Goal: Transaction & Acquisition: Purchase product/service

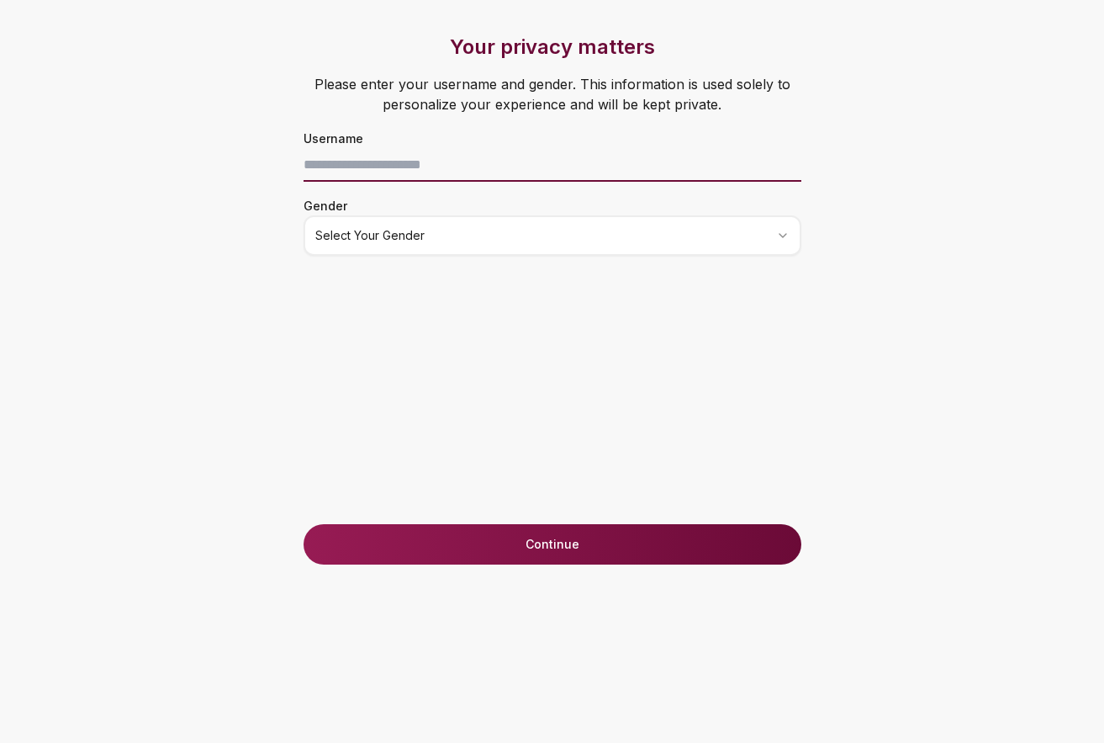
click at [352, 164] on input at bounding box center [553, 165] width 498 height 34
type input "**********"
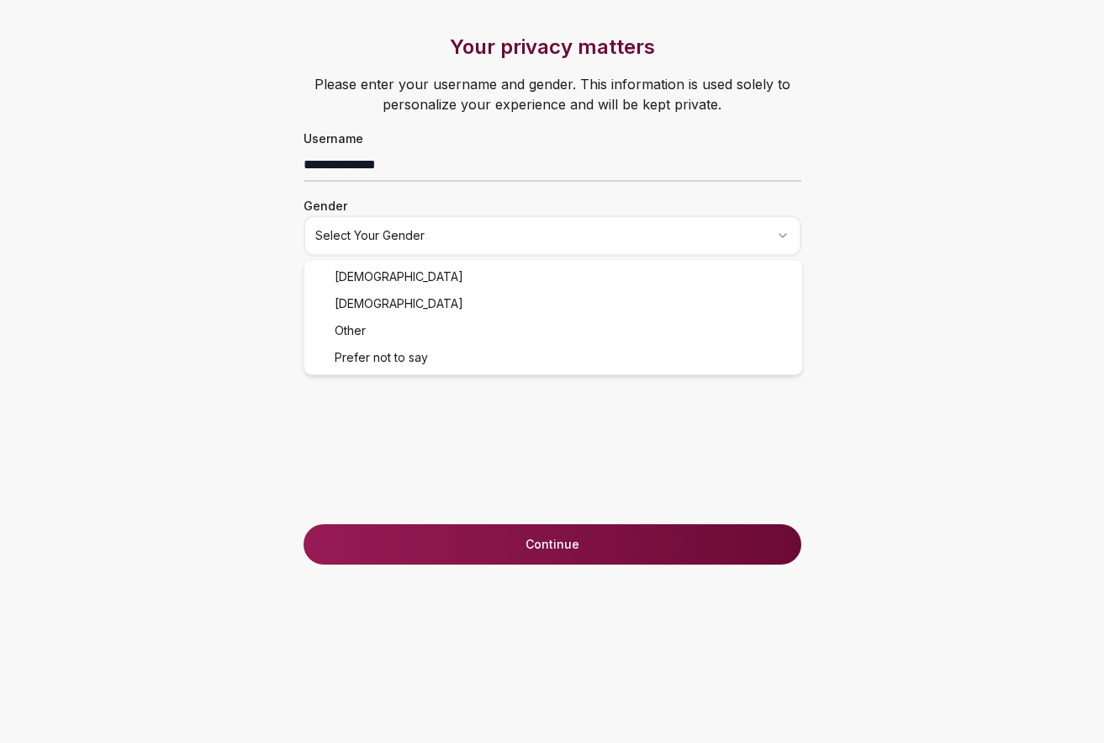
click at [481, 230] on html "**********" at bounding box center [552, 371] width 1104 height 743
click at [522, 551] on button "Continue" at bounding box center [553, 544] width 498 height 40
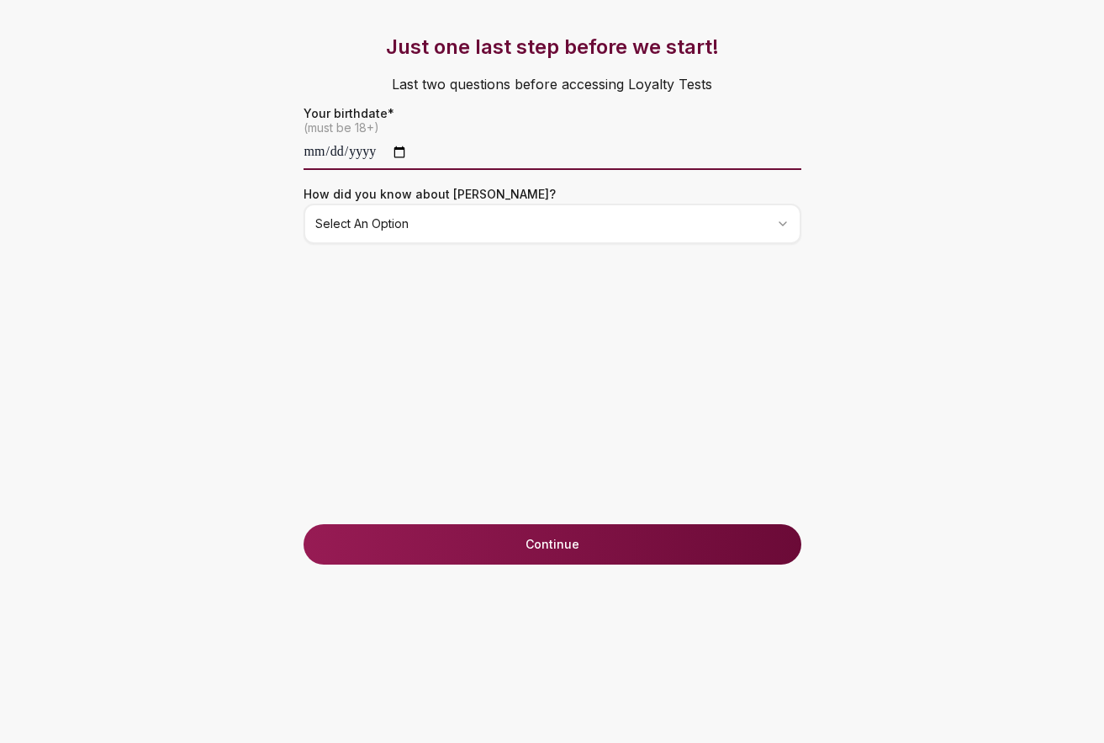
click at [414, 151] on input "date" at bounding box center [553, 153] width 498 height 34
click at [363, 155] on input "date" at bounding box center [553, 153] width 498 height 34
click at [305, 148] on input "date" at bounding box center [553, 153] width 498 height 34
type input "**********"
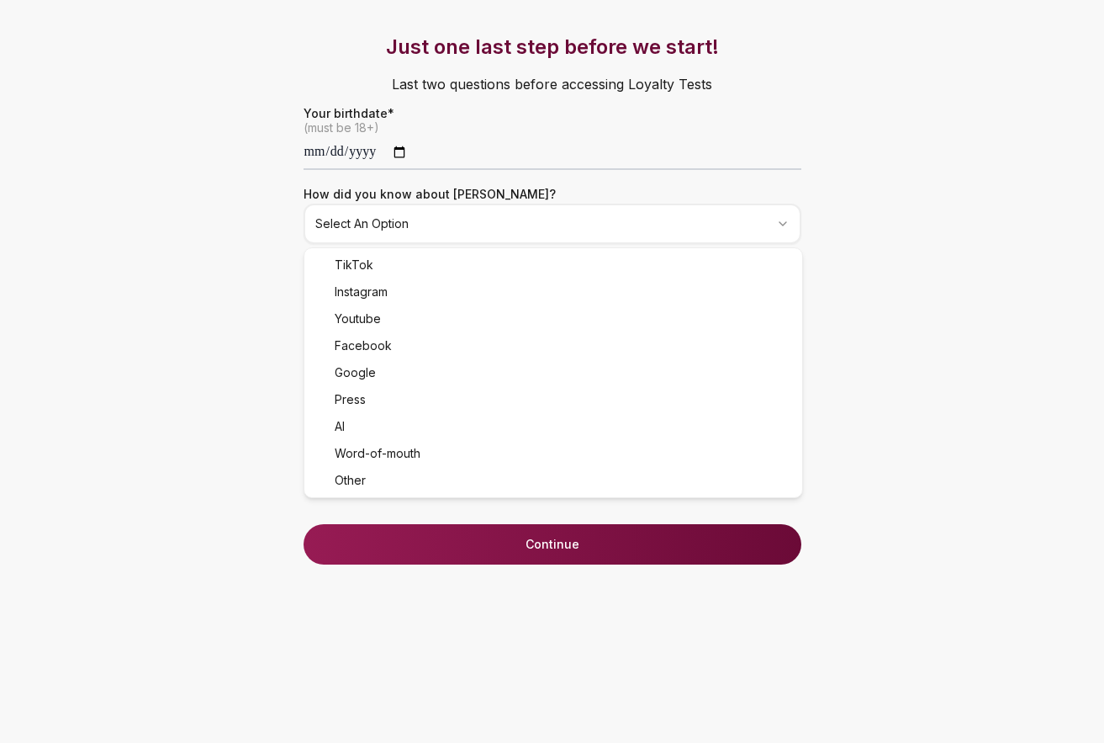
click at [411, 215] on html "**********" at bounding box center [552, 371] width 1104 height 743
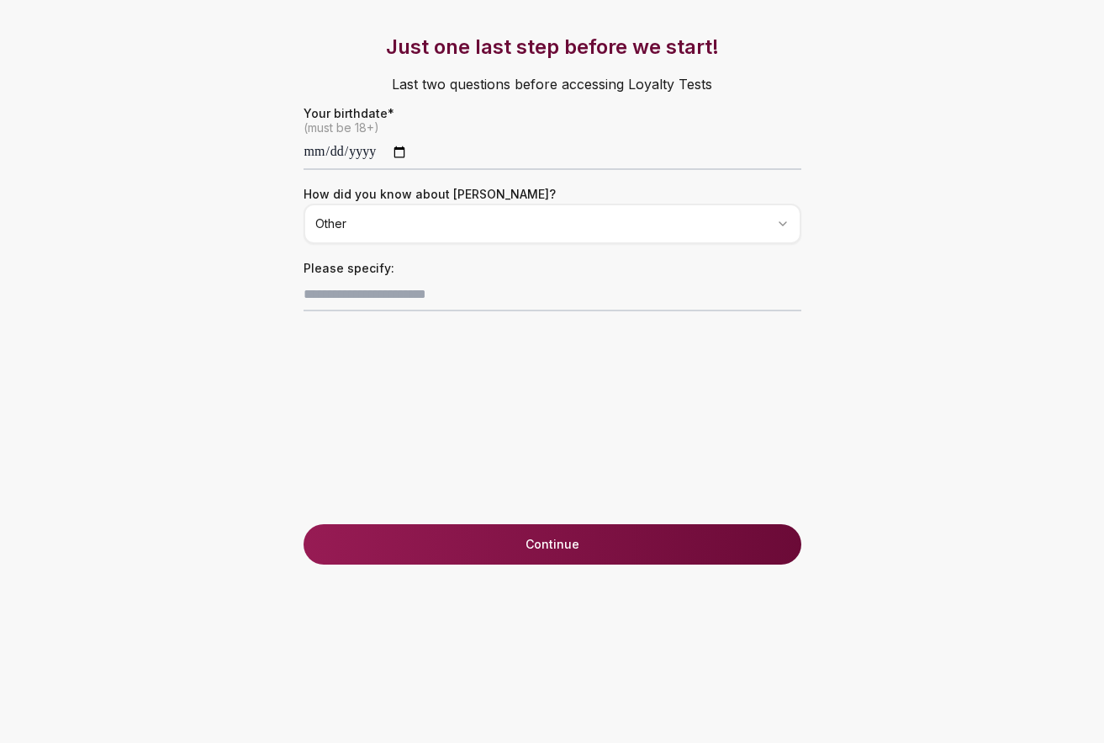
click at [425, 233] on html "**********" at bounding box center [552, 371] width 1104 height 743
click at [571, 543] on button "Continue" at bounding box center [553, 544] width 498 height 40
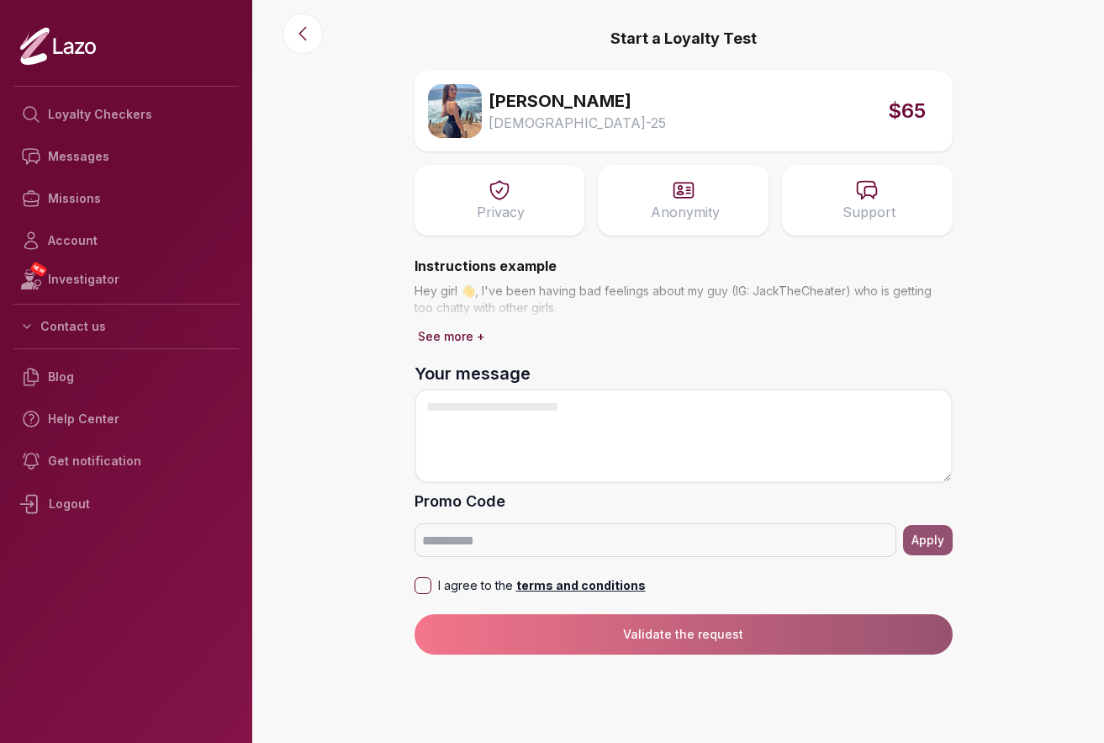
click at [456, 329] on button "See more +" at bounding box center [452, 337] width 74 height 24
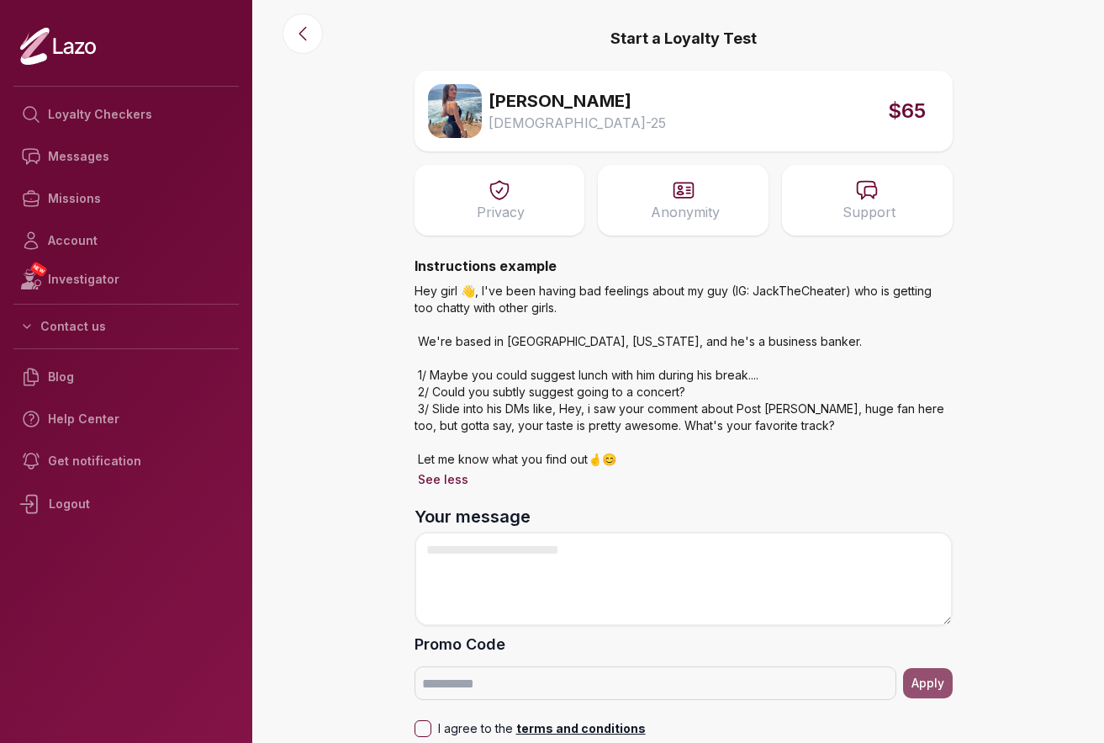
scroll to position [55, 0]
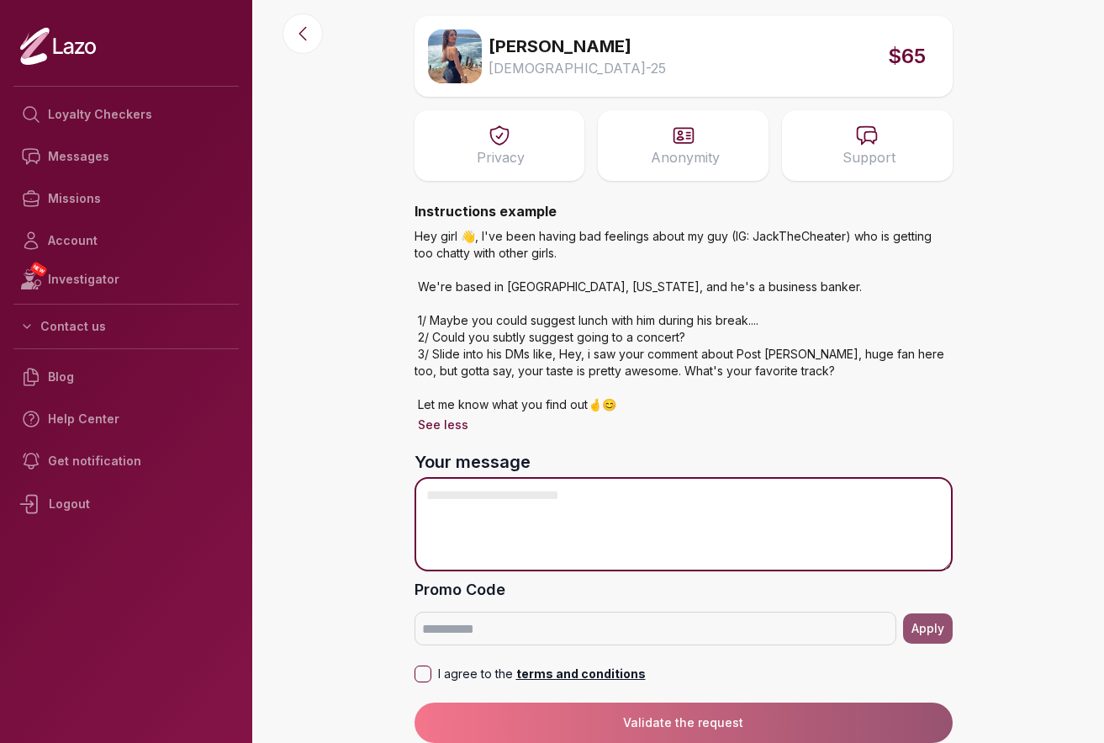
click at [462, 502] on textarea "Your message" at bounding box center [684, 524] width 538 height 94
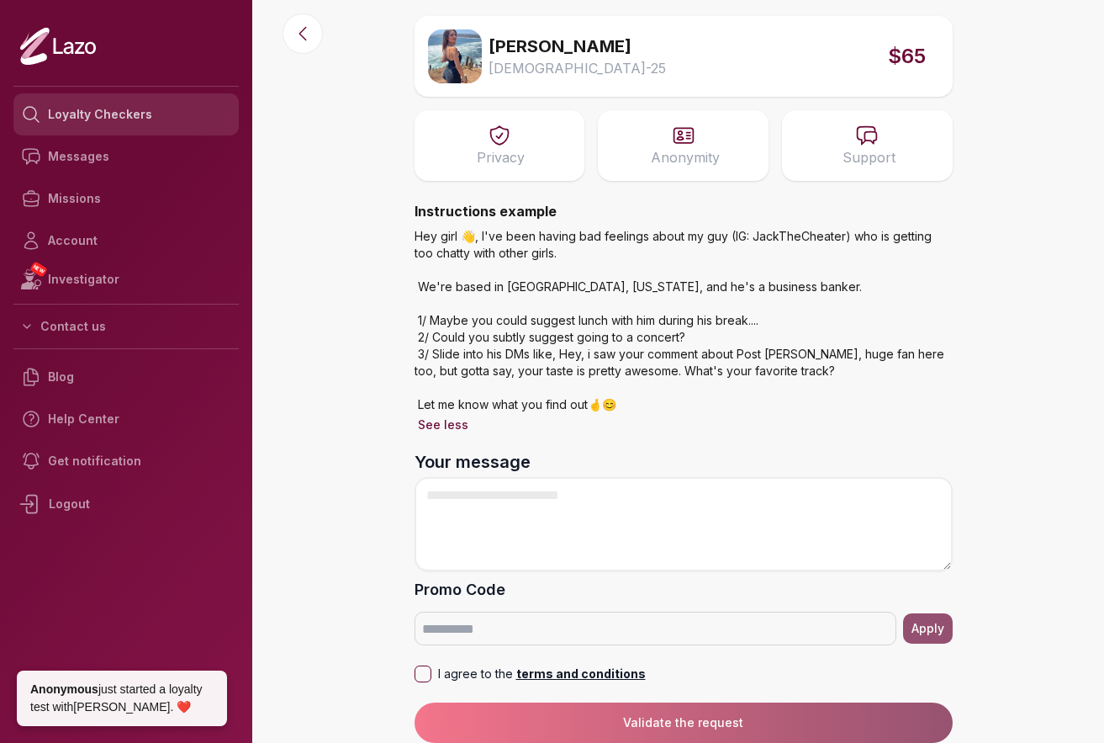
click at [99, 107] on link "Loyalty Checkers" at bounding box center [125, 114] width 225 height 42
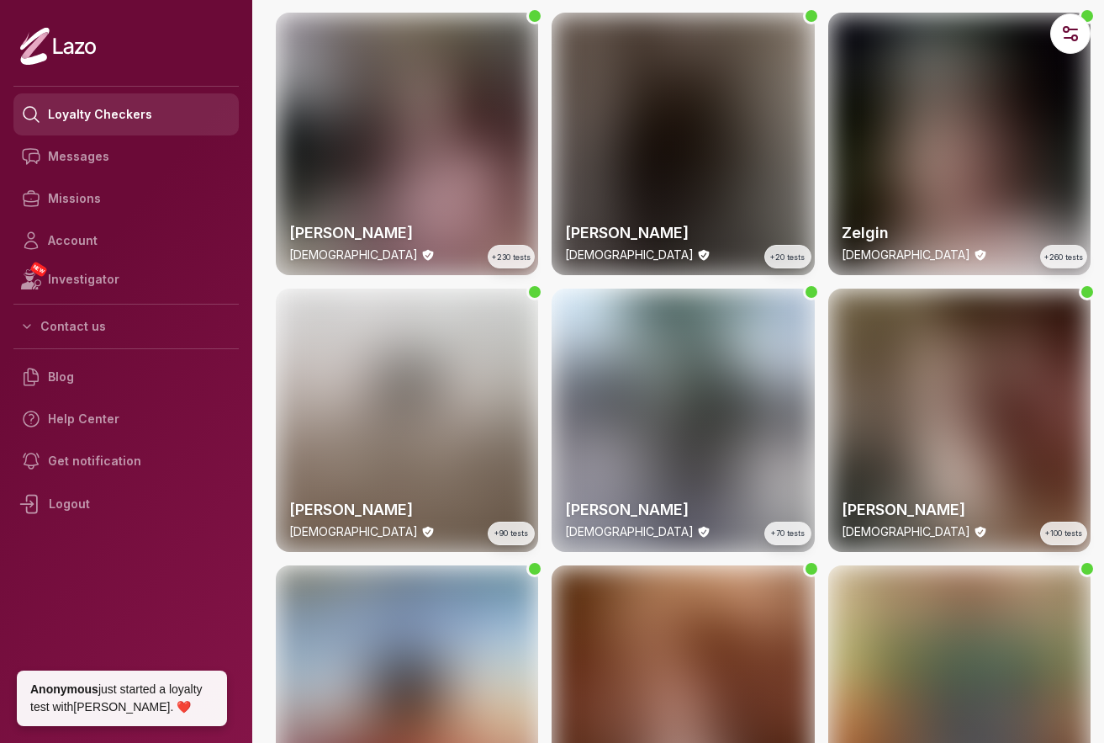
scroll to position [0, 0]
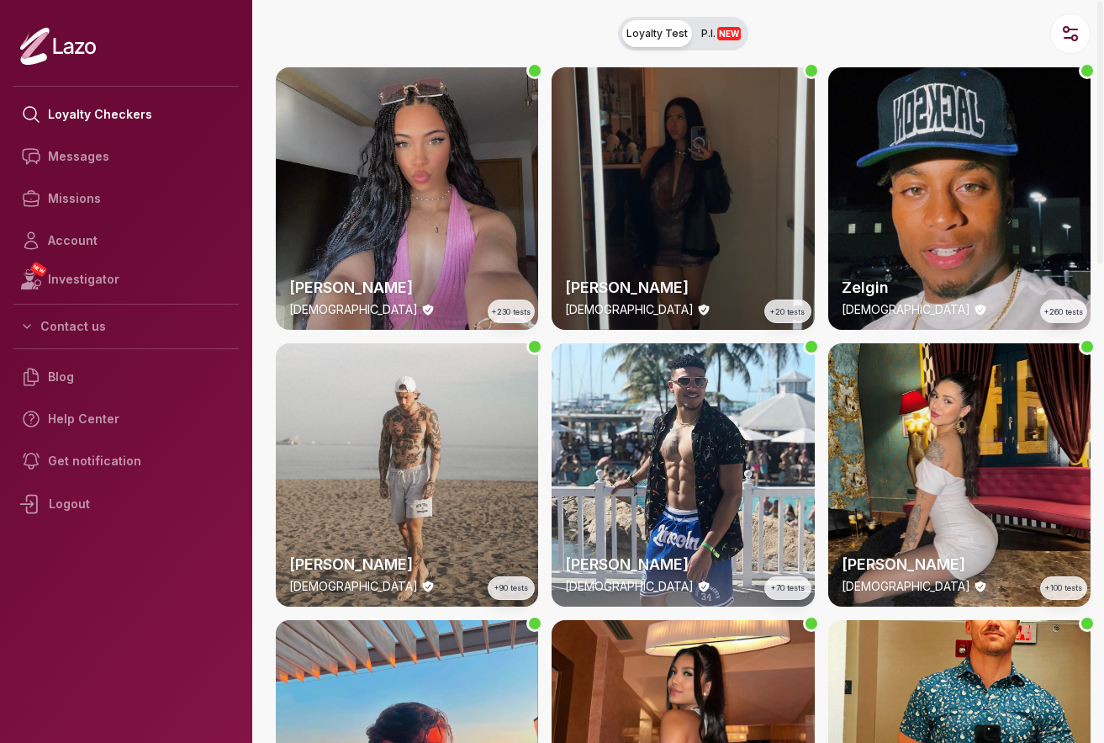
click at [690, 178] on div "[PERSON_NAME] [DEMOGRAPHIC_DATA] +20 tests" at bounding box center [683, 198] width 262 height 262
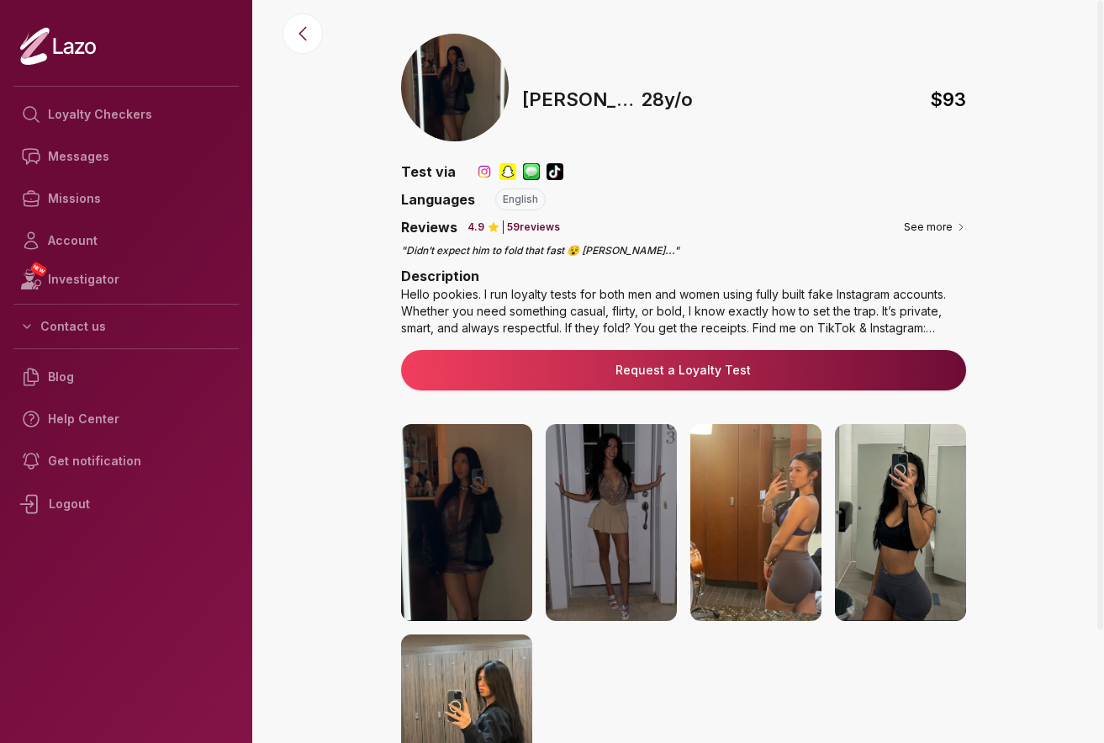
click at [505, 475] on img at bounding box center [466, 522] width 131 height 197
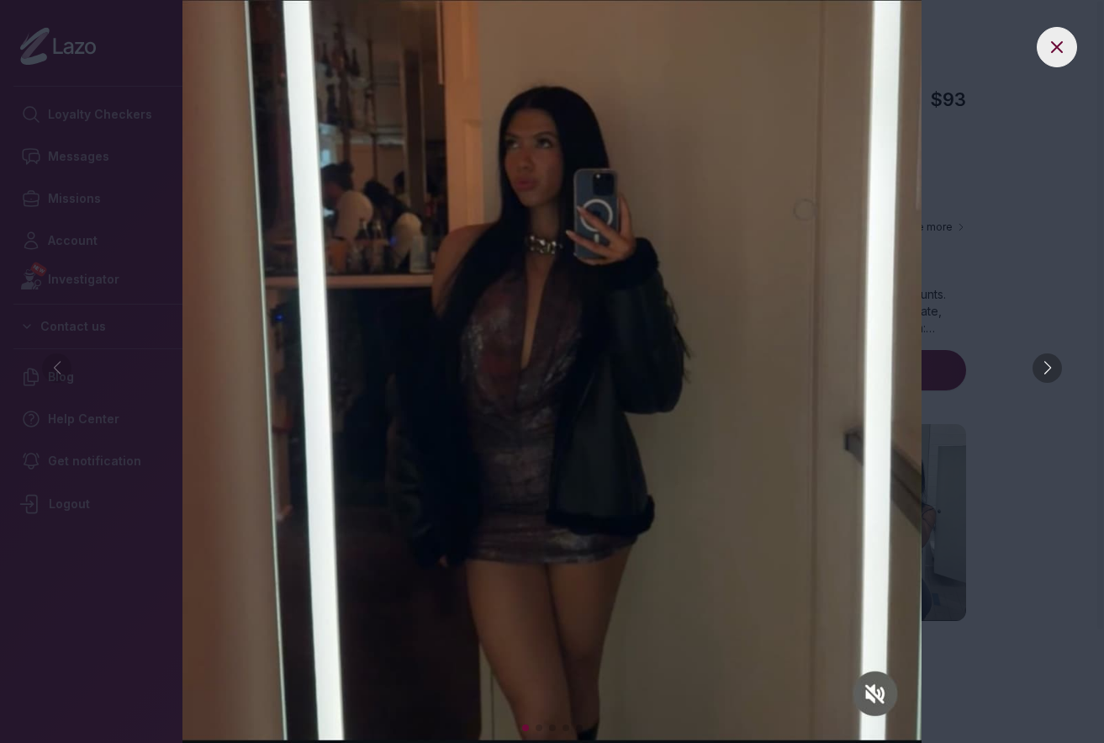
click at [1054, 373] on div at bounding box center [1047, 367] width 29 height 29
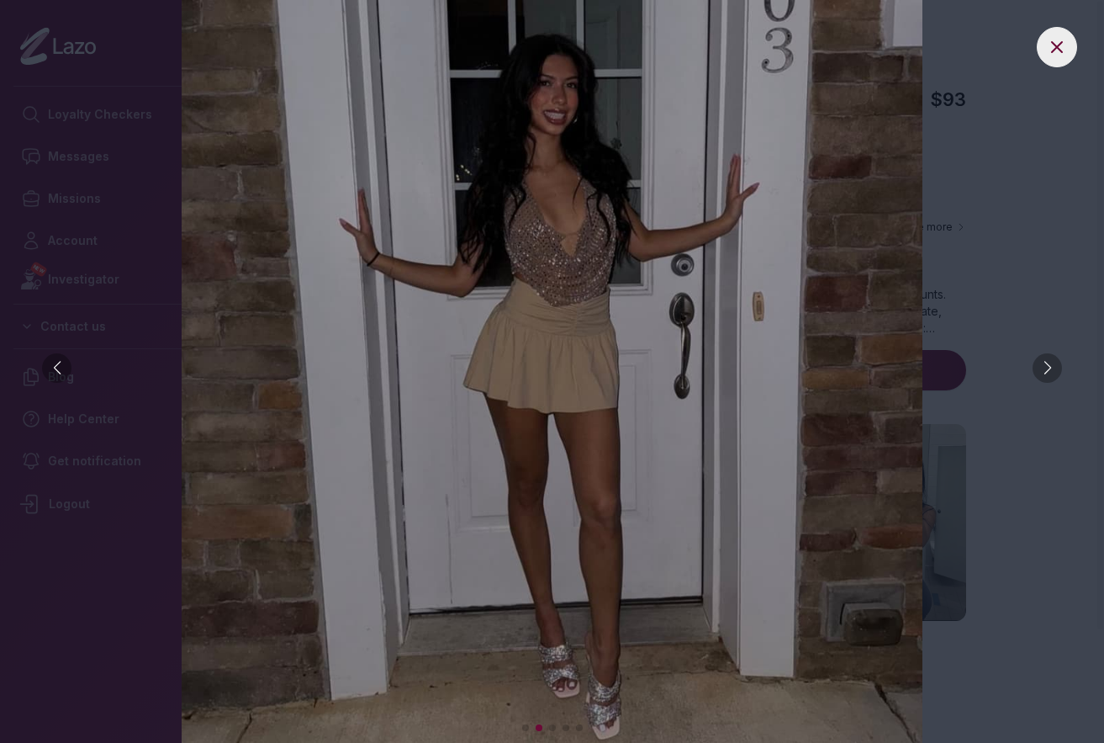
click at [1054, 373] on div at bounding box center [1047, 367] width 29 height 29
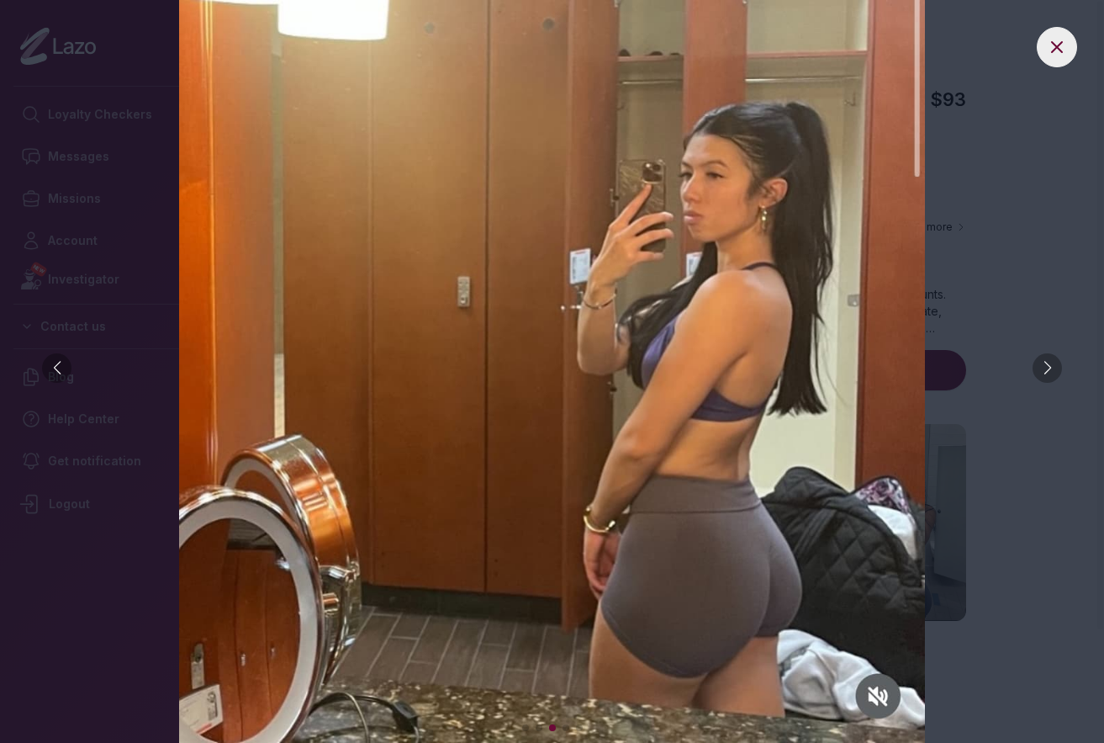
click at [1054, 373] on div at bounding box center [1047, 367] width 29 height 29
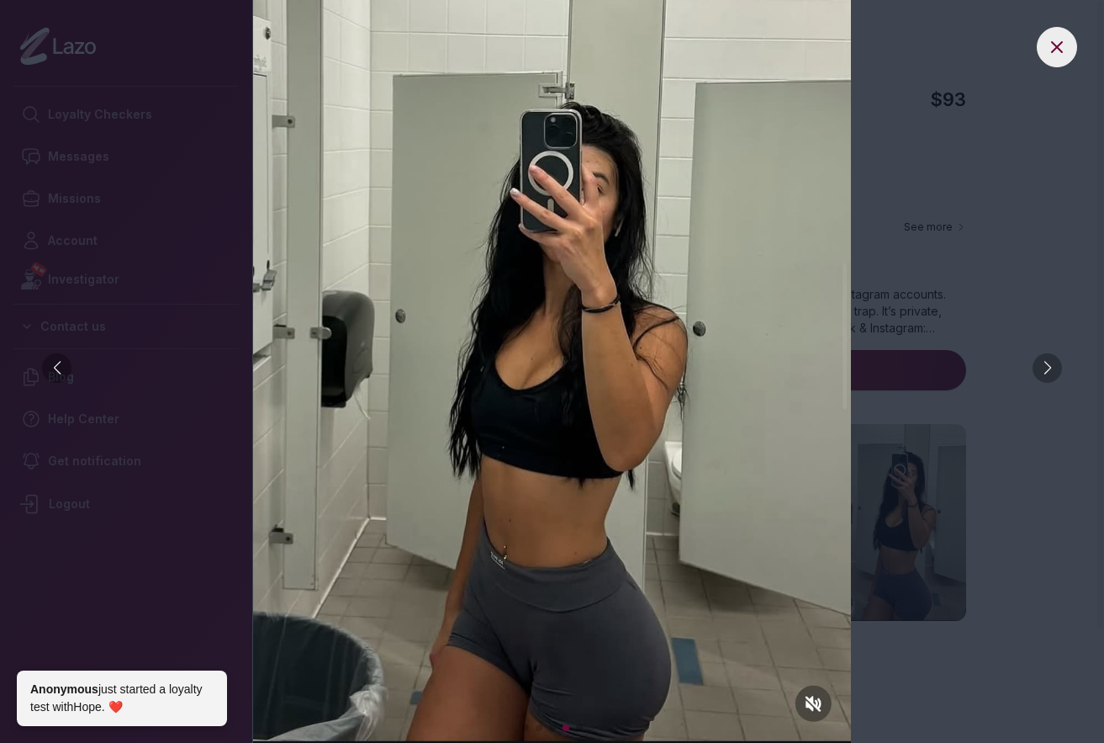
click at [1054, 373] on div at bounding box center [1047, 367] width 29 height 29
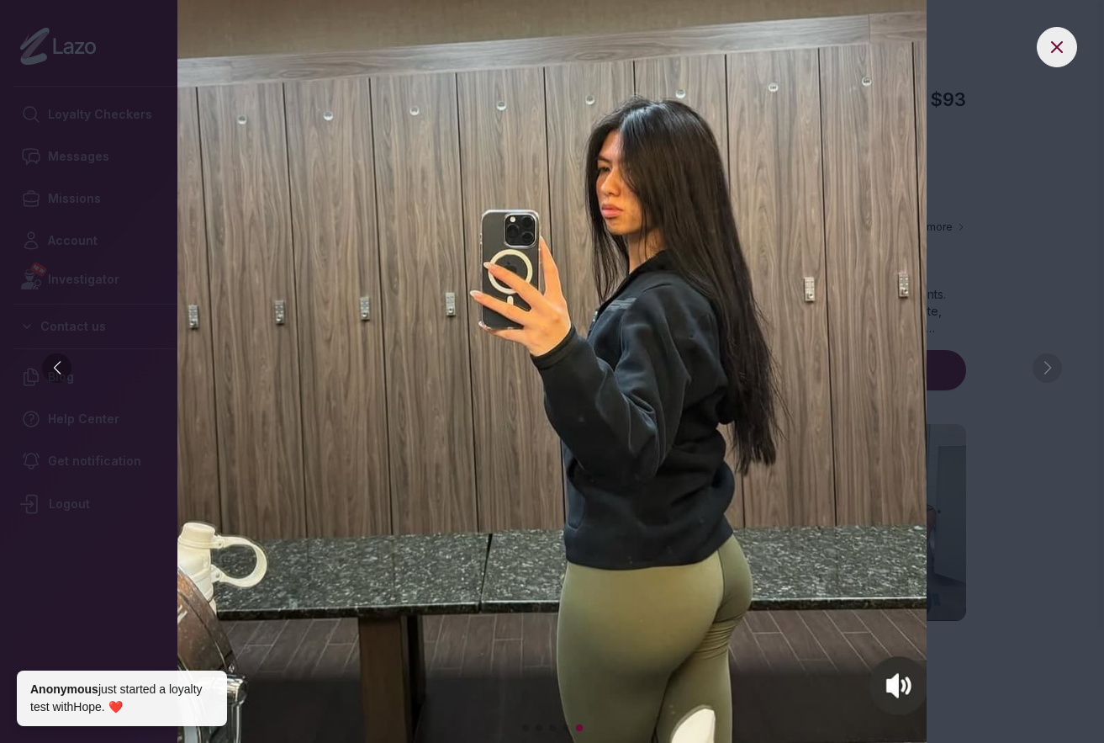
click at [1054, 373] on img at bounding box center [552, 371] width 1037 height 743
click at [1057, 44] on icon at bounding box center [1057, 47] width 20 height 20
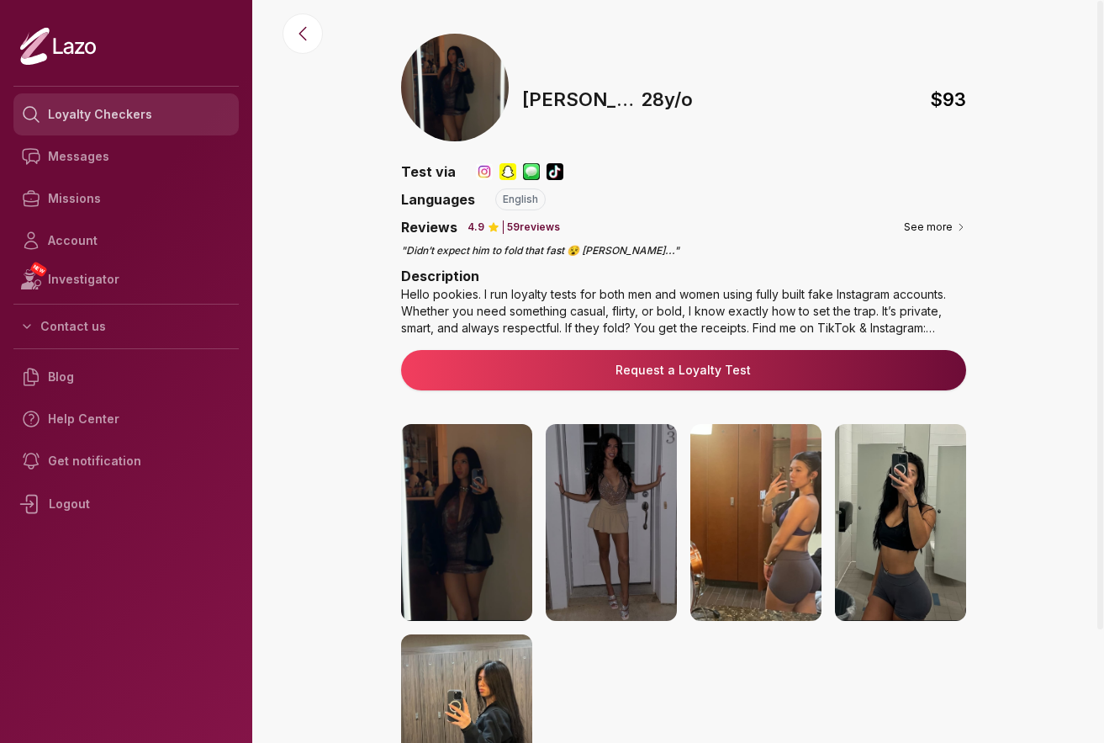
click at [109, 115] on link "Loyalty Checkers" at bounding box center [125, 114] width 225 height 42
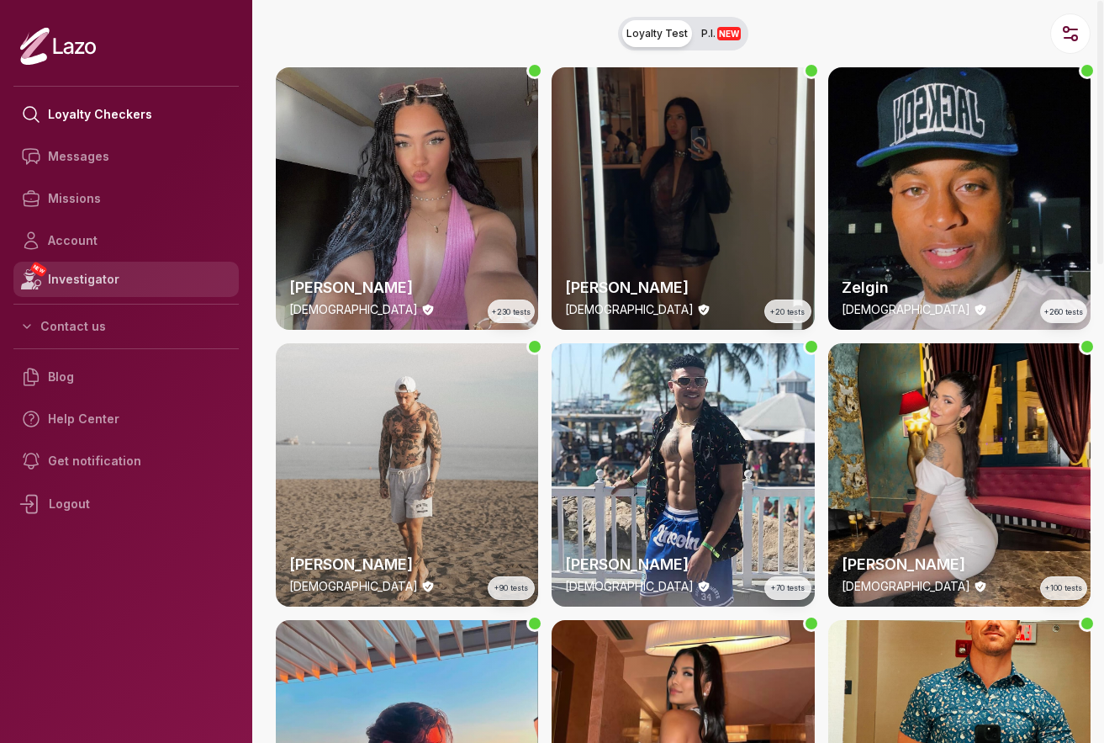
click at [144, 287] on link "NEW Investigator" at bounding box center [125, 279] width 225 height 35
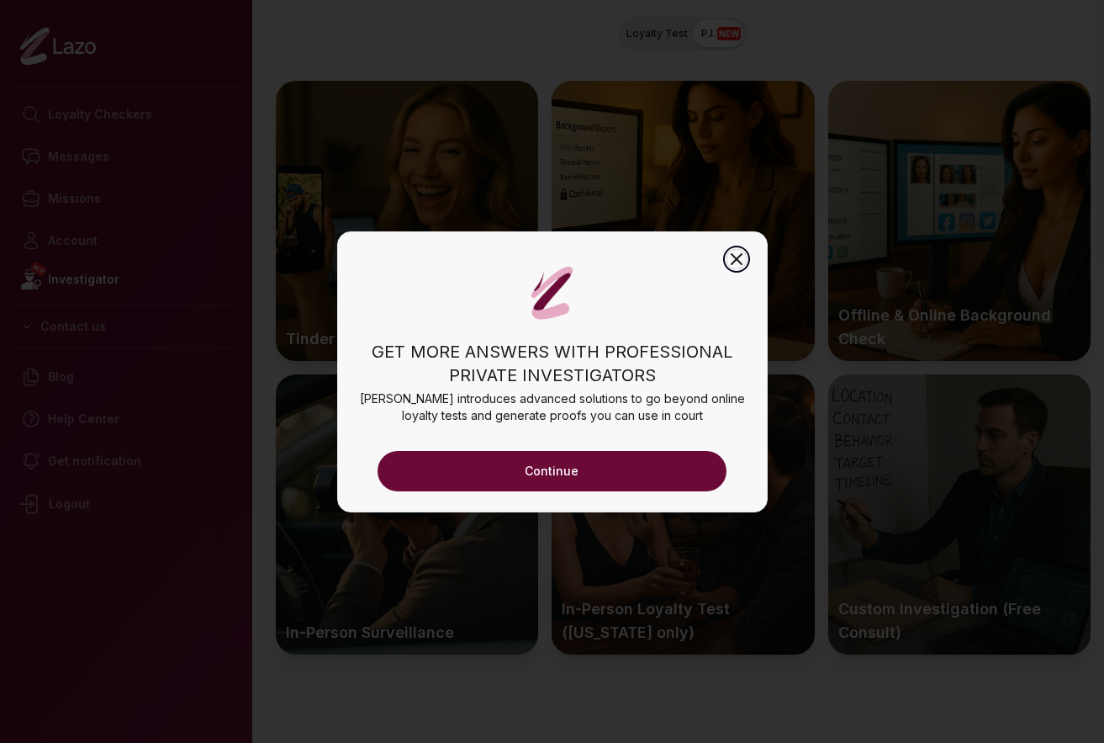
click at [738, 252] on icon "button" at bounding box center [737, 259] width 20 height 20
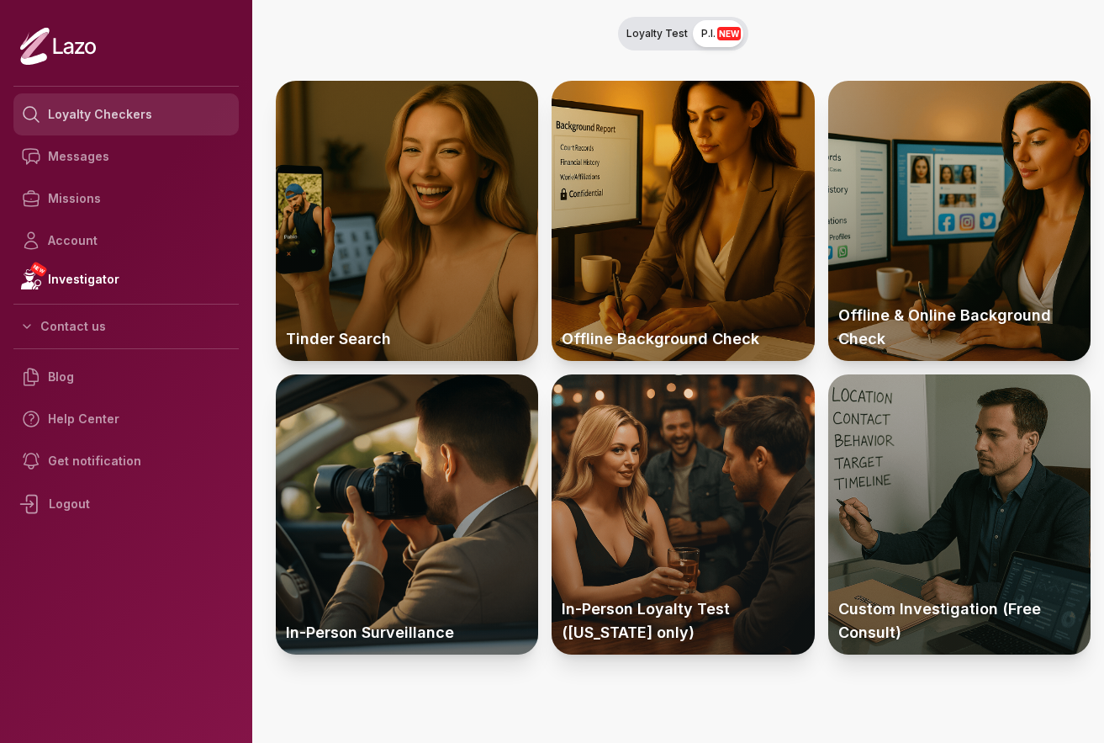
click at [108, 114] on link "Loyalty Checkers" at bounding box center [125, 114] width 225 height 42
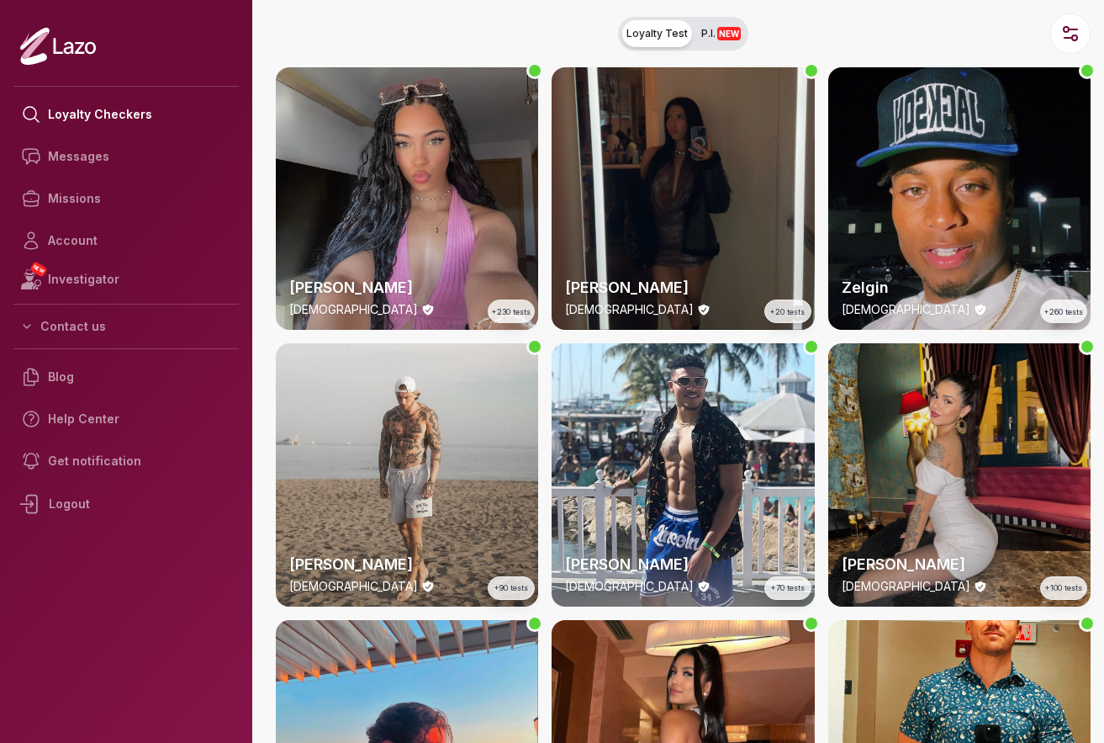
click at [872, 459] on div "[PERSON_NAME] [DEMOGRAPHIC_DATA] +100 tests" at bounding box center [960, 474] width 262 height 262
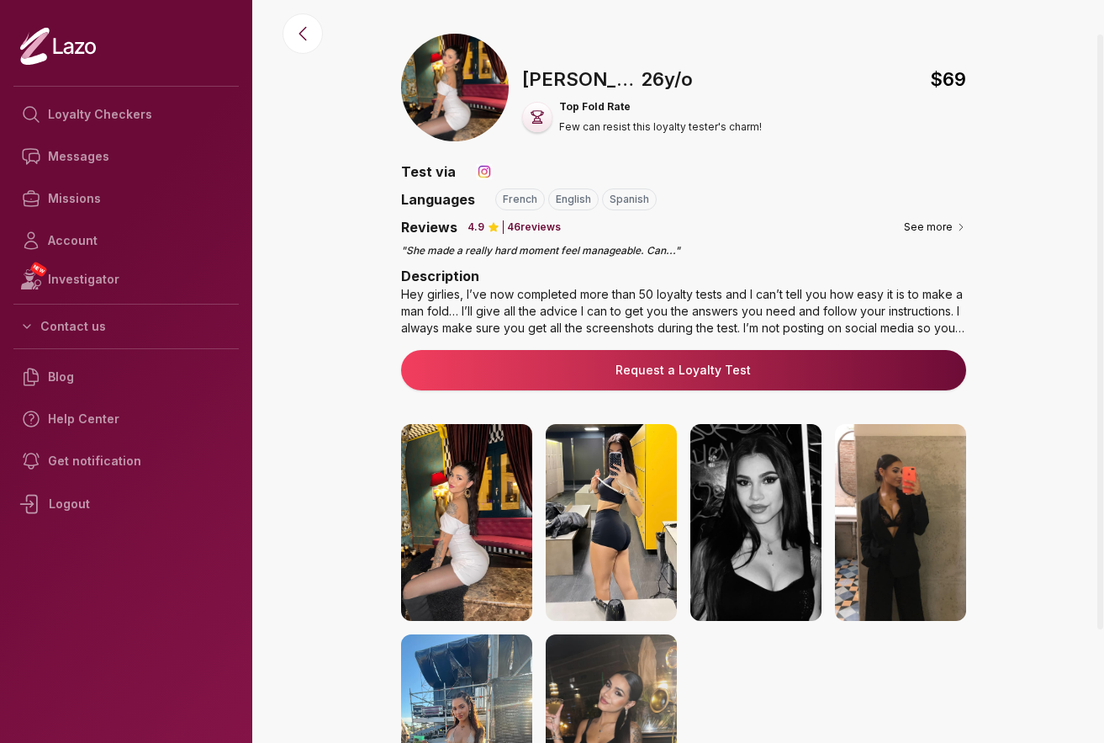
click at [601, 500] on img at bounding box center [611, 522] width 131 height 197
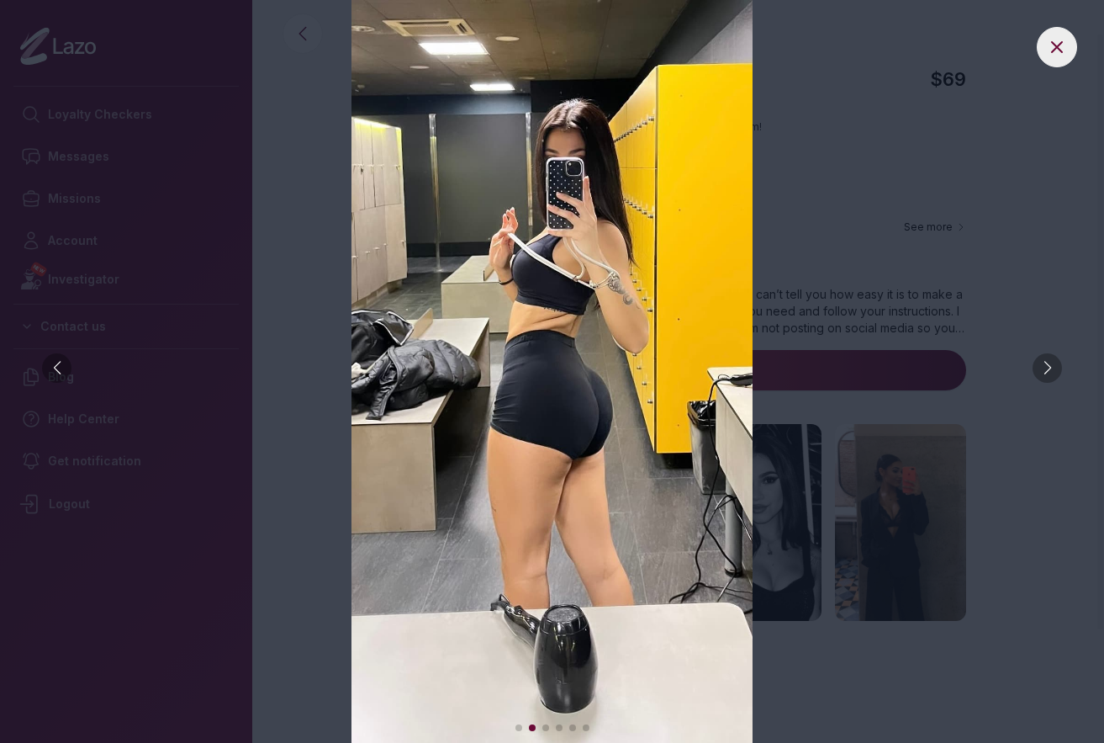
click at [1045, 364] on div at bounding box center [1047, 367] width 29 height 29
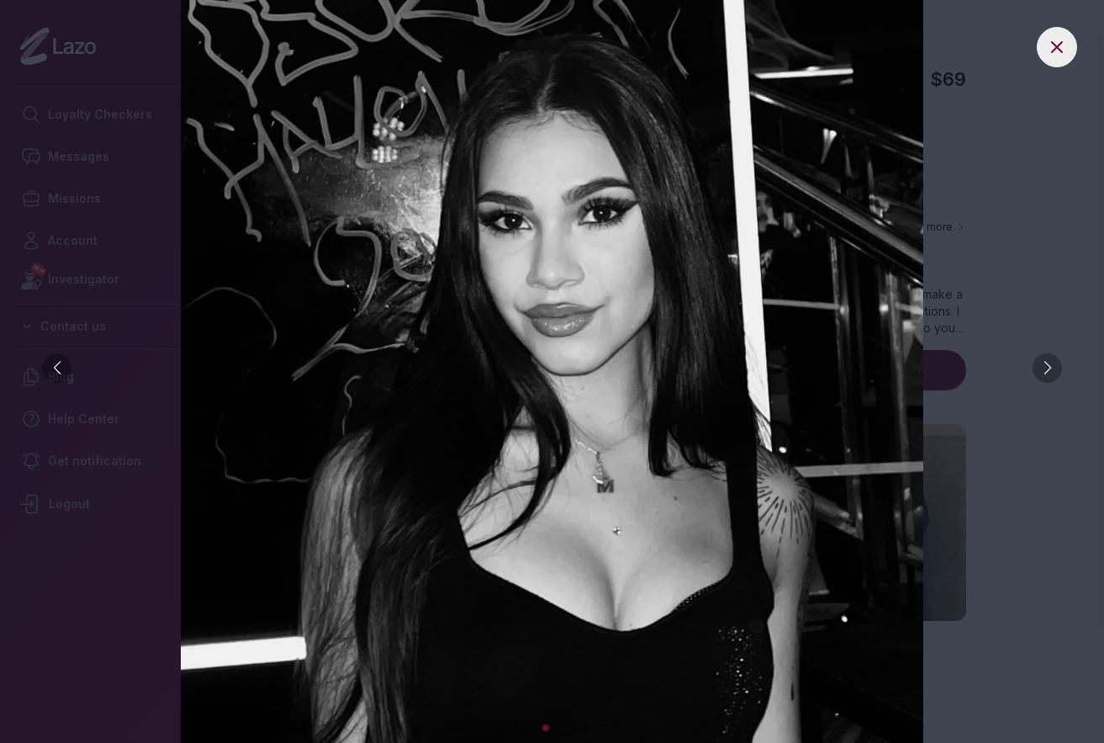
click at [1045, 364] on div at bounding box center [1047, 367] width 29 height 29
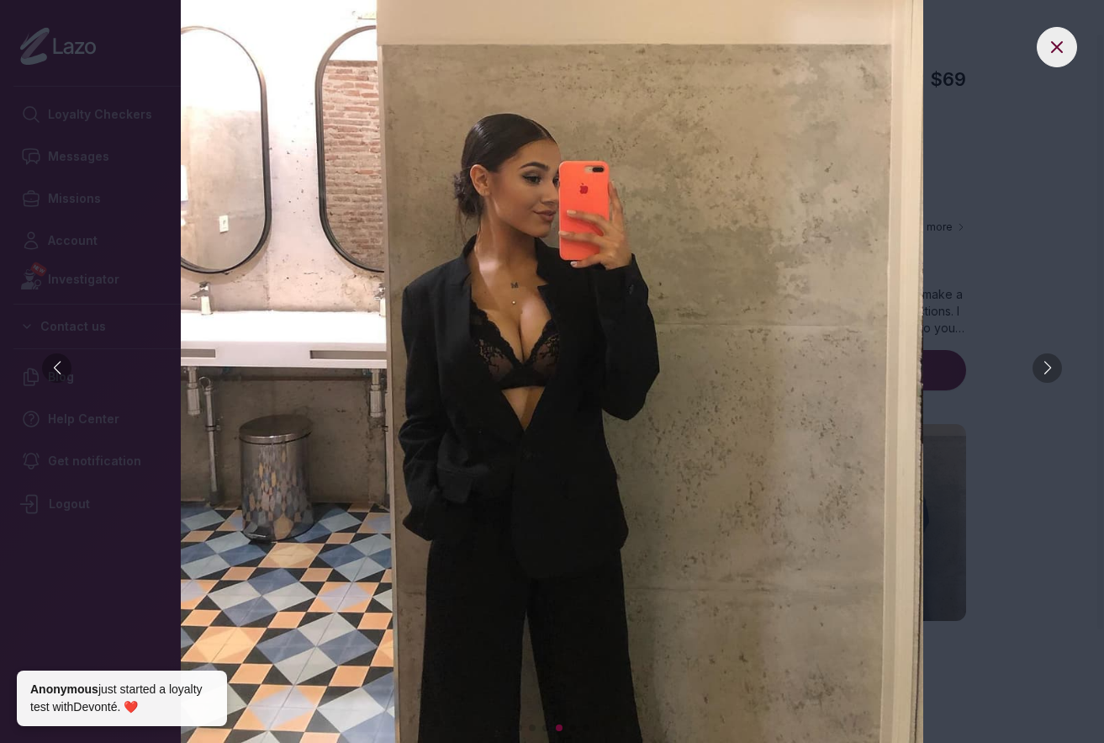
click at [1045, 364] on div at bounding box center [1047, 367] width 29 height 29
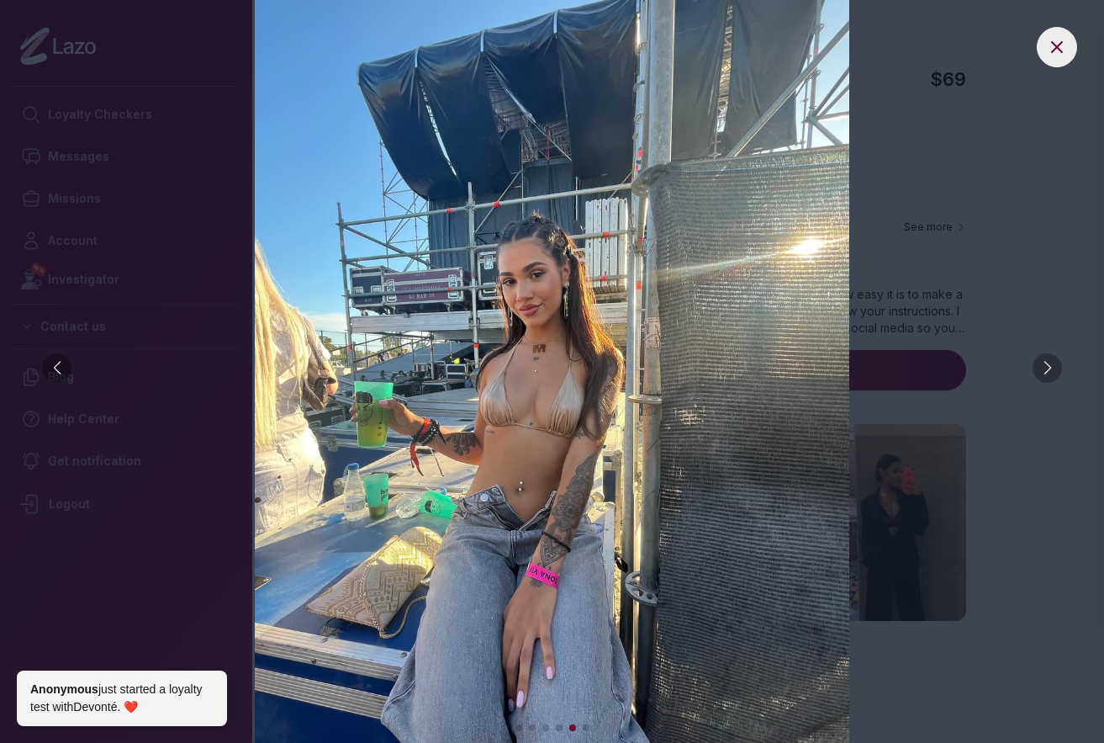
click at [1045, 364] on div at bounding box center [1047, 367] width 29 height 29
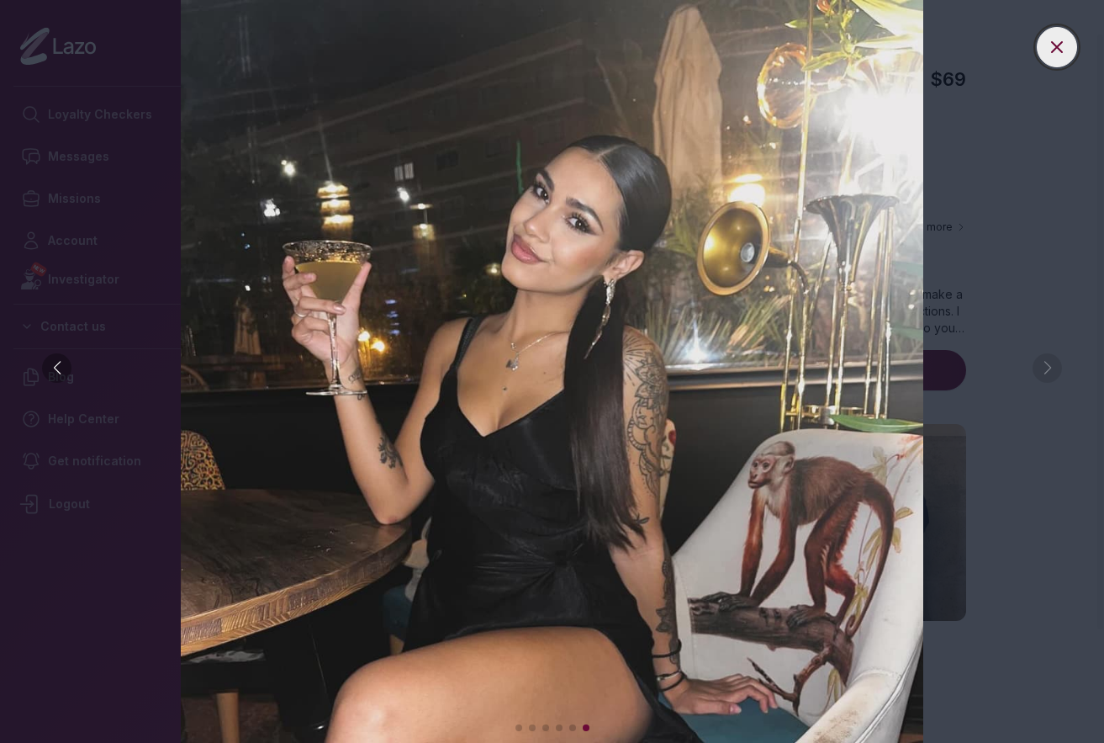
click at [1055, 52] on icon at bounding box center [1057, 47] width 20 height 20
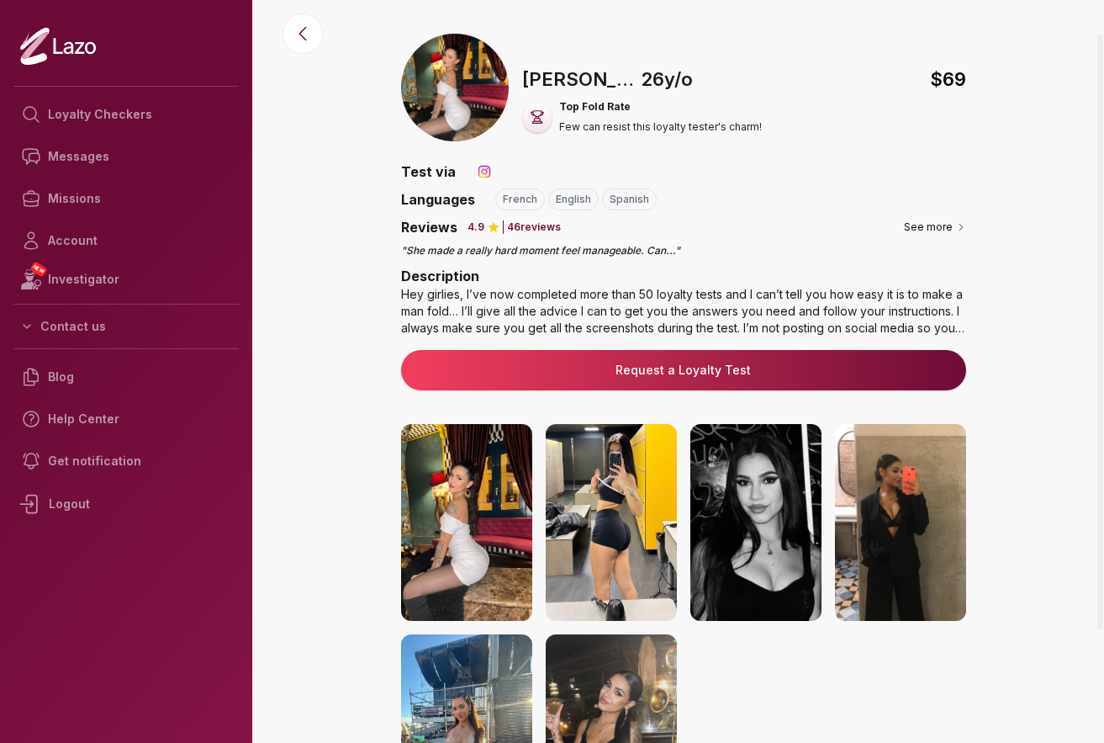
click at [882, 313] on div "Hey girlies, I’ve now completed more than 50 loyalty tests and I can’t tell you…" at bounding box center [683, 311] width 565 height 50
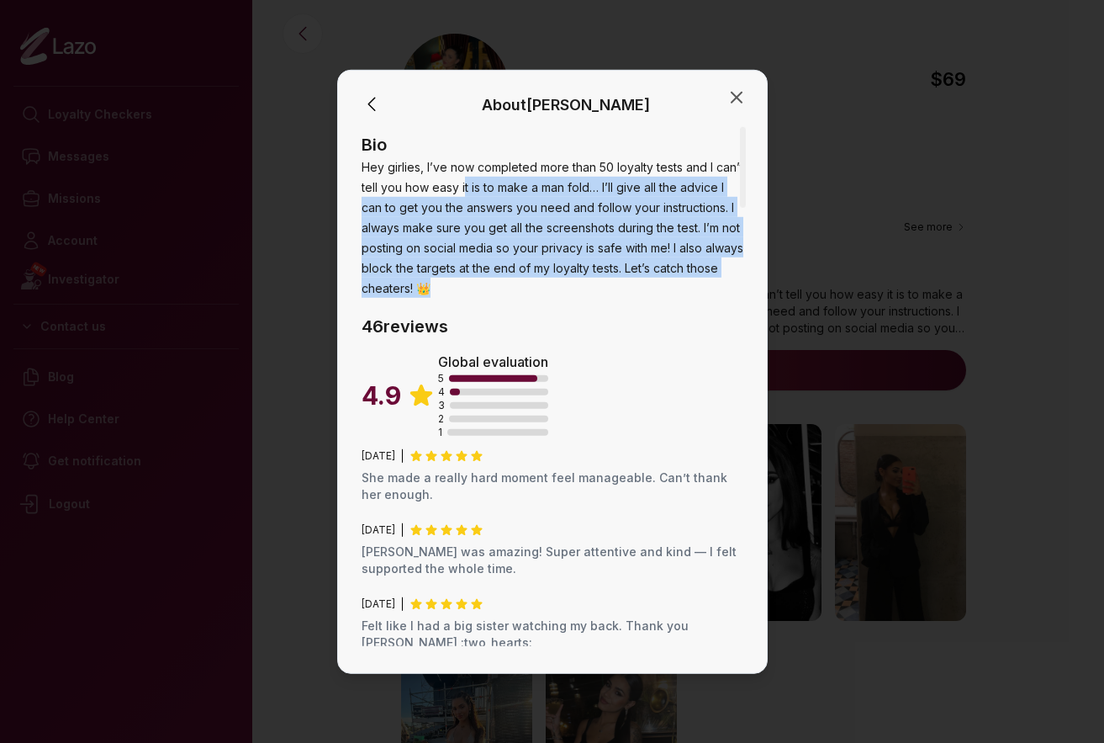
drag, startPoint x: 500, startPoint y: 191, endPoint x: 526, endPoint y: 281, distance: 93.7
click at [526, 281] on span "Hey girlies, I’ve now completed more than 50 loyalty tests and I can’t tell you…" at bounding box center [553, 226] width 382 height 135
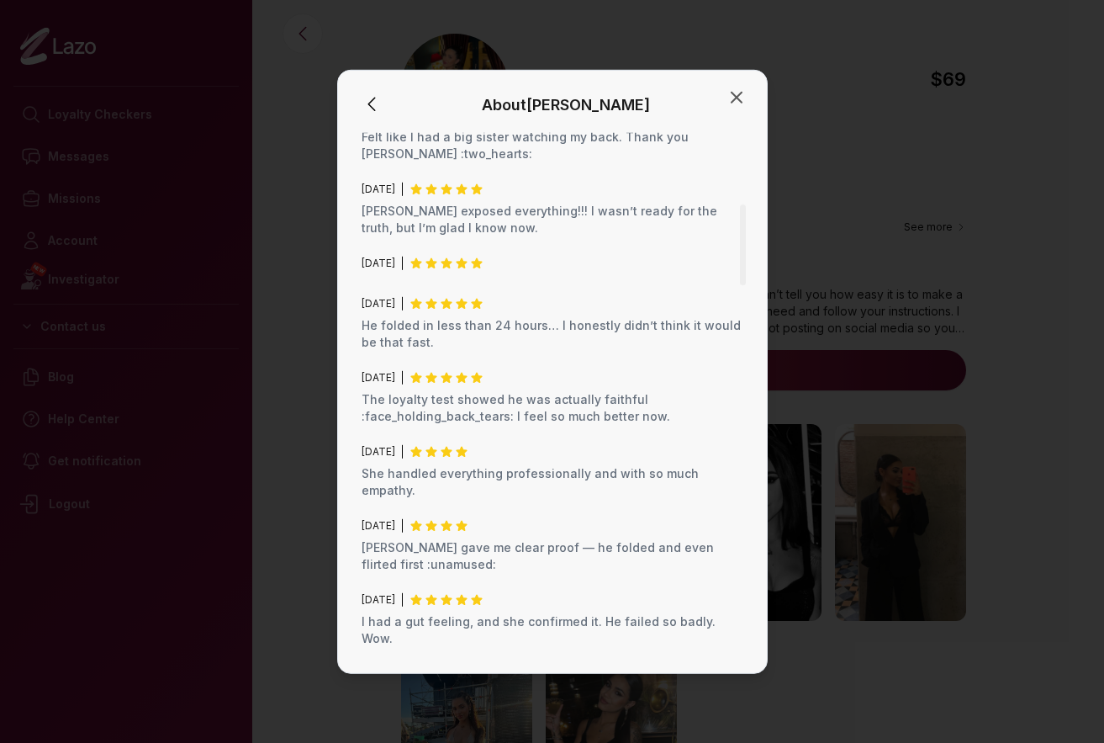
scroll to position [505, 0]
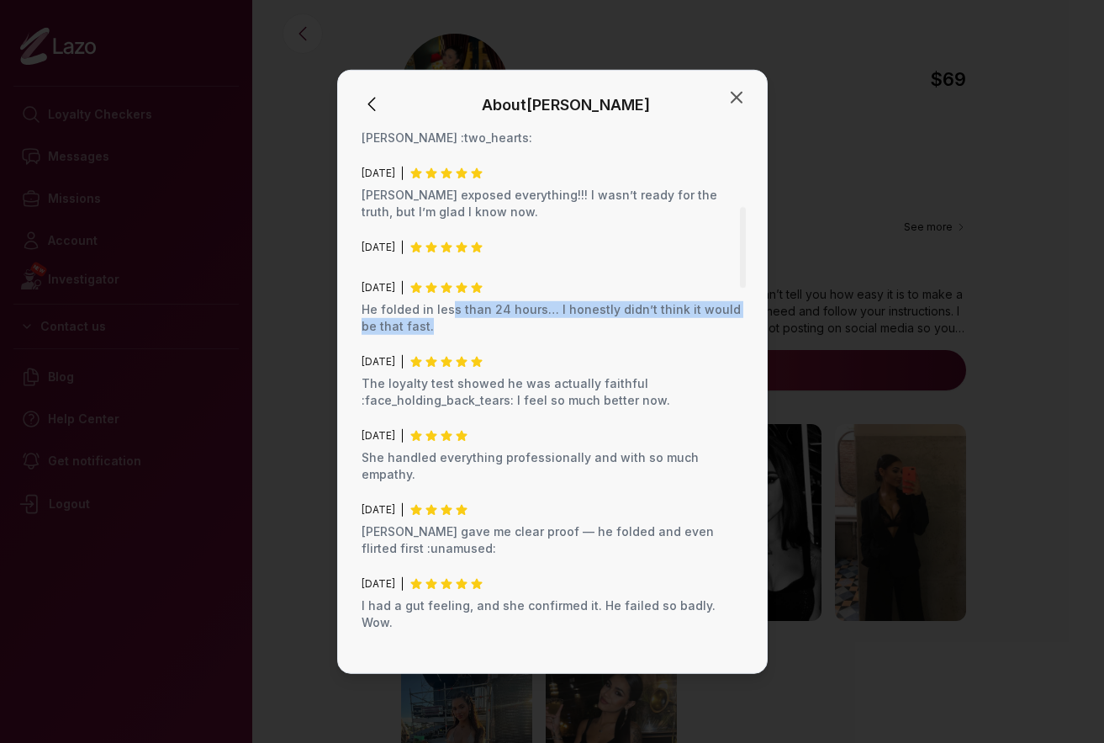
drag, startPoint x: 451, startPoint y: 315, endPoint x: 457, endPoint y: 329, distance: 15.5
click at [457, 329] on p "He folded in less than 24 hours… I honestly didn’t think it would be that fast." at bounding box center [553, 317] width 382 height 34
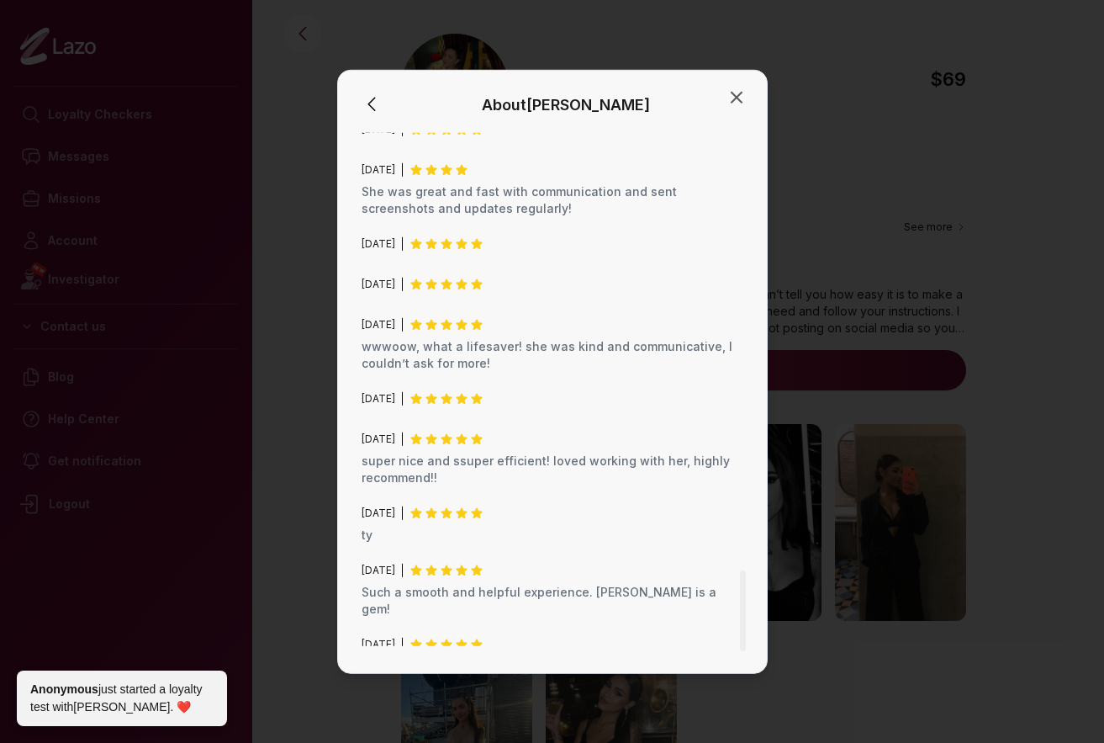
scroll to position [2794, 0]
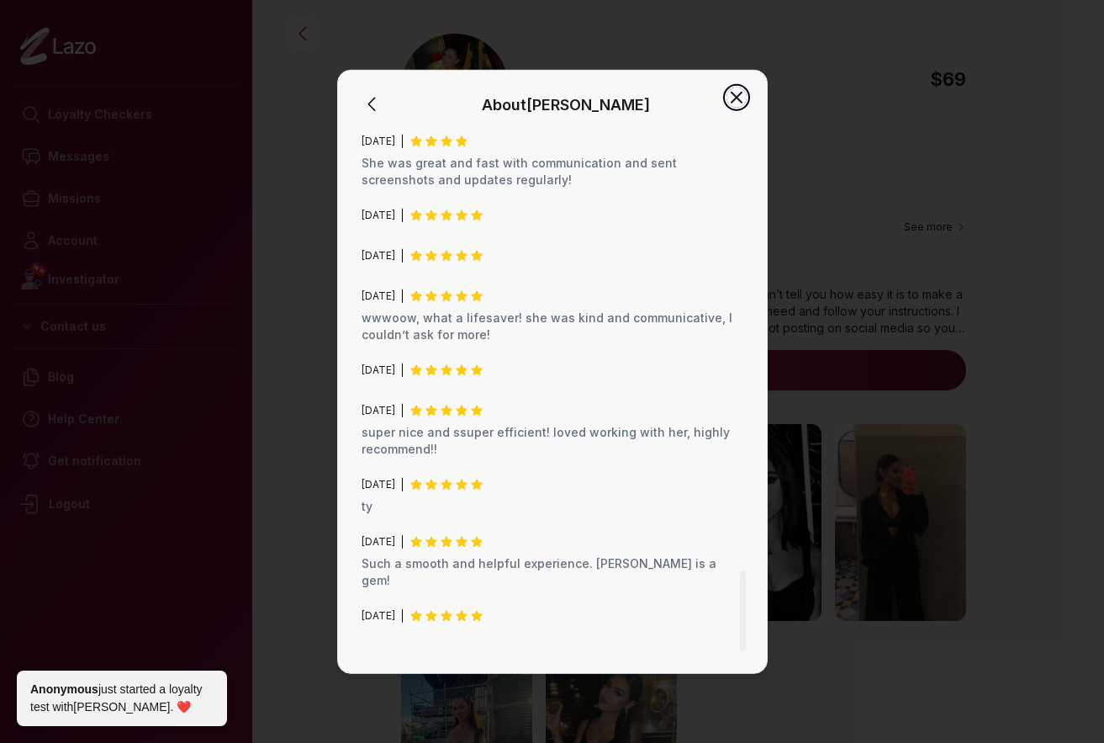
click at [739, 99] on icon "button" at bounding box center [737, 97] width 10 height 10
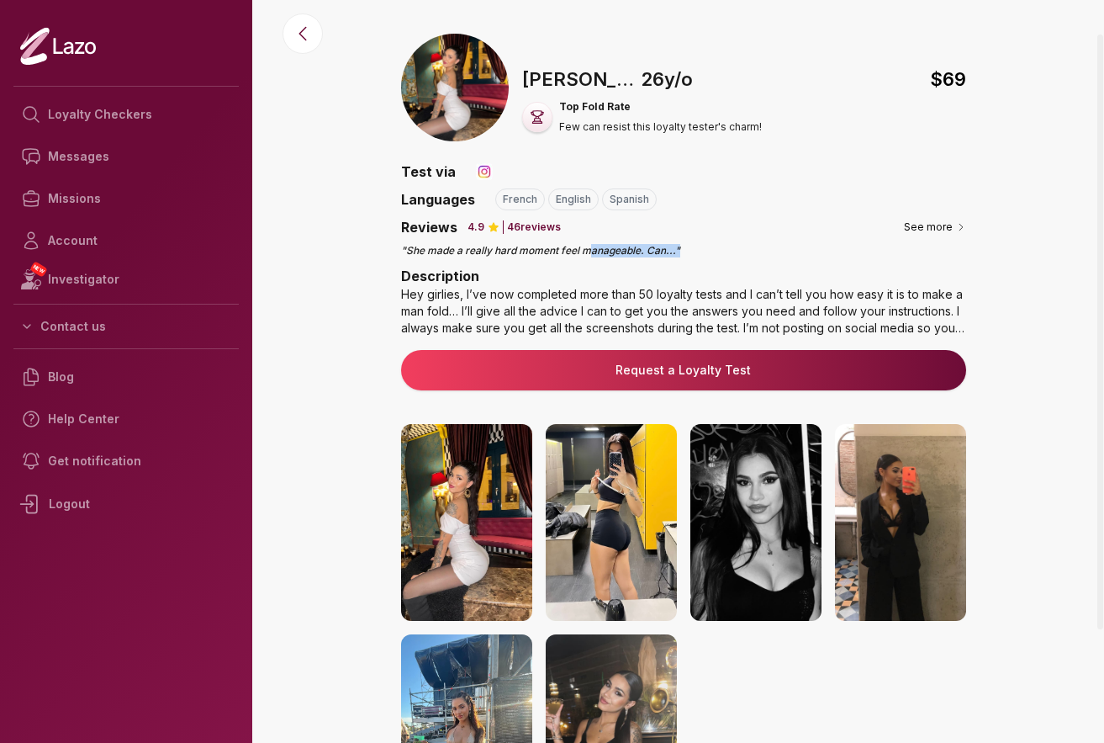
drag, startPoint x: 587, startPoint y: 254, endPoint x: 722, endPoint y: 253, distance: 134.6
click at [722, 253] on p "" She made a really hard moment feel manageable. Can ... "" at bounding box center [683, 250] width 565 height 13
click at [914, 226] on button "See more" at bounding box center [935, 227] width 62 height 17
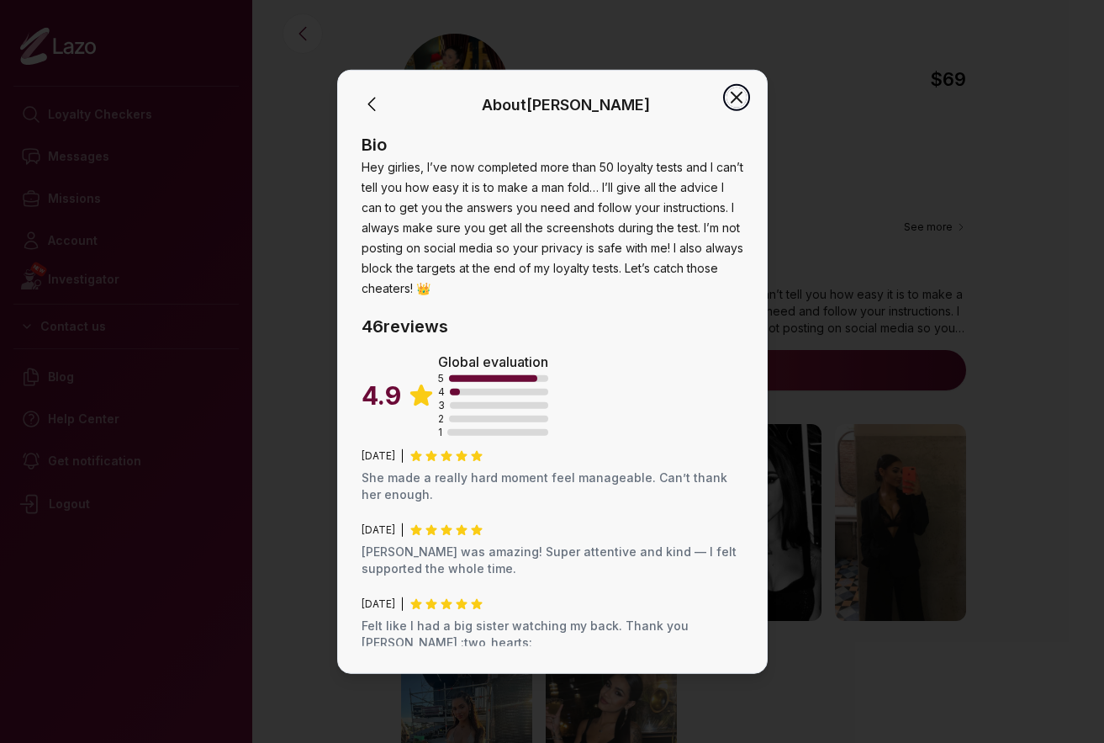
click at [738, 96] on icon "button" at bounding box center [737, 97] width 10 height 10
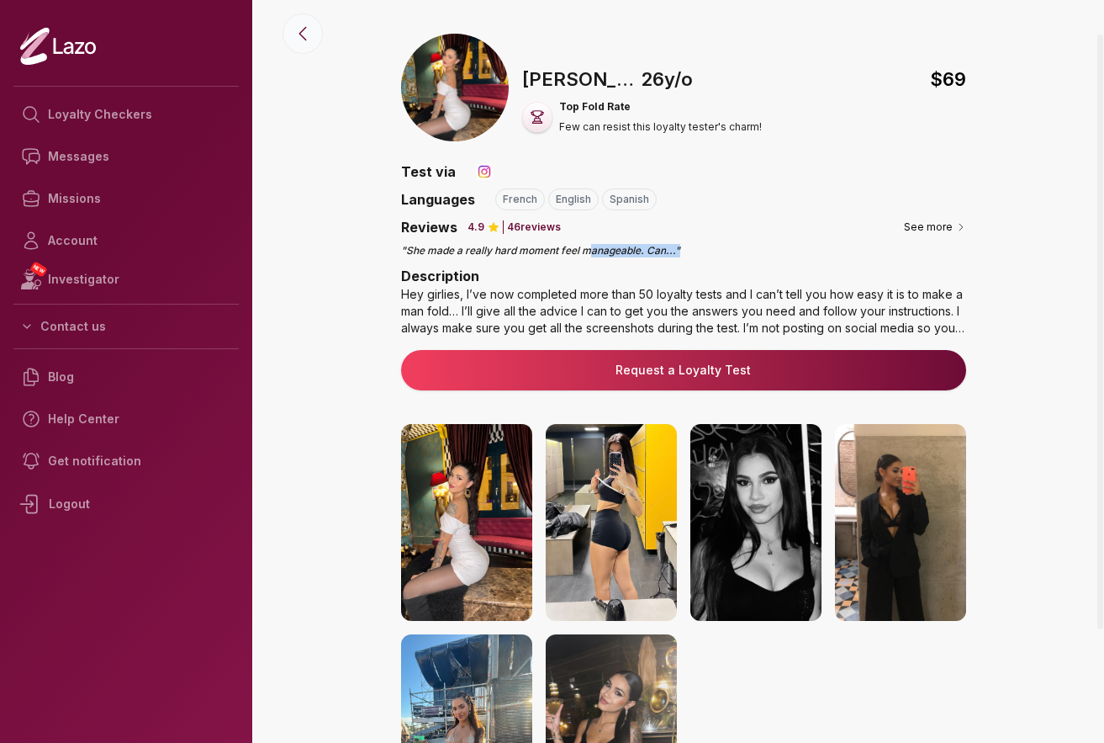
click at [310, 41] on icon at bounding box center [303, 34] width 20 height 20
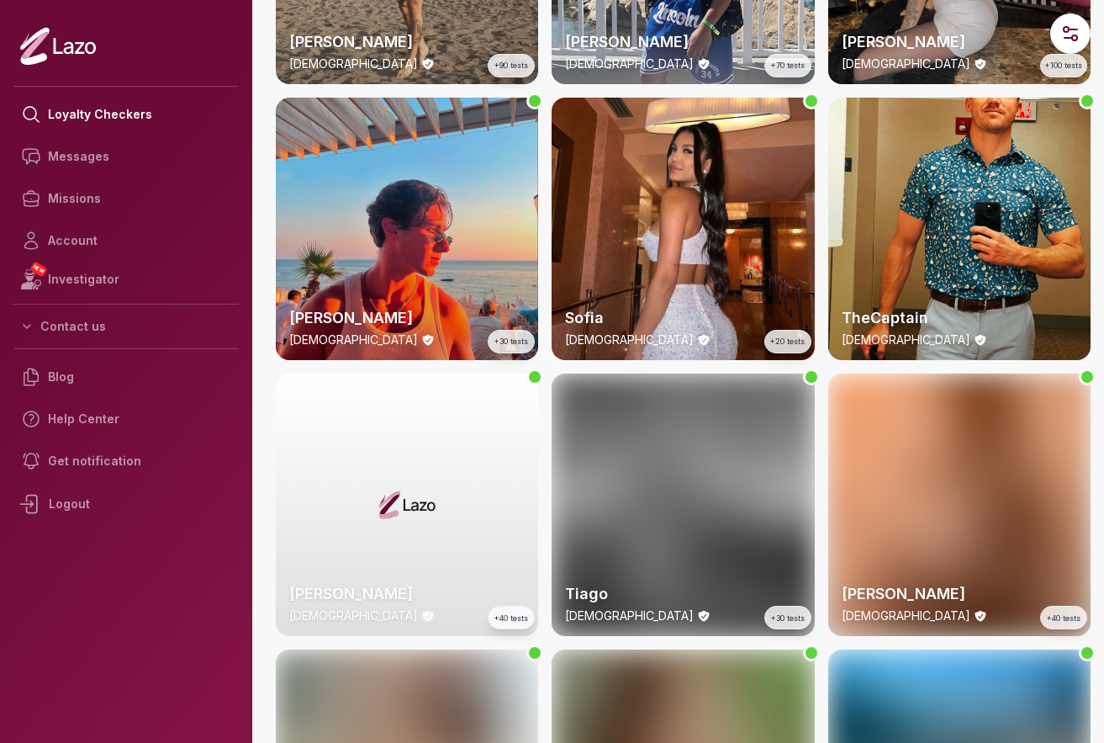
scroll to position [524, 0]
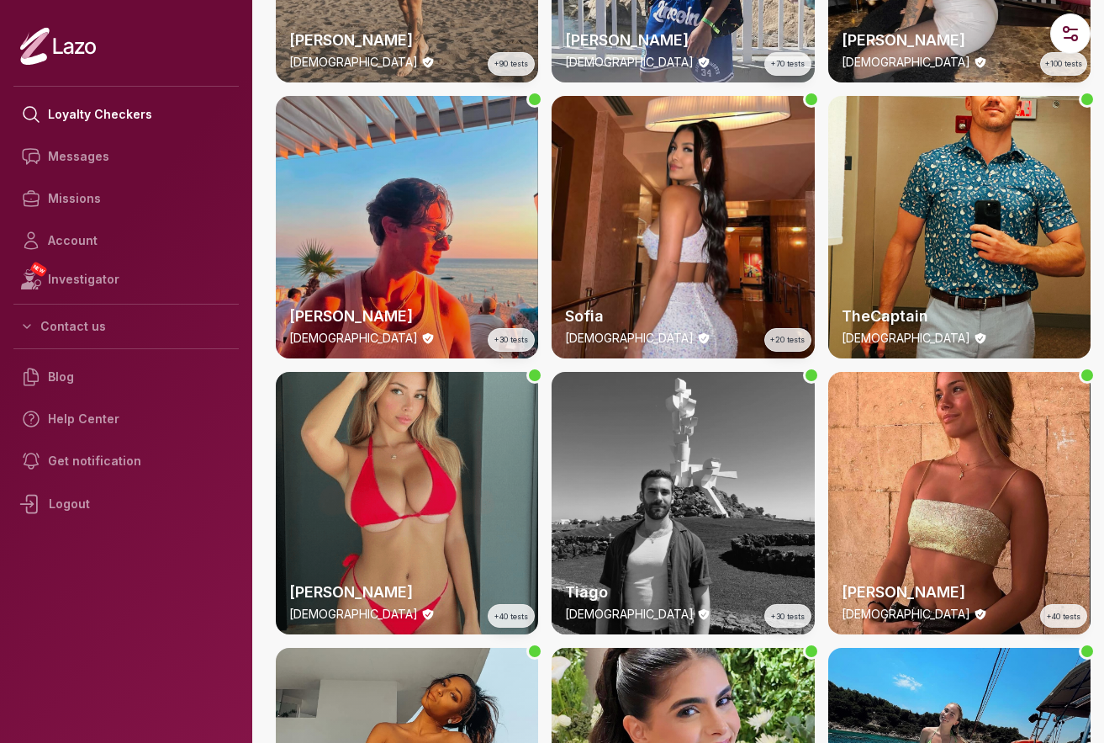
click at [419, 465] on div "[PERSON_NAME] [DEMOGRAPHIC_DATA] +40 tests" at bounding box center [407, 503] width 262 height 262
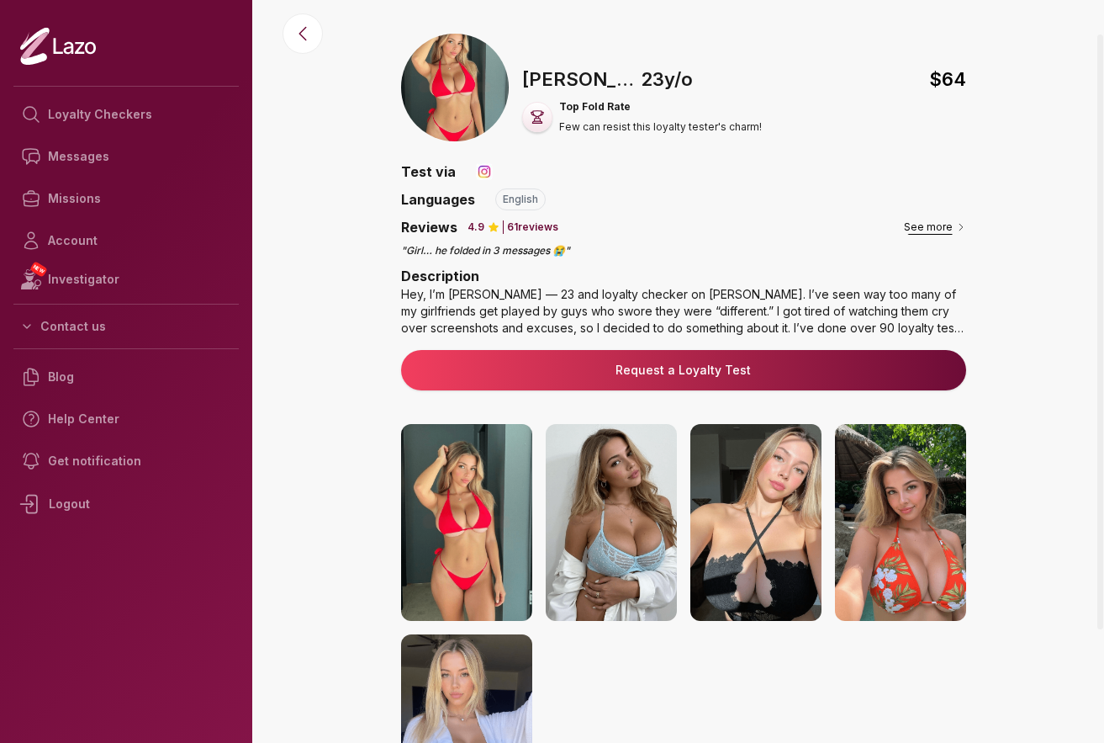
click at [934, 230] on button "See more" at bounding box center [935, 227] width 62 height 17
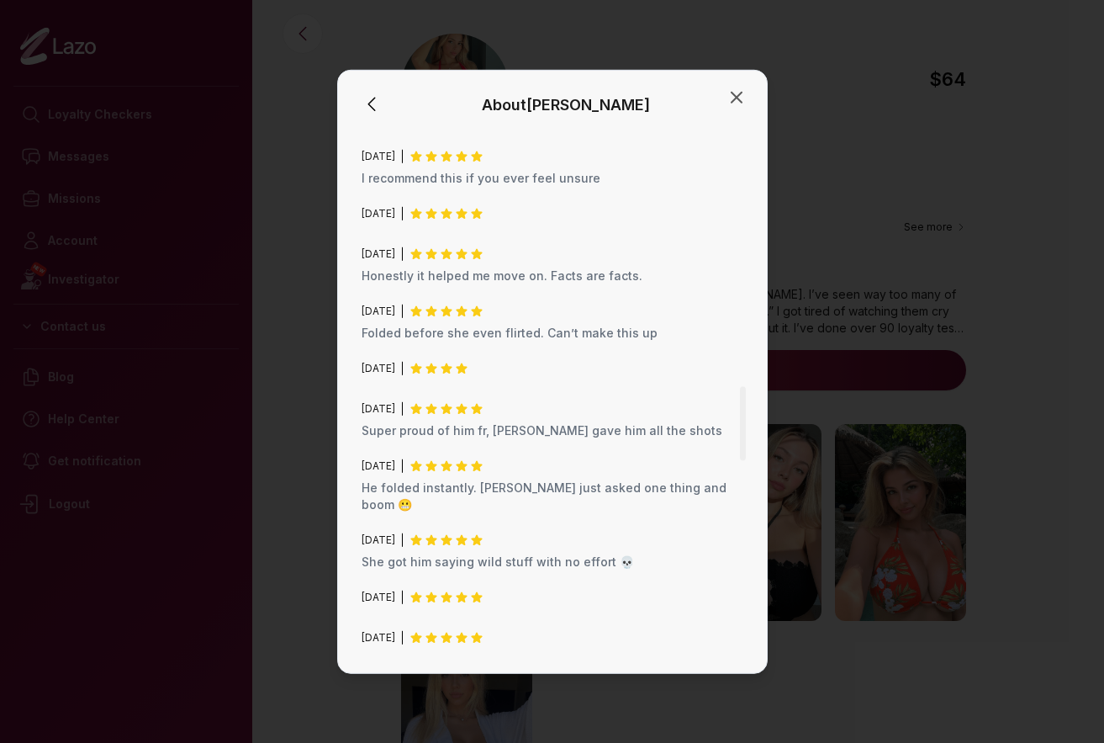
scroll to position [2103, 0]
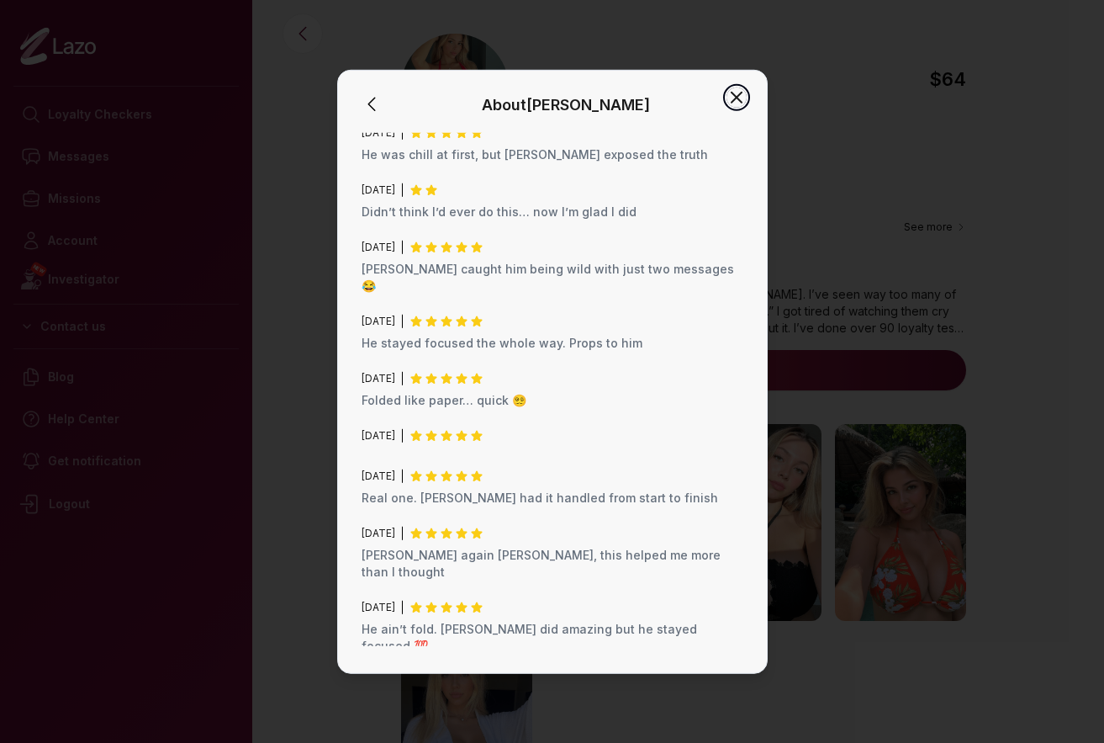
click at [730, 98] on icon "button" at bounding box center [737, 97] width 20 height 20
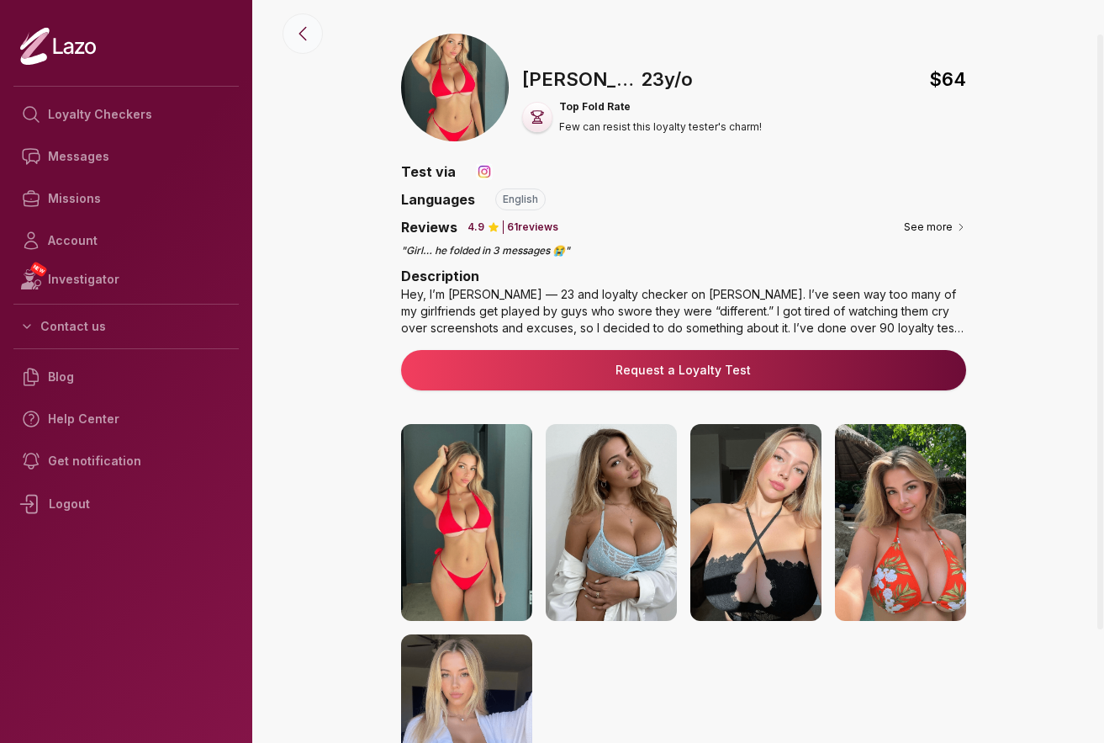
click at [307, 42] on icon at bounding box center [303, 34] width 20 height 20
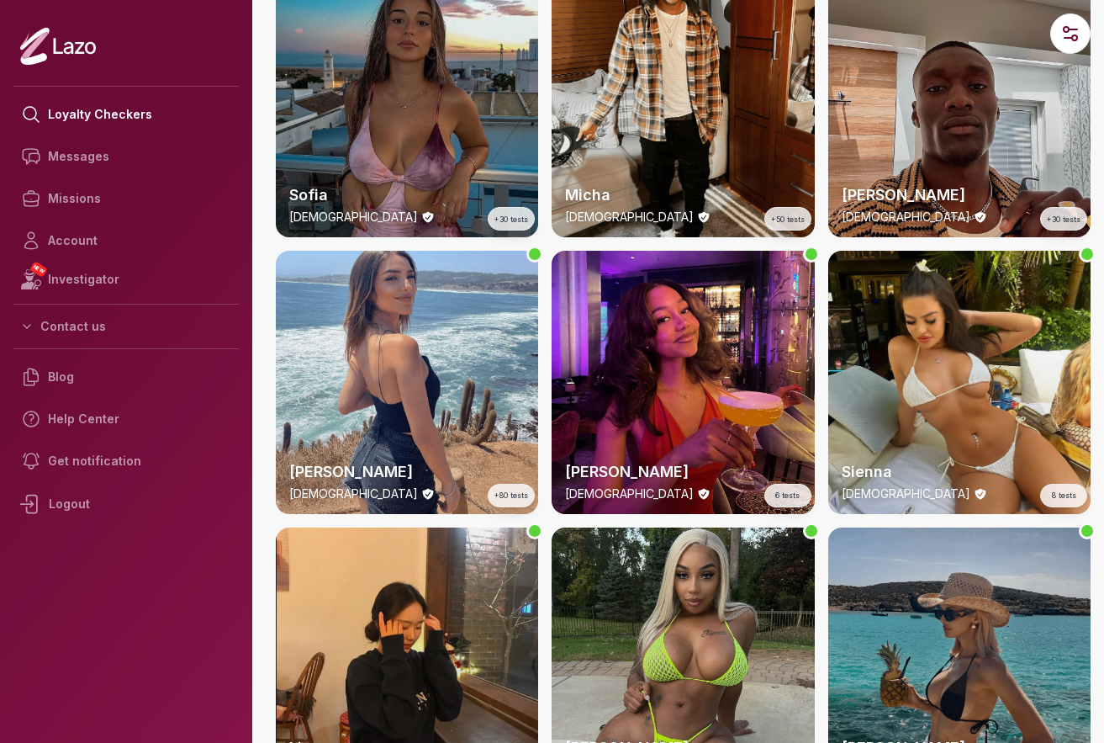
scroll to position [2002, 0]
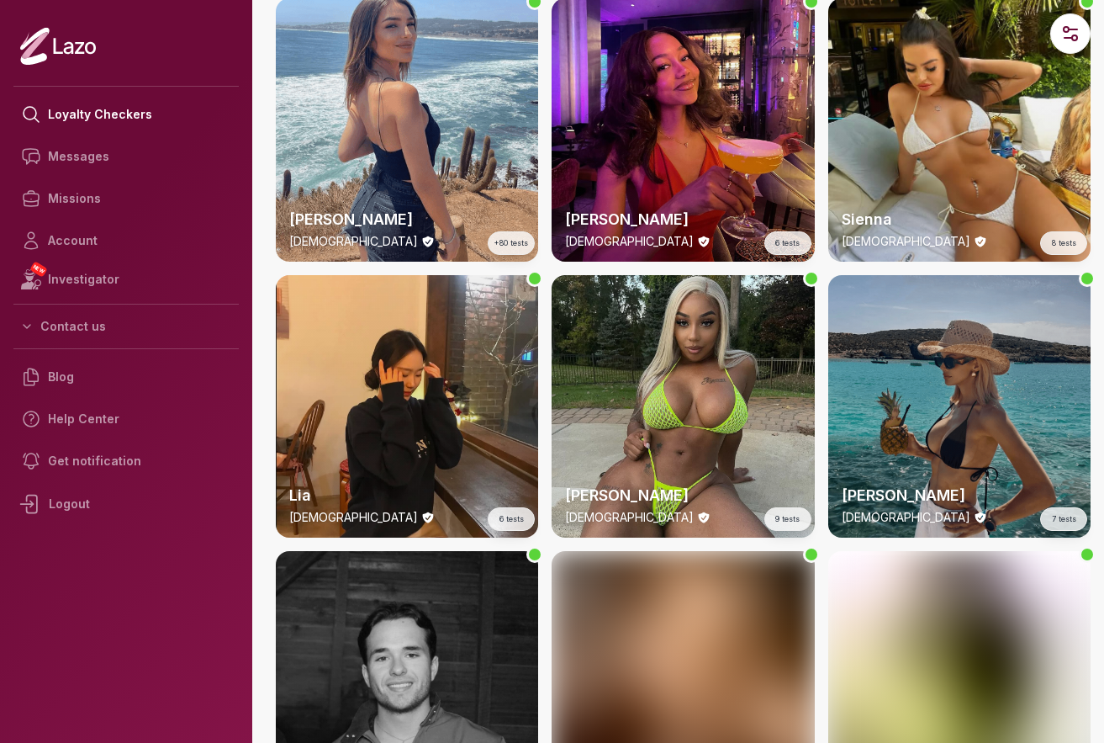
click at [374, 386] on div "Lia [DEMOGRAPHIC_DATA] 6 tests" at bounding box center [407, 406] width 262 height 262
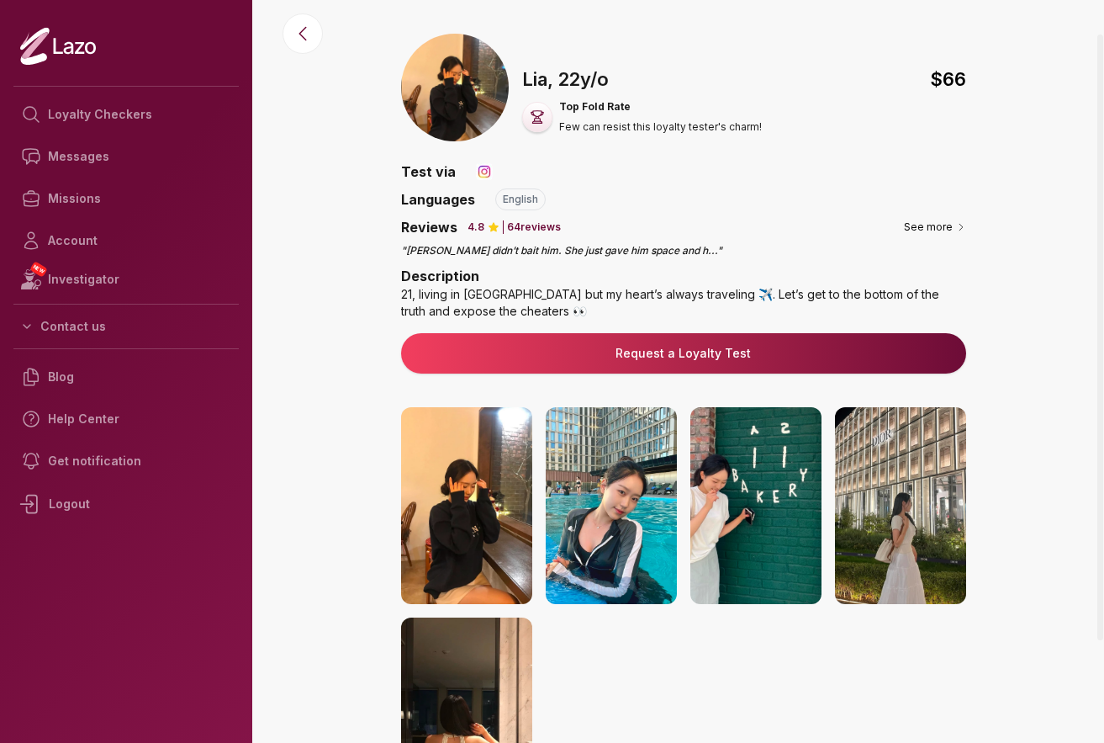
click at [448, 516] on img at bounding box center [466, 505] width 131 height 197
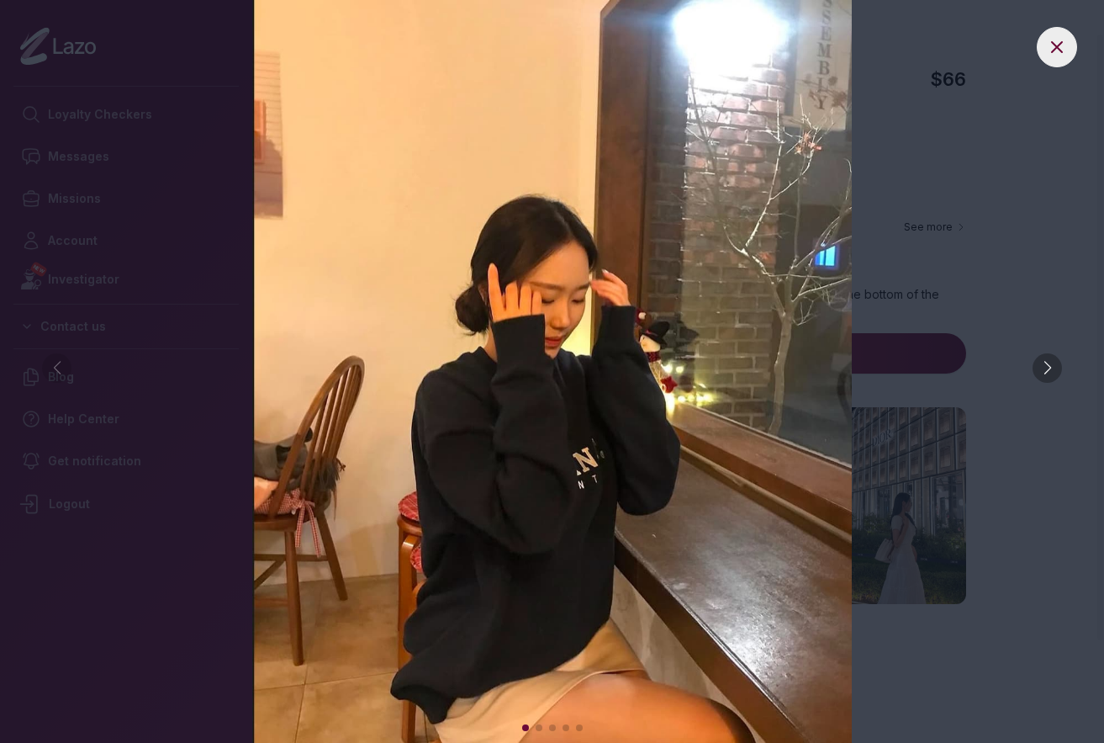
click at [1049, 370] on div at bounding box center [1047, 367] width 29 height 29
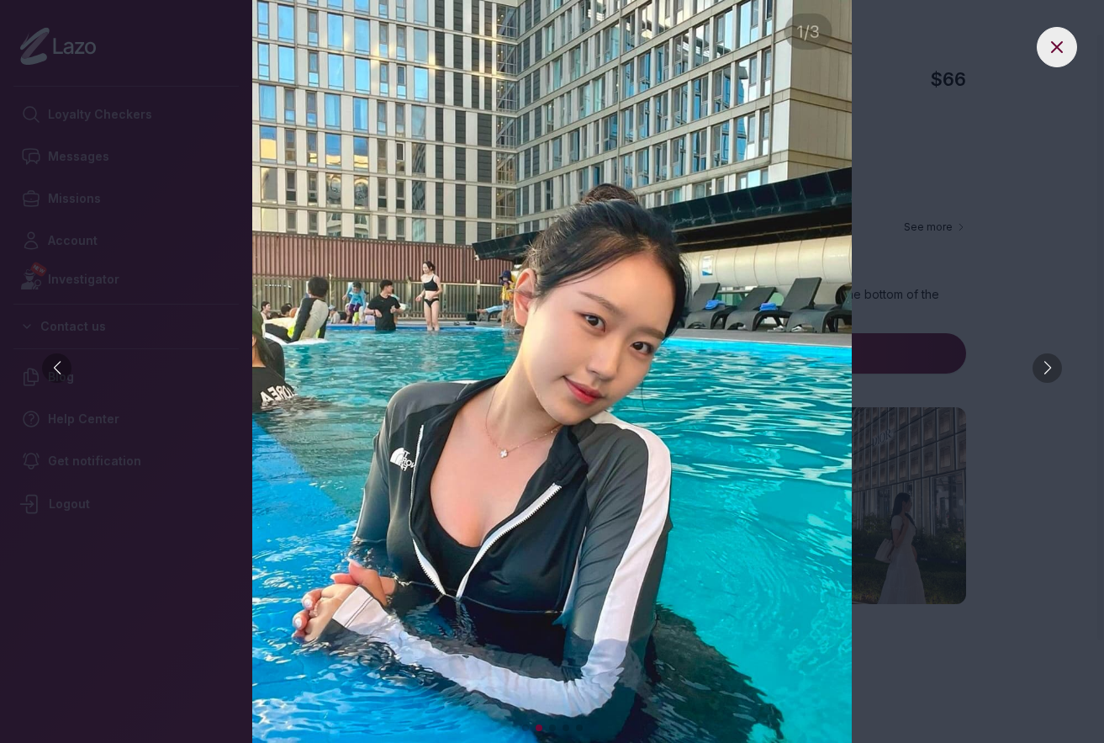
click at [1049, 370] on div at bounding box center [1047, 367] width 29 height 29
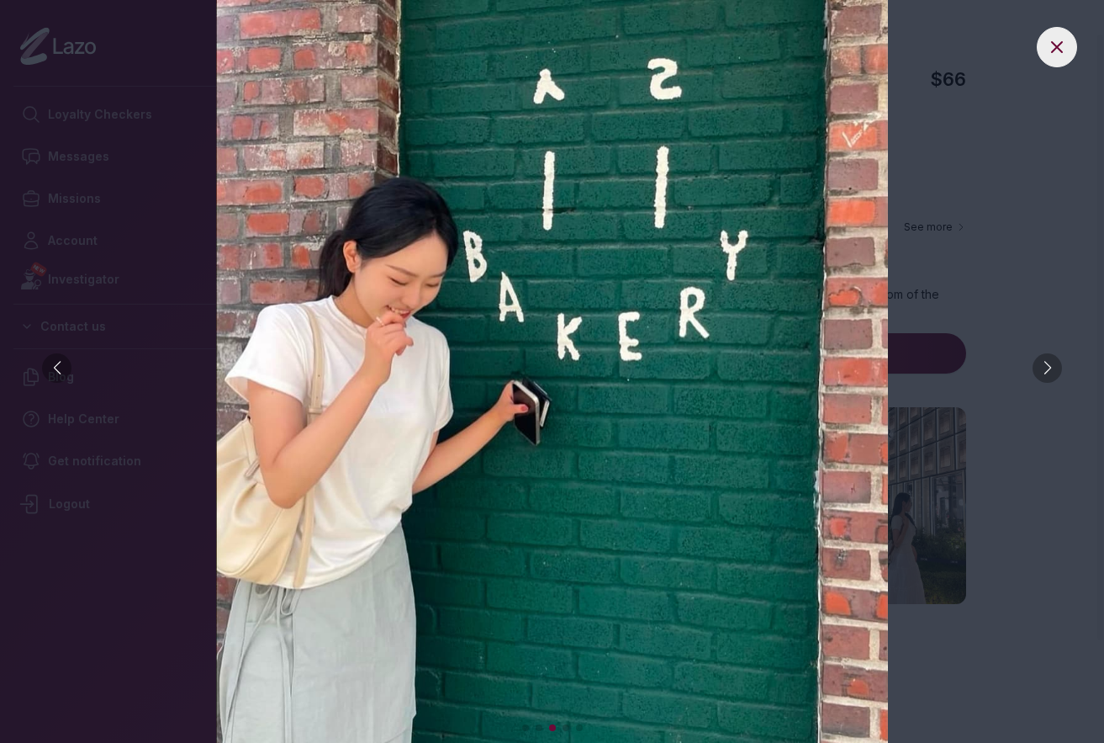
click at [1049, 370] on div at bounding box center [1047, 367] width 29 height 29
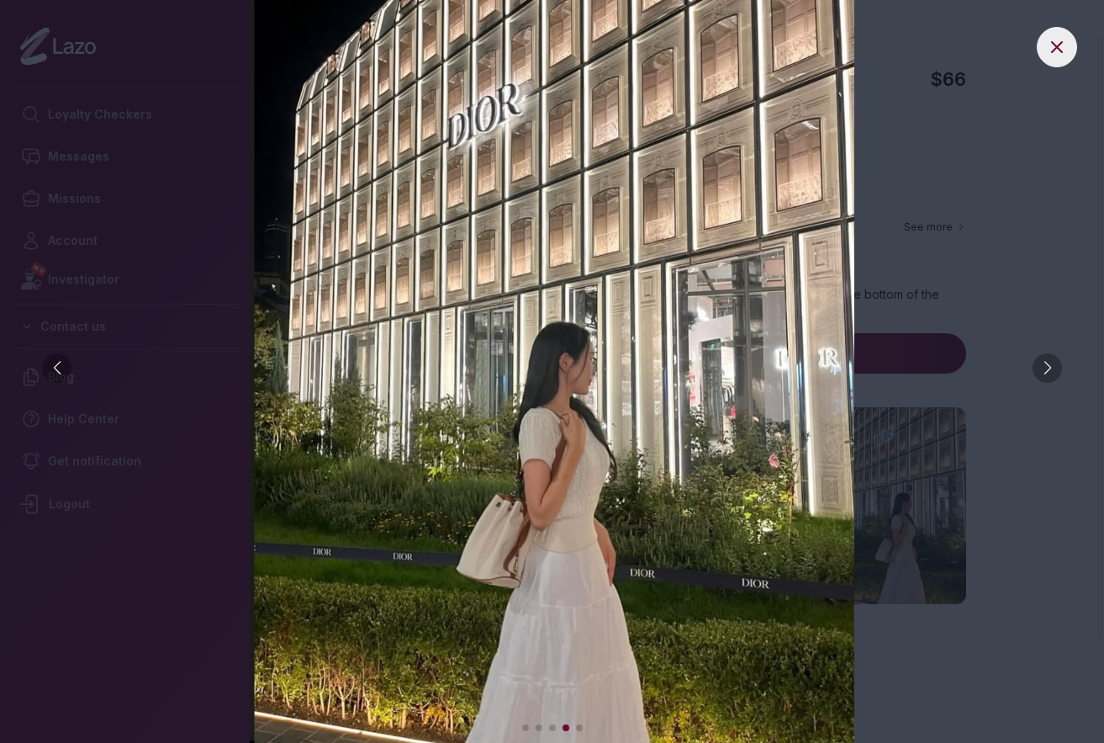
click at [1049, 370] on div at bounding box center [1047, 367] width 29 height 29
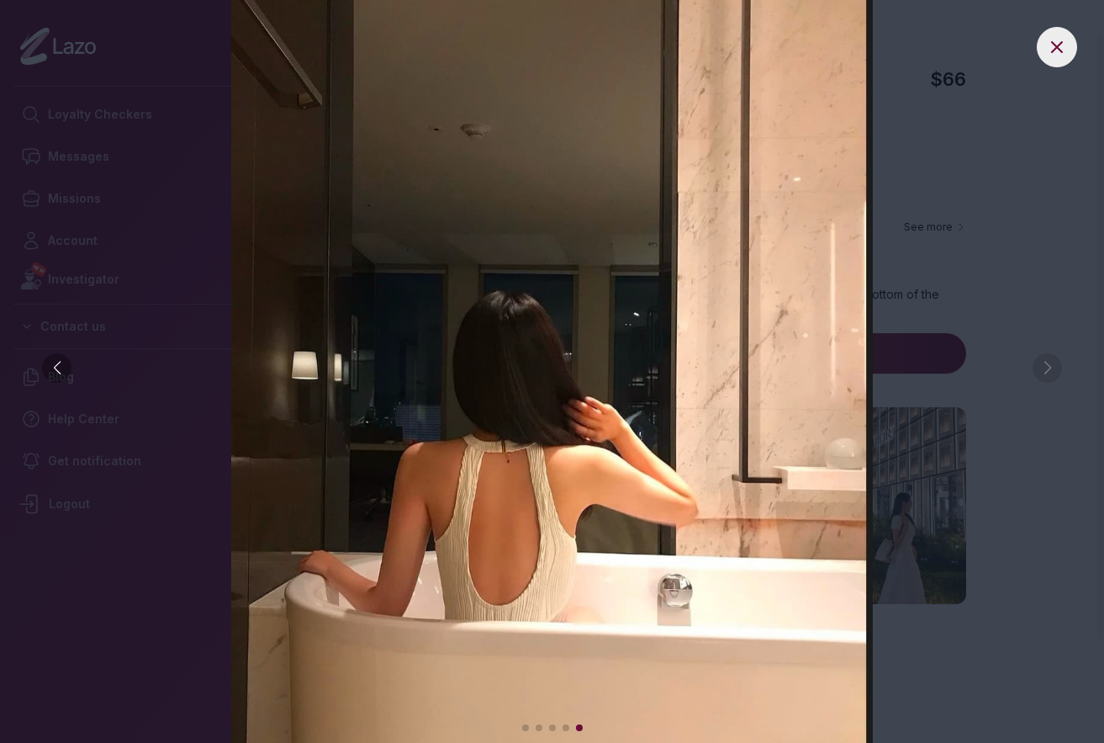
click at [1049, 370] on img at bounding box center [552, 371] width 1037 height 743
click at [1063, 40] on icon at bounding box center [1057, 47] width 20 height 20
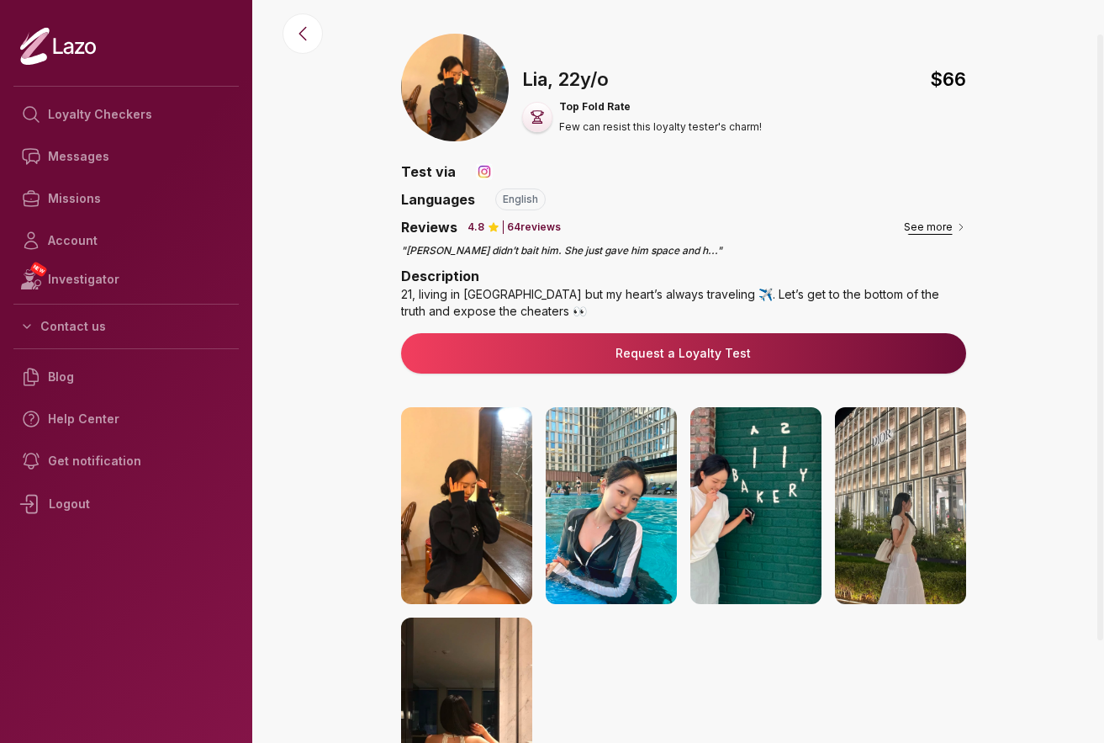
click at [939, 229] on button "See more" at bounding box center [935, 227] width 62 height 17
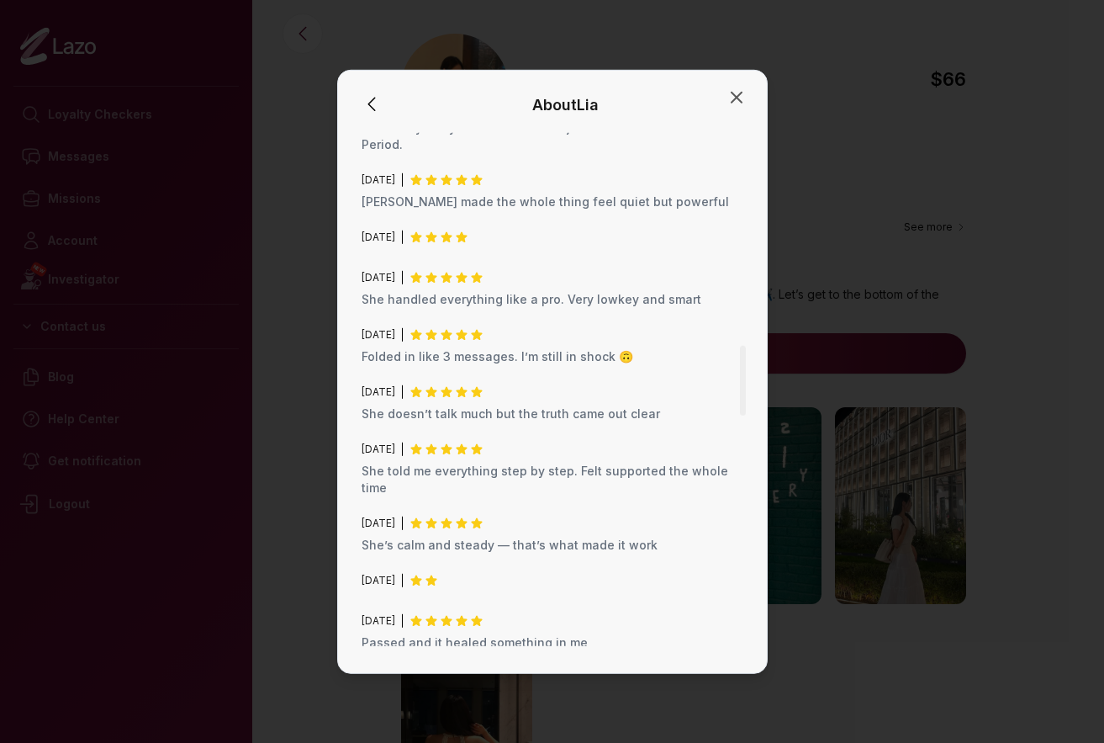
scroll to position [1682, 0]
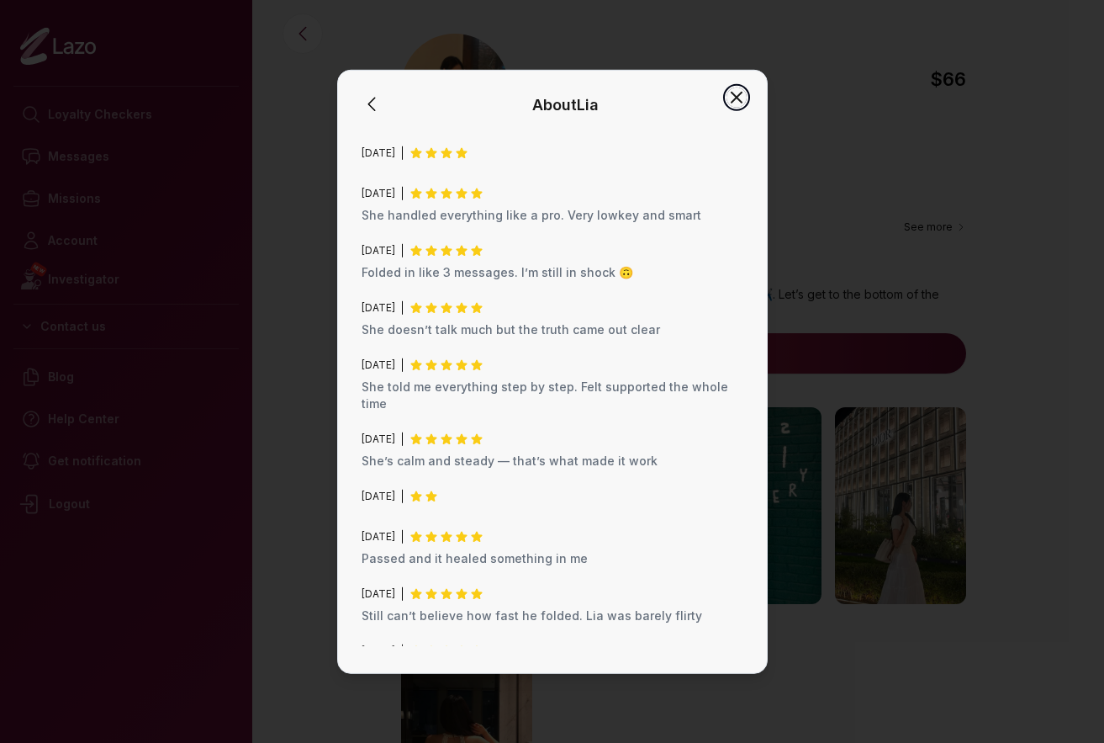
click at [746, 93] on icon "button" at bounding box center [737, 97] width 20 height 20
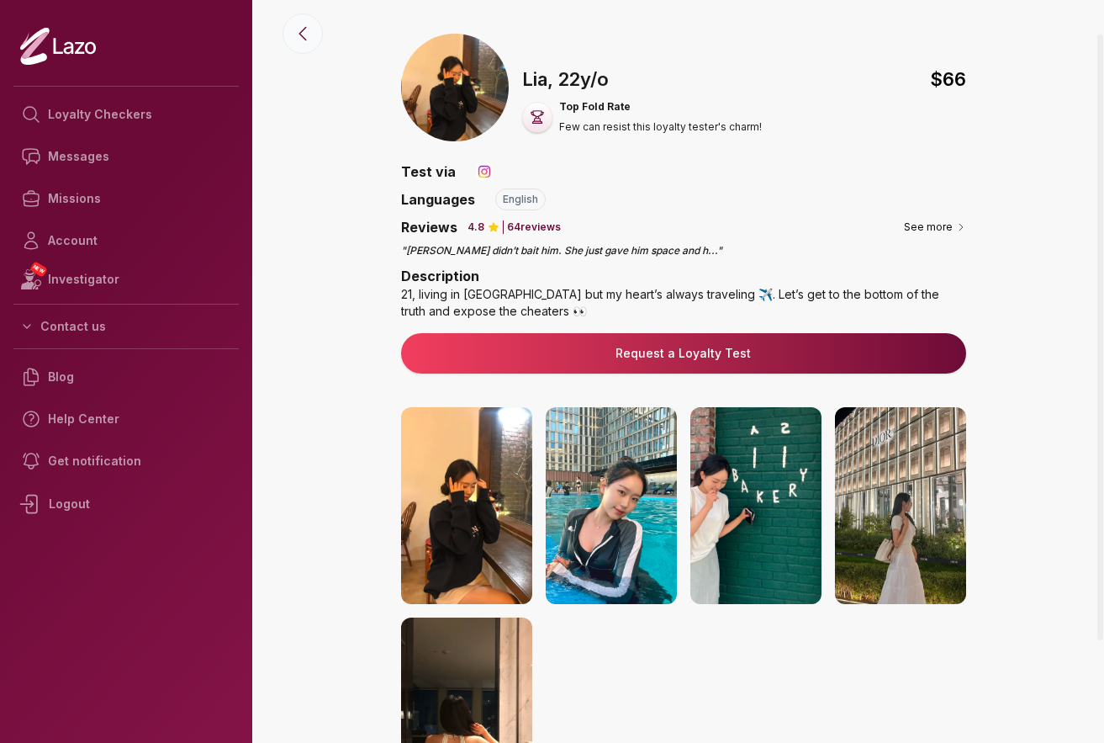
click at [305, 34] on icon at bounding box center [303, 34] width 20 height 20
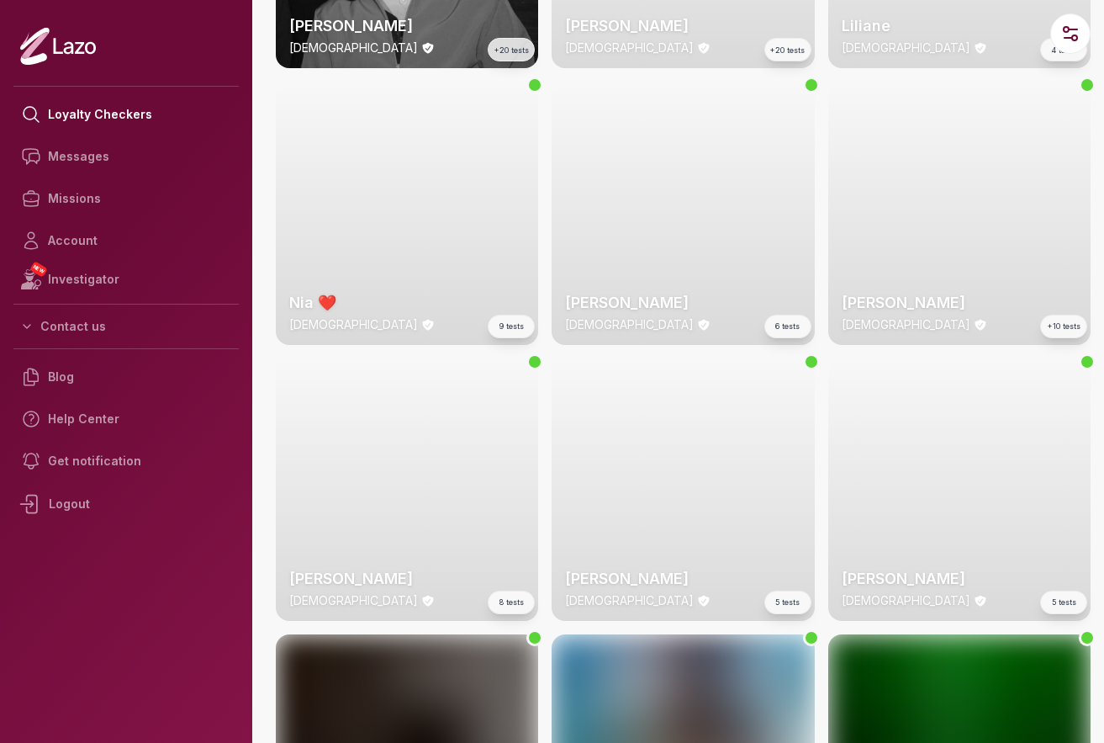
scroll to position [2962, 0]
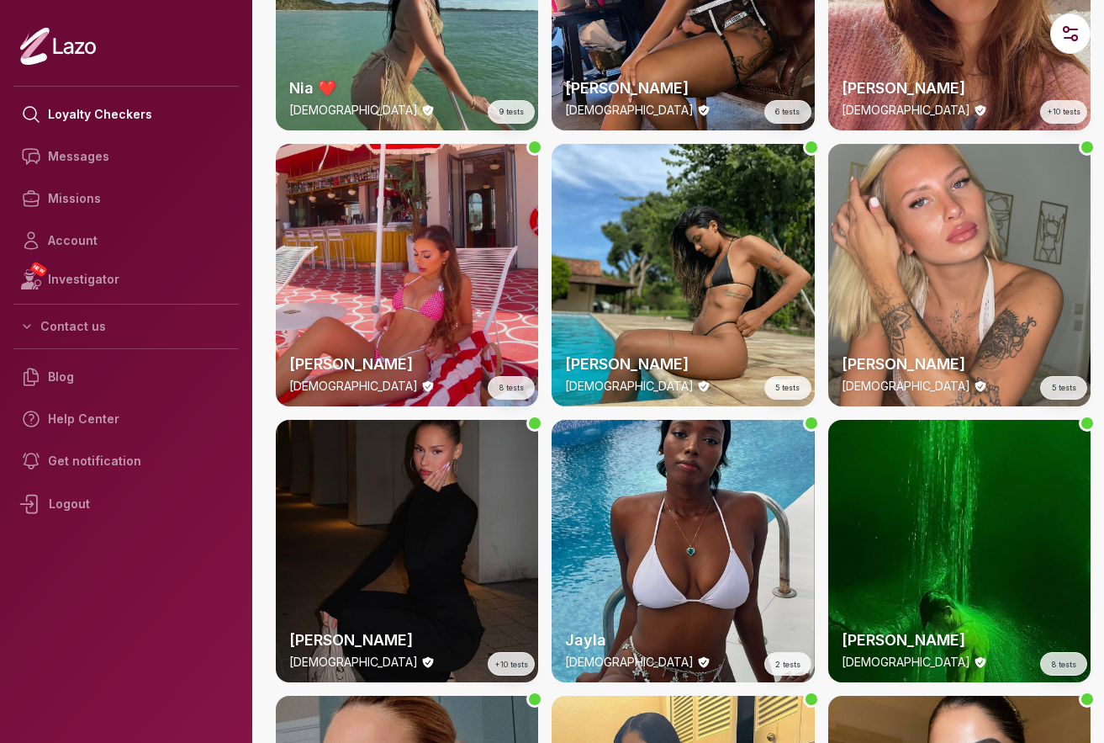
click at [427, 525] on div "[PERSON_NAME] [DEMOGRAPHIC_DATA] +10 tests" at bounding box center [407, 551] width 262 height 262
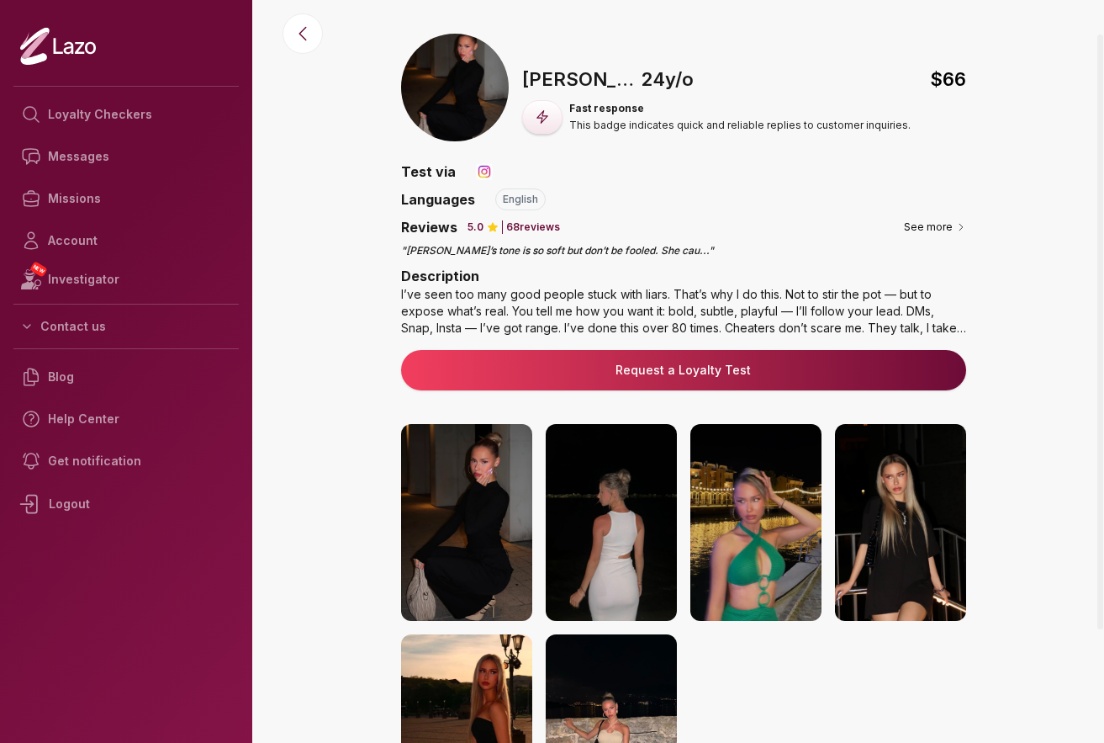
click at [447, 504] on img at bounding box center [466, 522] width 131 height 197
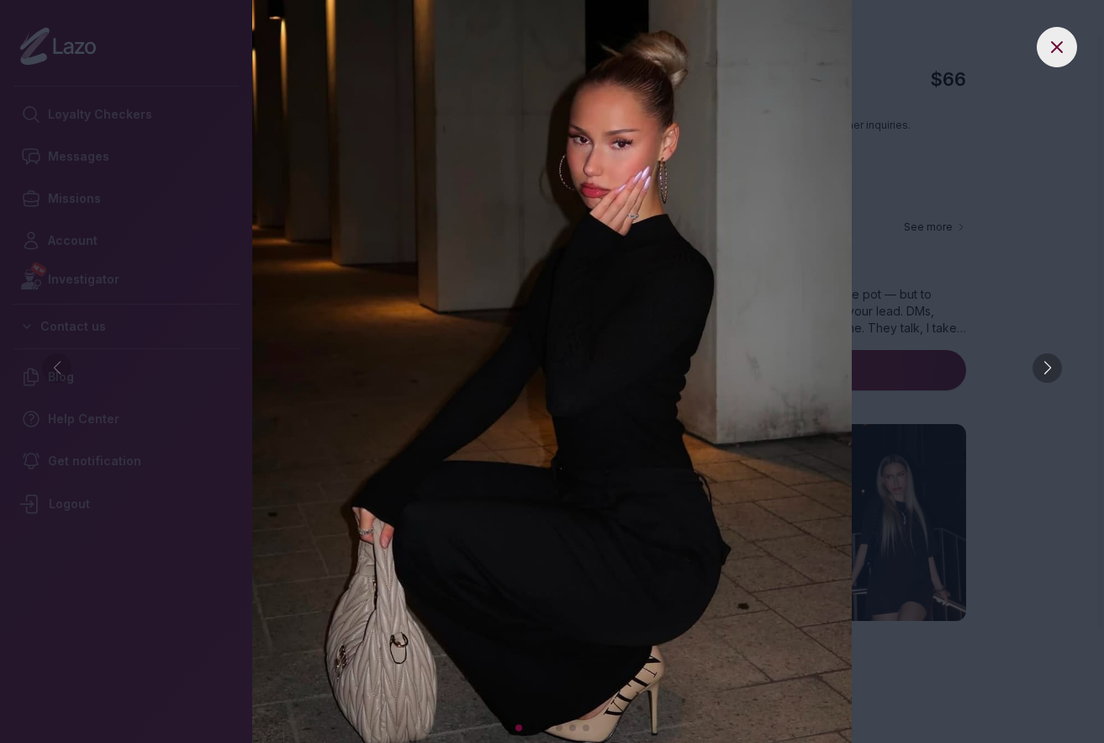
click at [1055, 373] on div at bounding box center [1047, 367] width 29 height 29
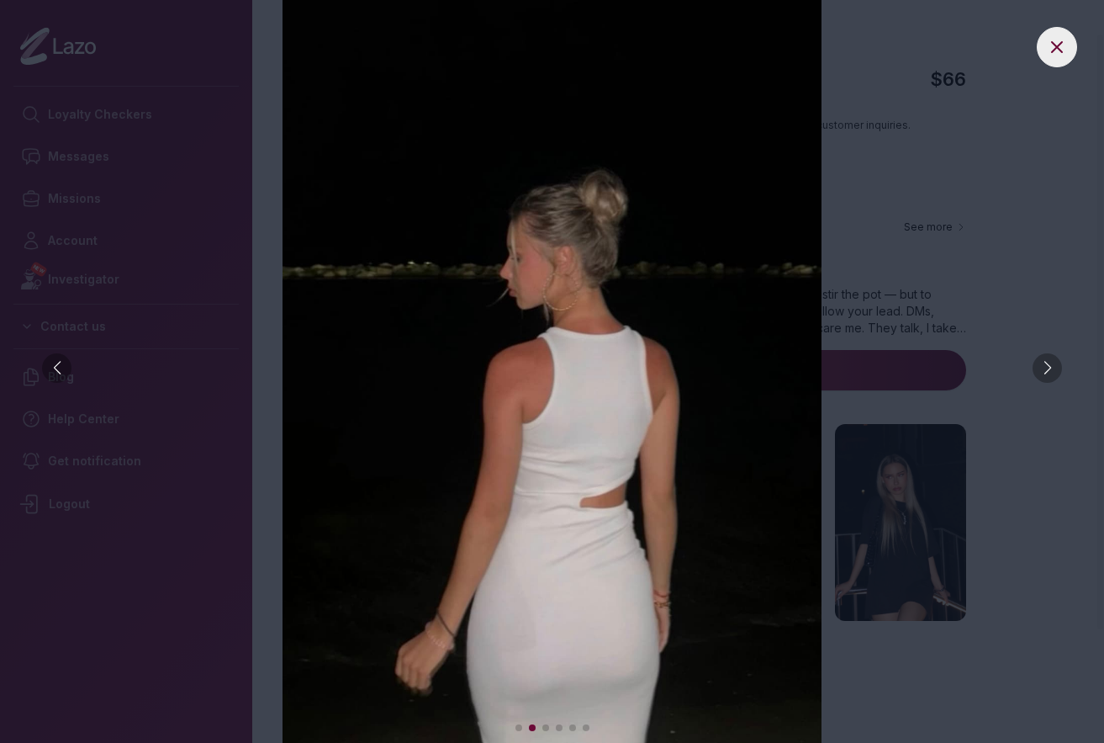
click at [1055, 373] on div at bounding box center [1047, 367] width 29 height 29
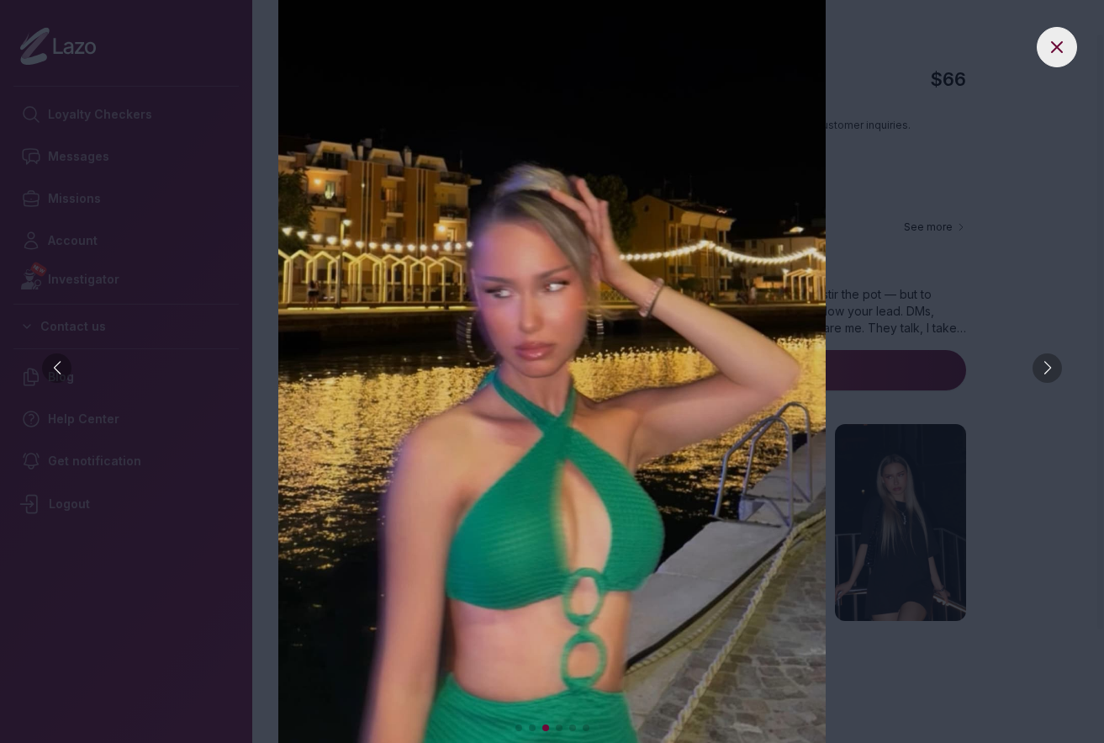
click at [1055, 373] on div at bounding box center [1047, 367] width 29 height 29
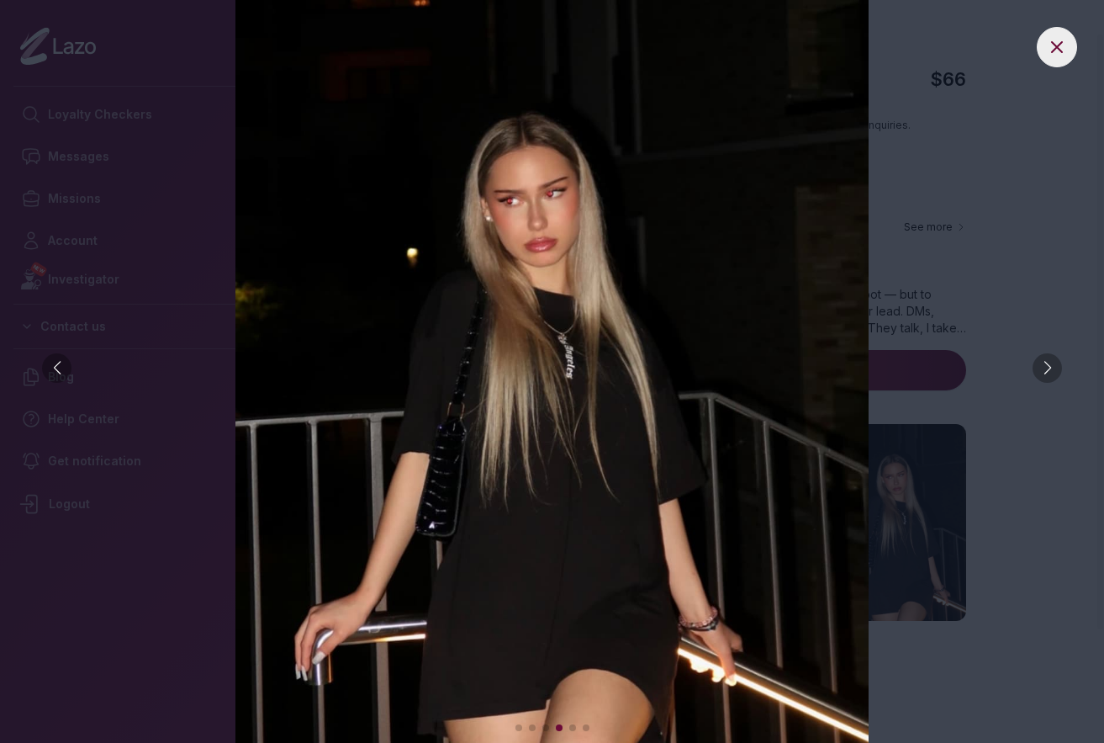
click at [1055, 373] on div at bounding box center [1047, 367] width 29 height 29
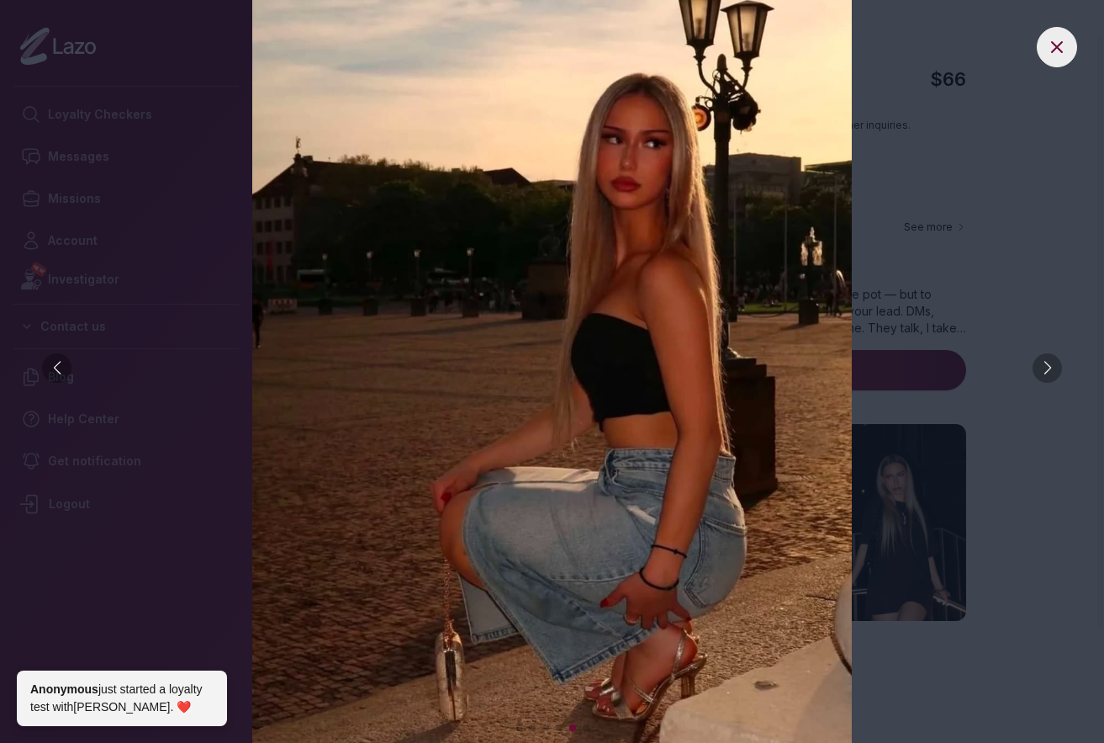
click at [1055, 373] on div at bounding box center [1047, 367] width 29 height 29
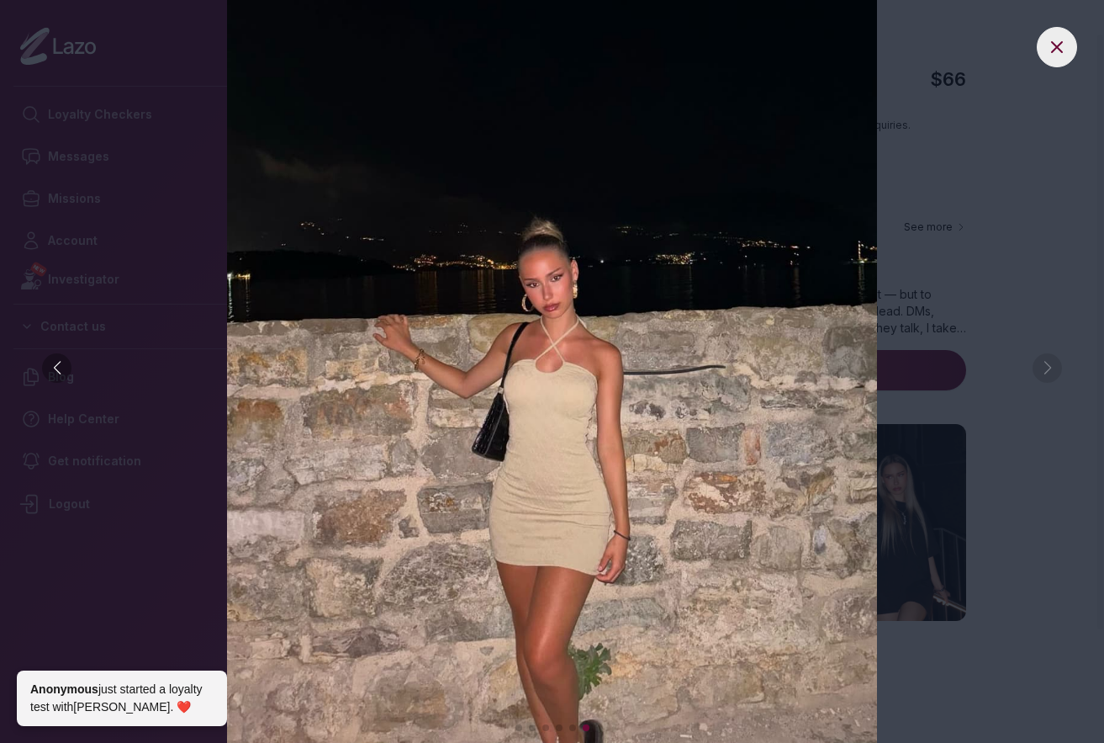
click at [1055, 373] on img at bounding box center [552, 371] width 1037 height 743
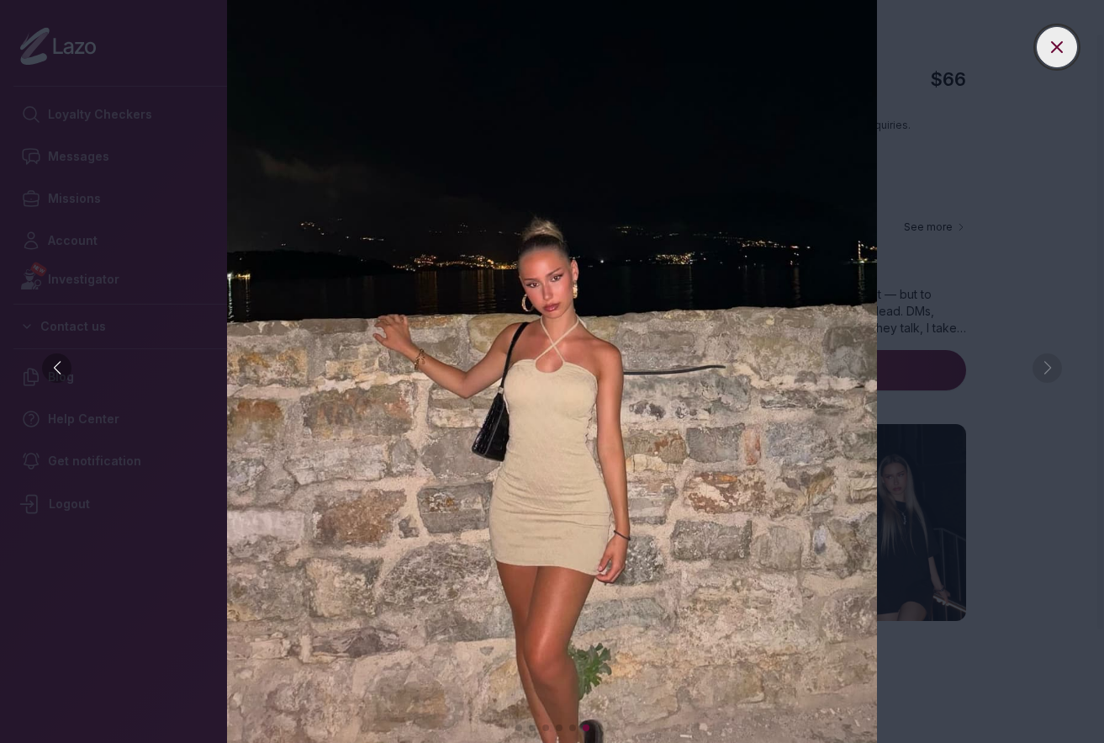
click at [1041, 50] on button at bounding box center [1057, 47] width 40 height 40
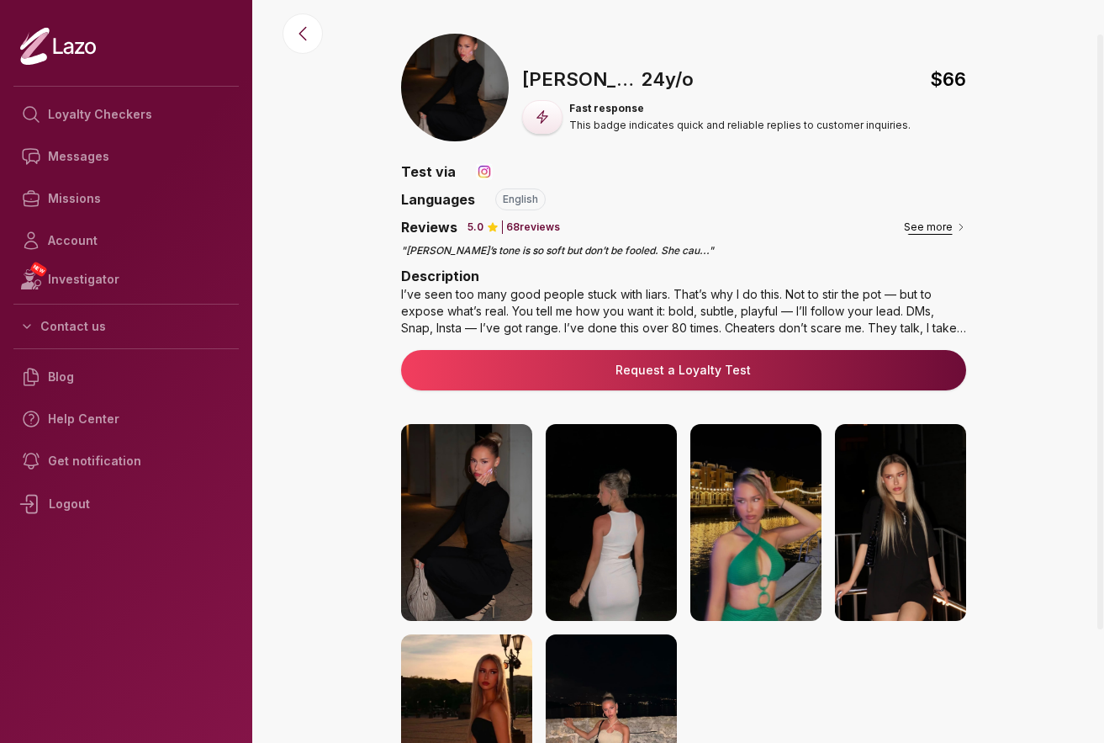
click at [926, 227] on button "See more" at bounding box center [935, 227] width 62 height 17
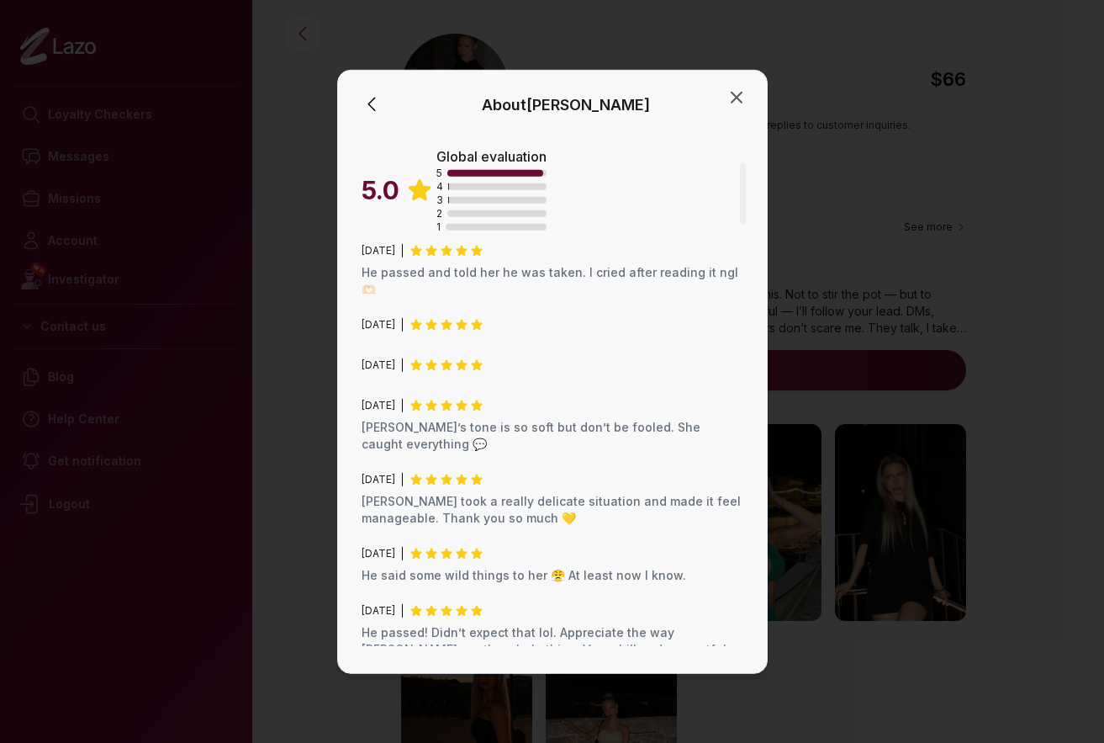
scroll to position [336, 0]
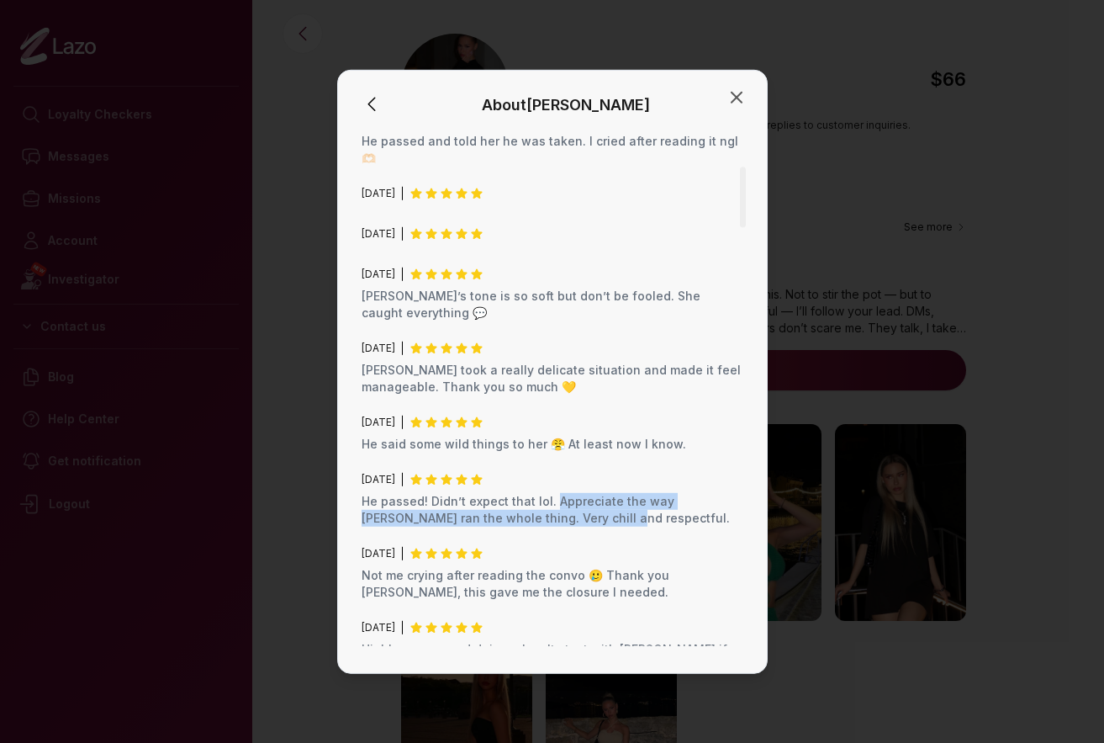
click at [557, 492] on p "He passed! Didn’t expect that lol. Appreciate the way [PERSON_NAME] ran the who…" at bounding box center [553, 509] width 382 height 34
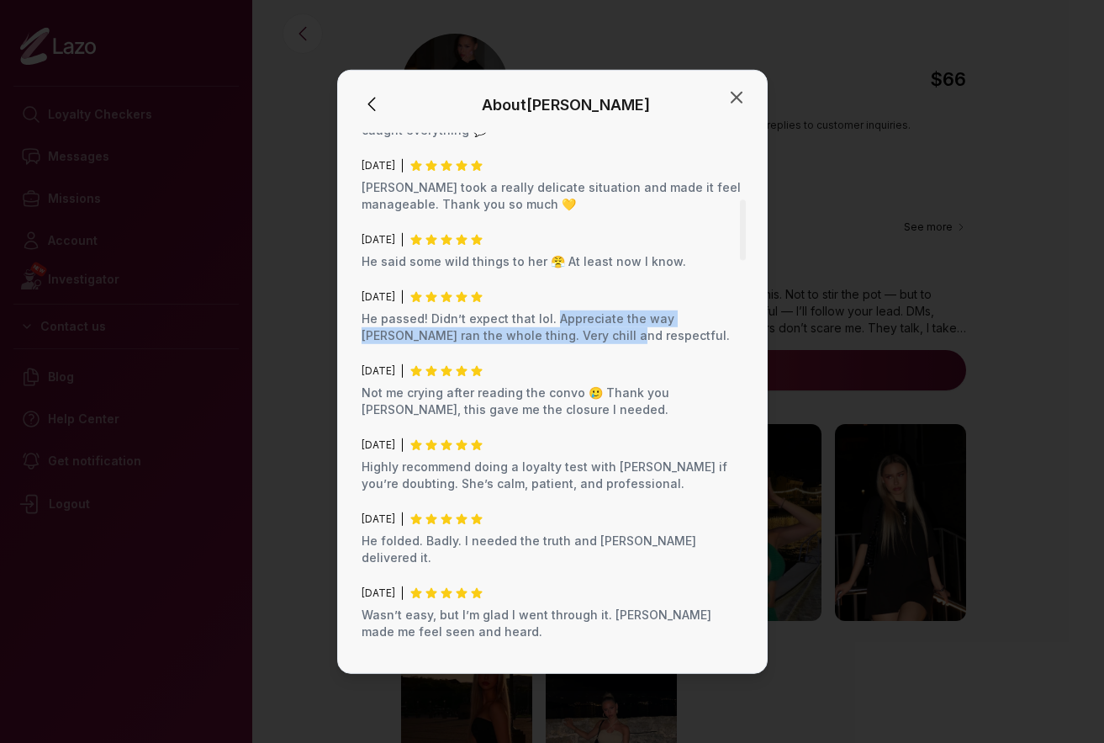
scroll to position [841, 0]
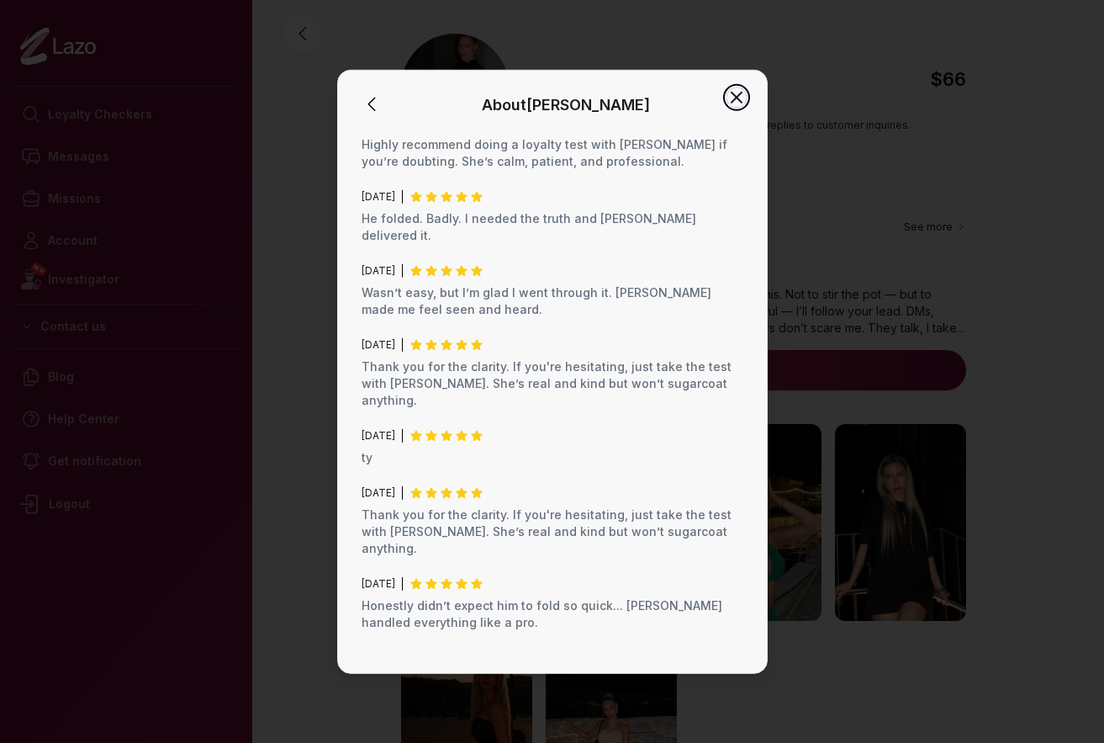
click at [744, 99] on icon "button" at bounding box center [737, 97] width 20 height 20
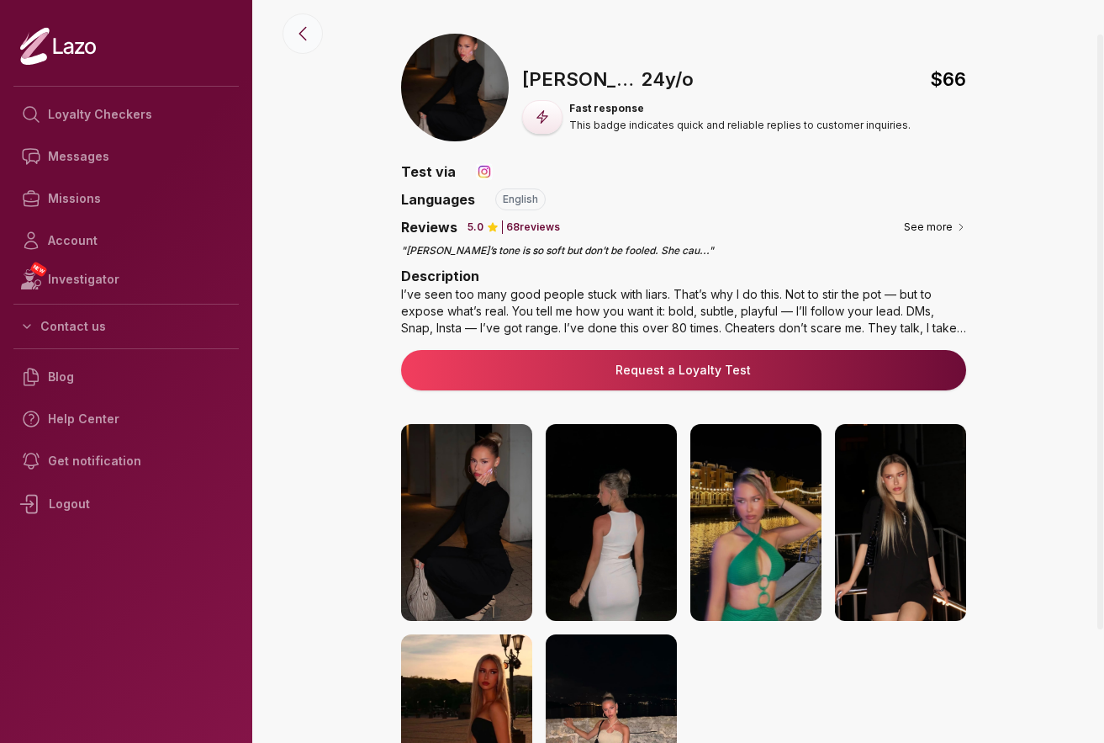
click at [306, 34] on icon at bounding box center [303, 34] width 20 height 20
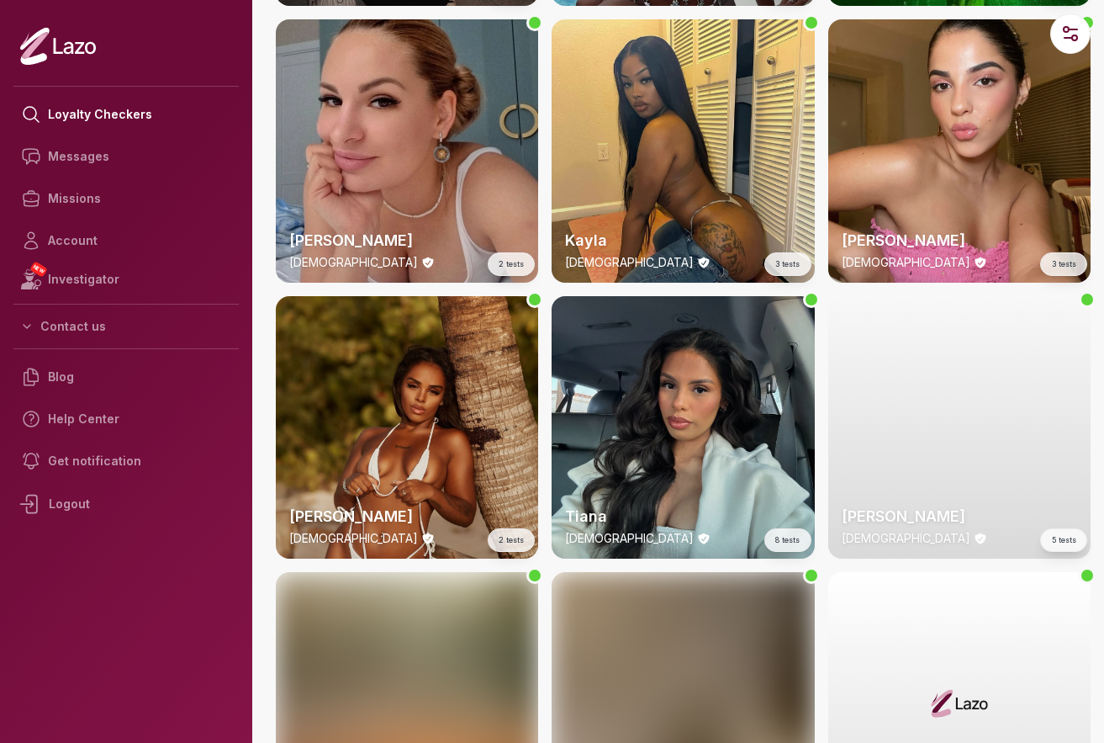
scroll to position [3647, 0]
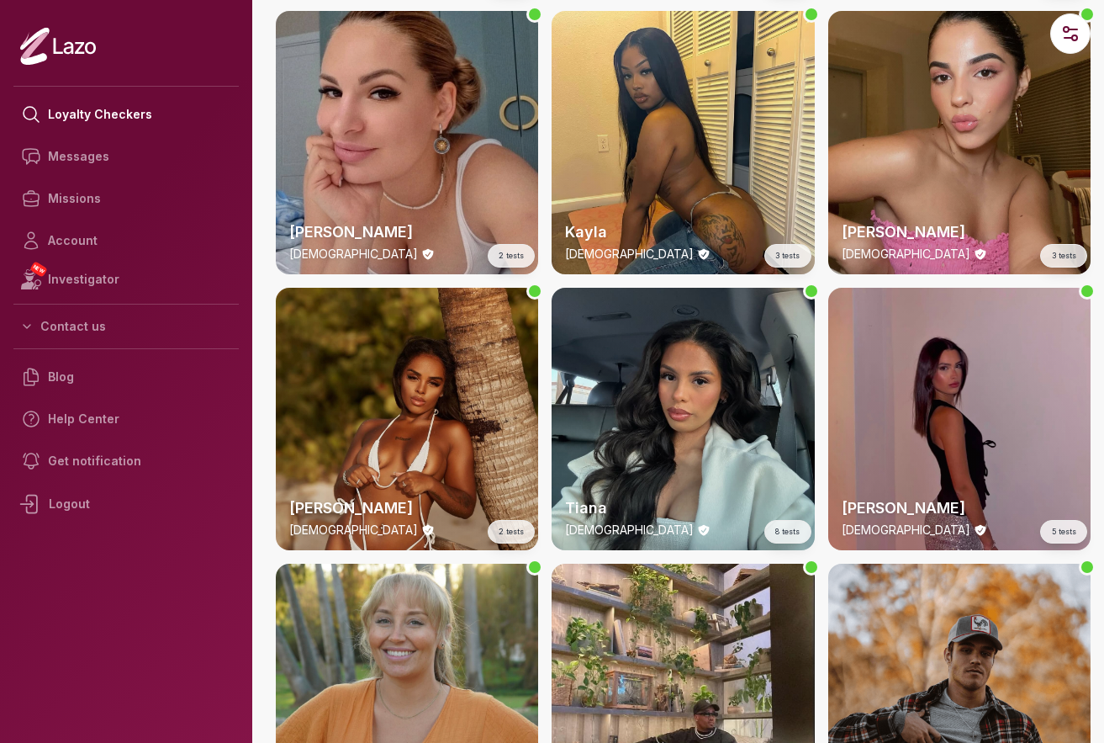
click at [923, 184] on div "[PERSON_NAME] [DEMOGRAPHIC_DATA] 3 tests" at bounding box center [960, 142] width 262 height 262
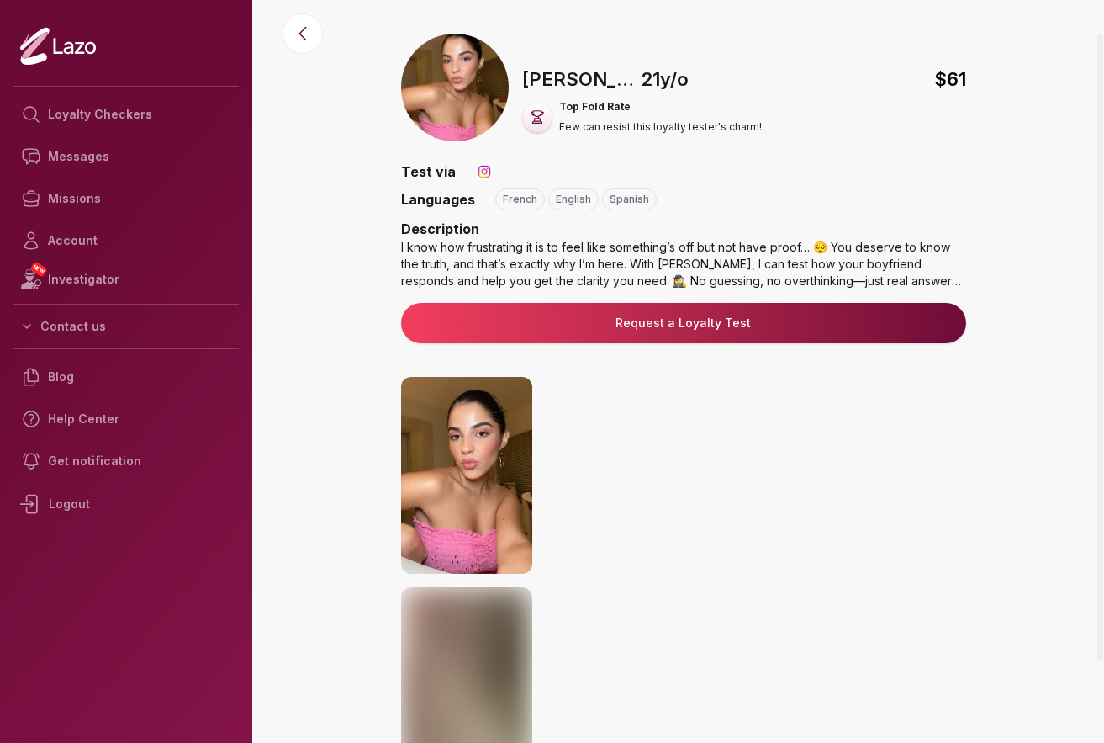
click at [626, 426] on img at bounding box center [611, 475] width 131 height 197
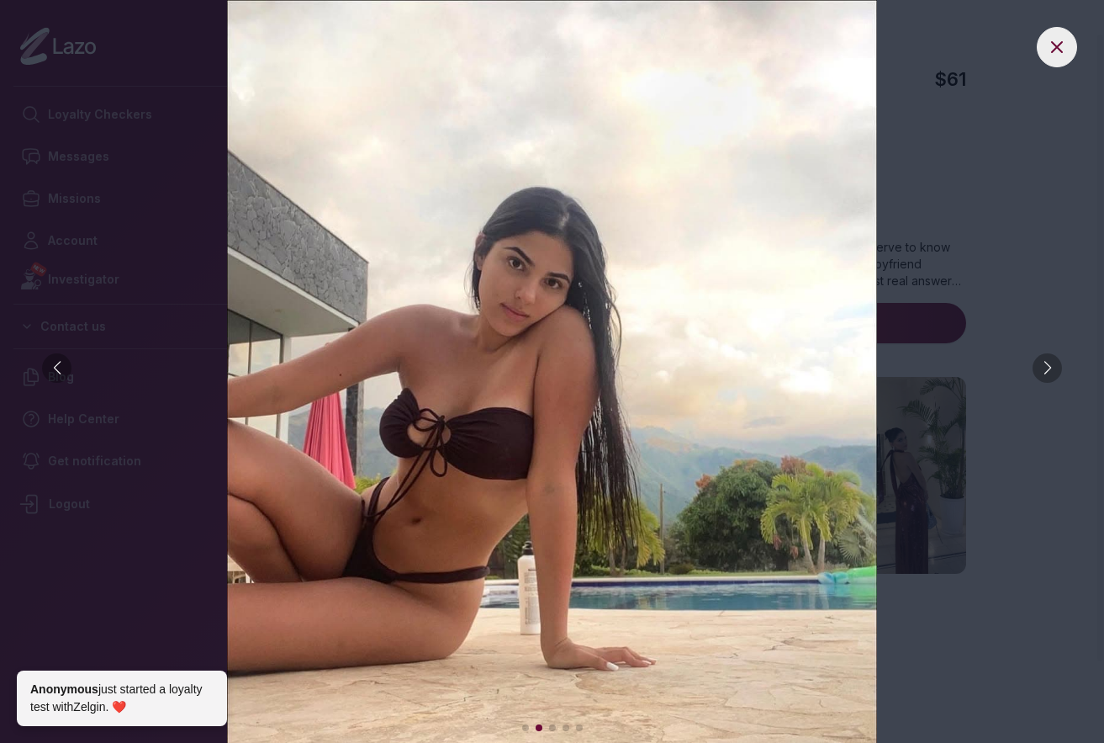
click at [1046, 369] on div at bounding box center [1047, 367] width 29 height 29
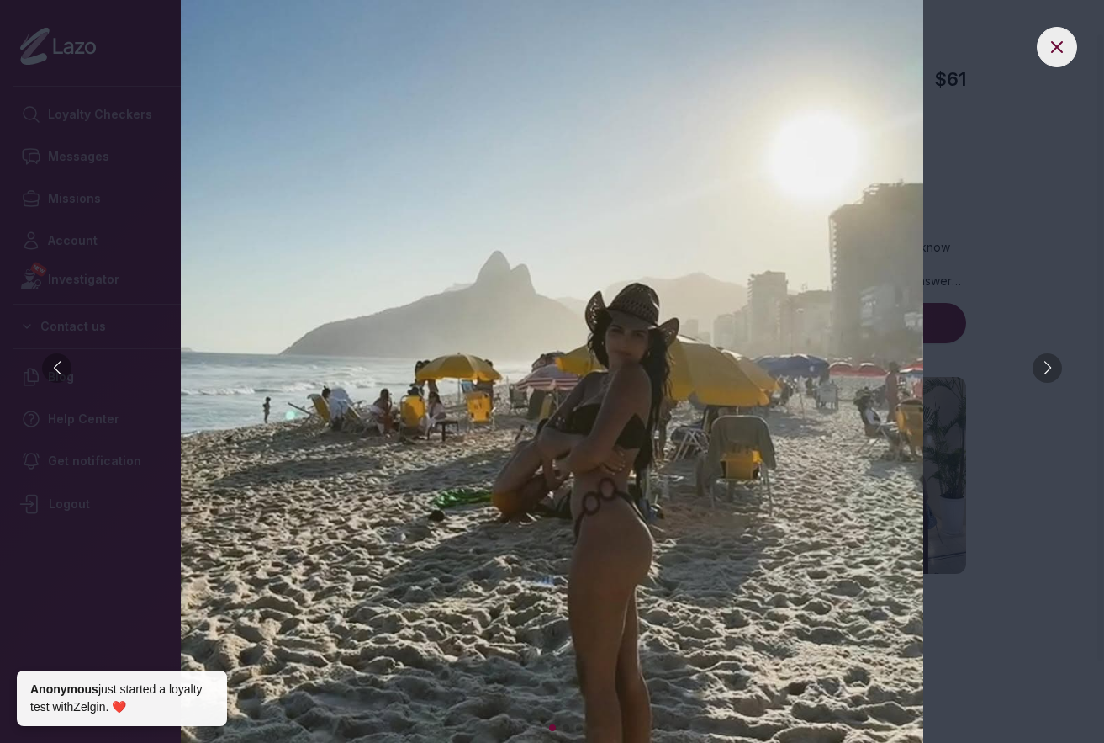
click at [1046, 369] on div at bounding box center [1047, 367] width 29 height 29
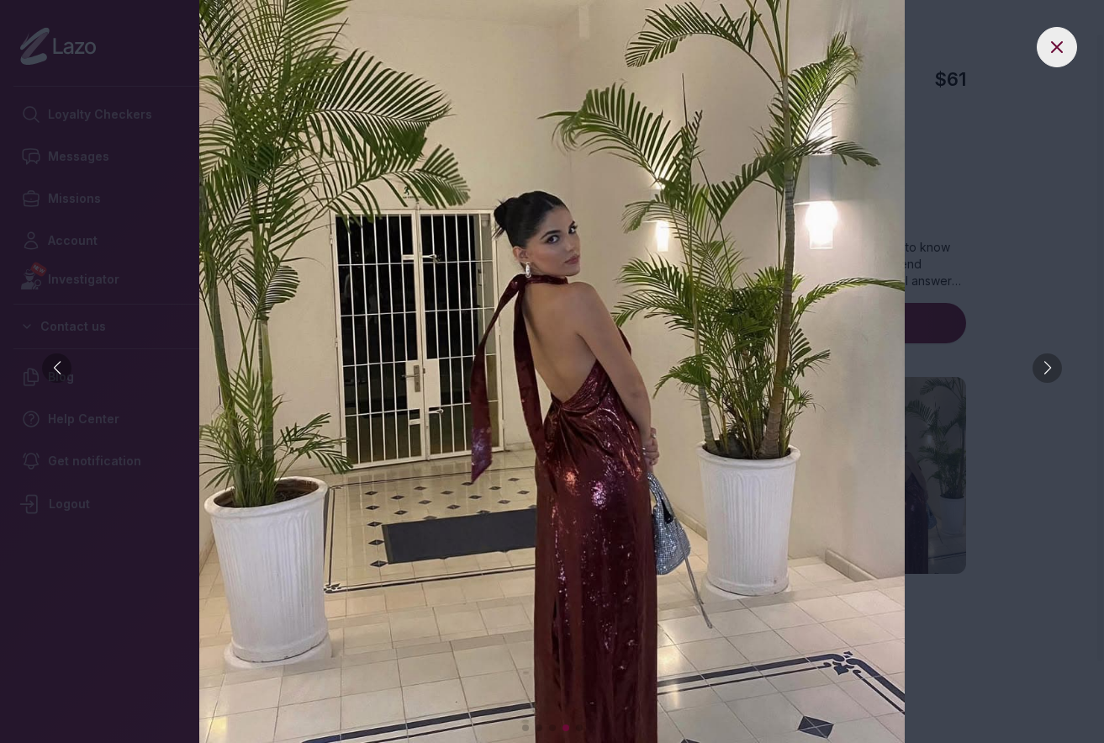
click at [44, 376] on div at bounding box center [552, 371] width 1037 height 743
click at [56, 369] on div at bounding box center [56, 367] width 29 height 29
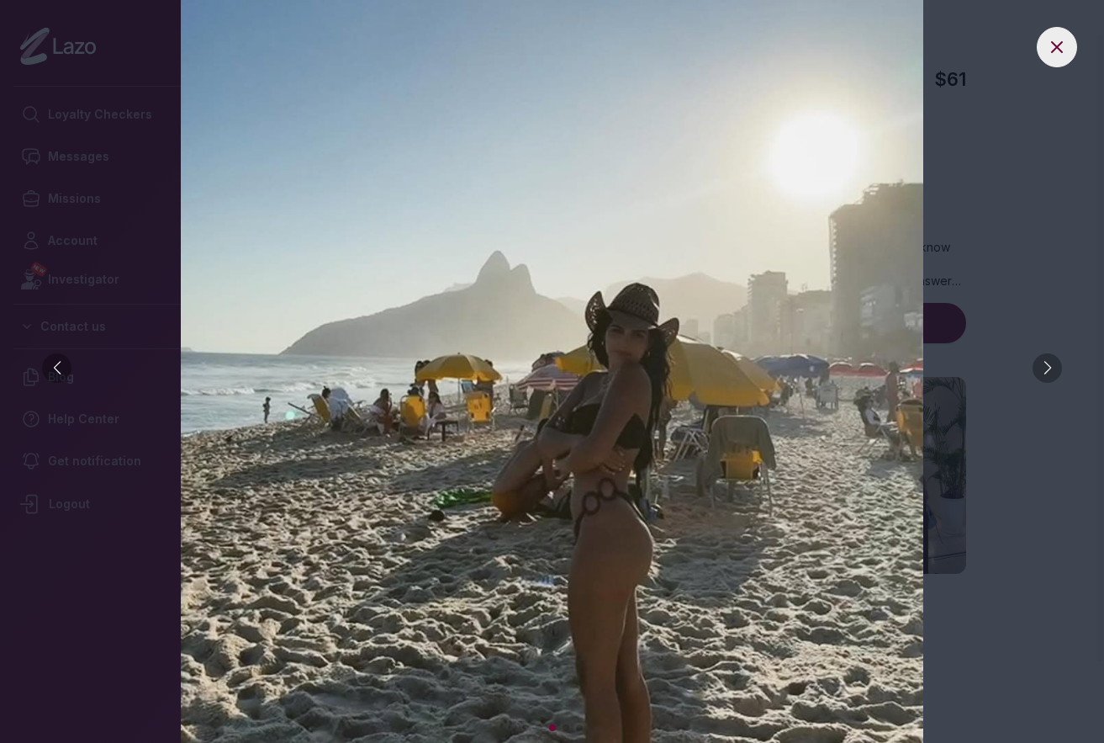
click at [1053, 364] on div at bounding box center [1047, 367] width 29 height 29
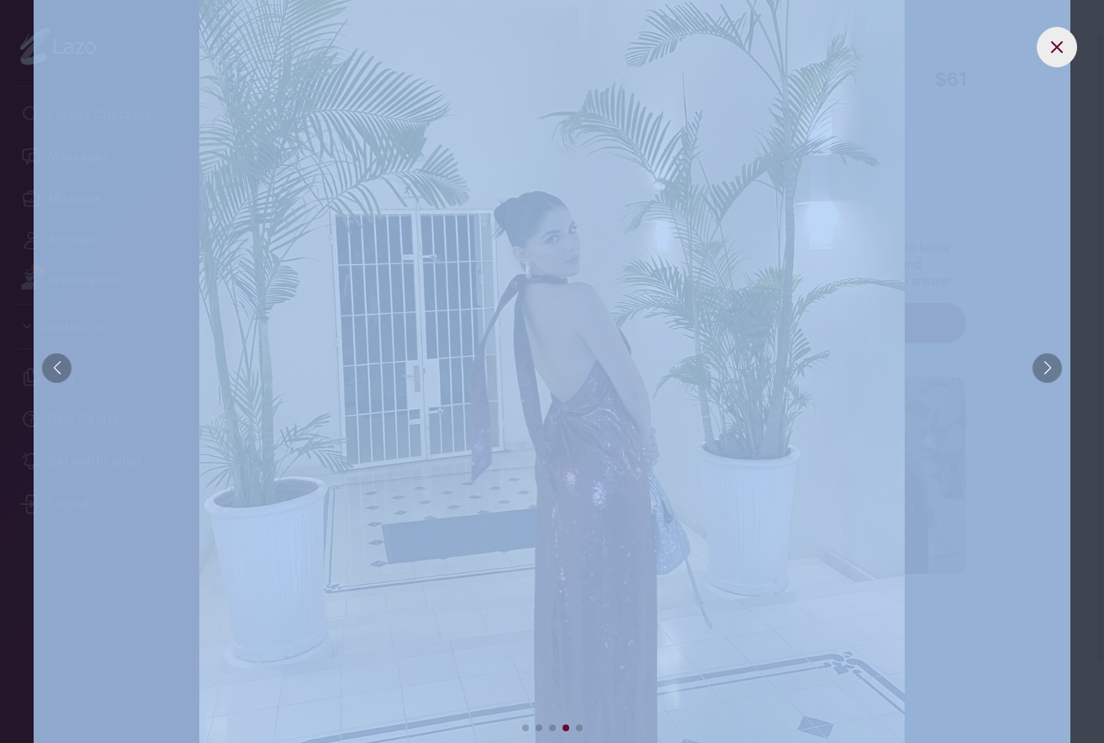
click at [1053, 364] on div at bounding box center [1047, 367] width 29 height 29
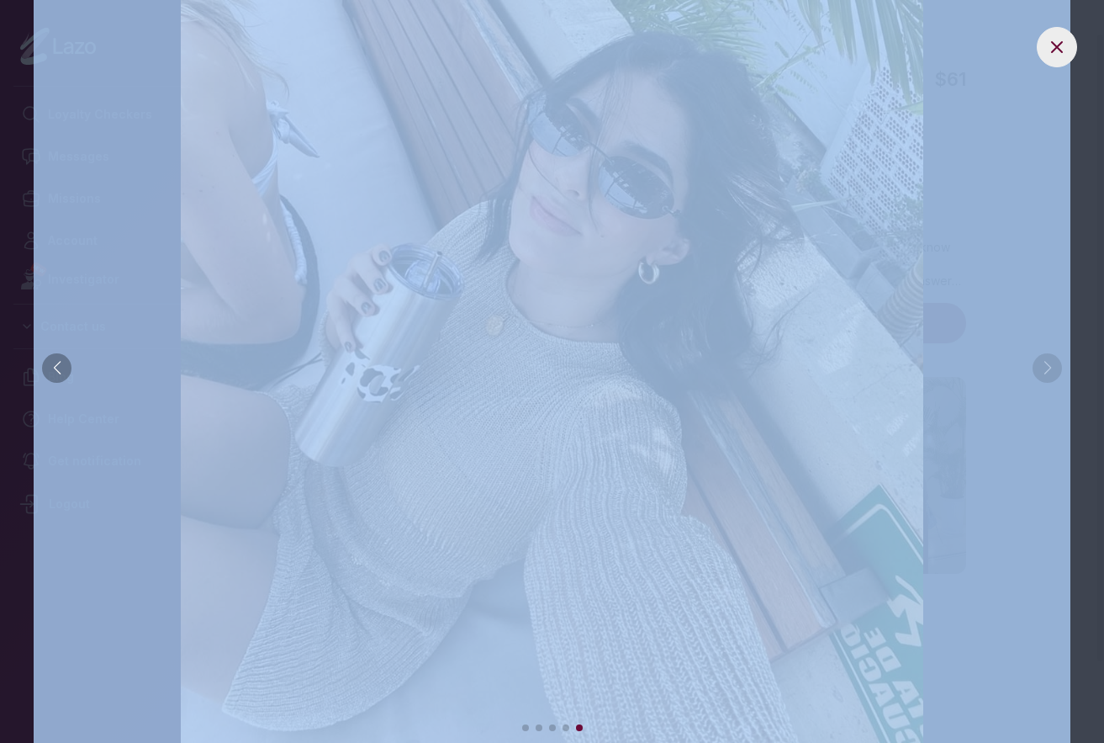
click at [1039, 162] on img at bounding box center [552, 371] width 1037 height 743
click at [1093, 136] on div at bounding box center [552, 371] width 1104 height 743
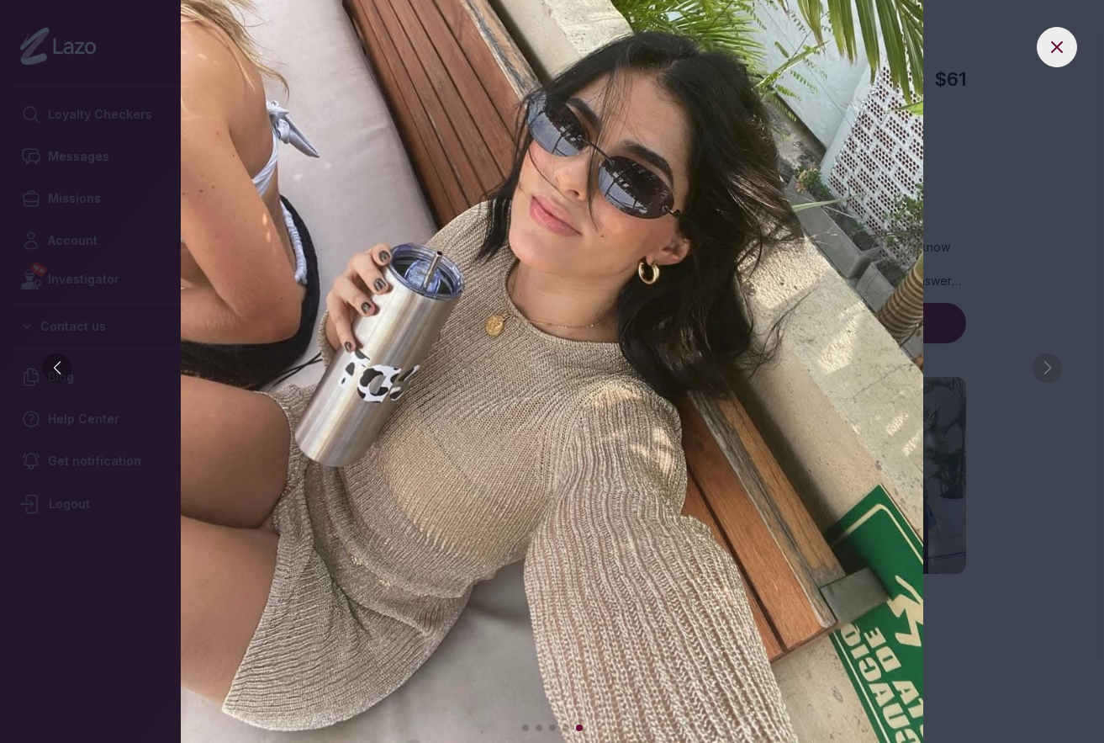
click at [1046, 372] on img at bounding box center [552, 371] width 1037 height 743
click at [1046, 51] on button at bounding box center [1057, 47] width 40 height 40
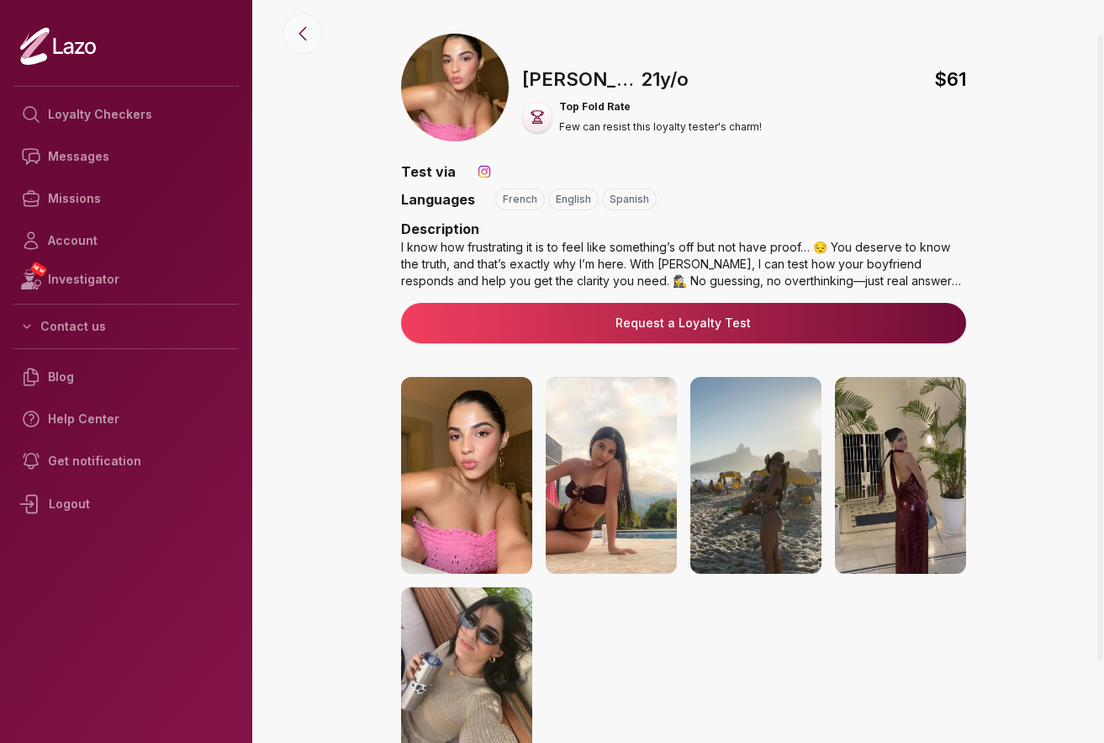
click at [313, 33] on button at bounding box center [303, 33] width 40 height 40
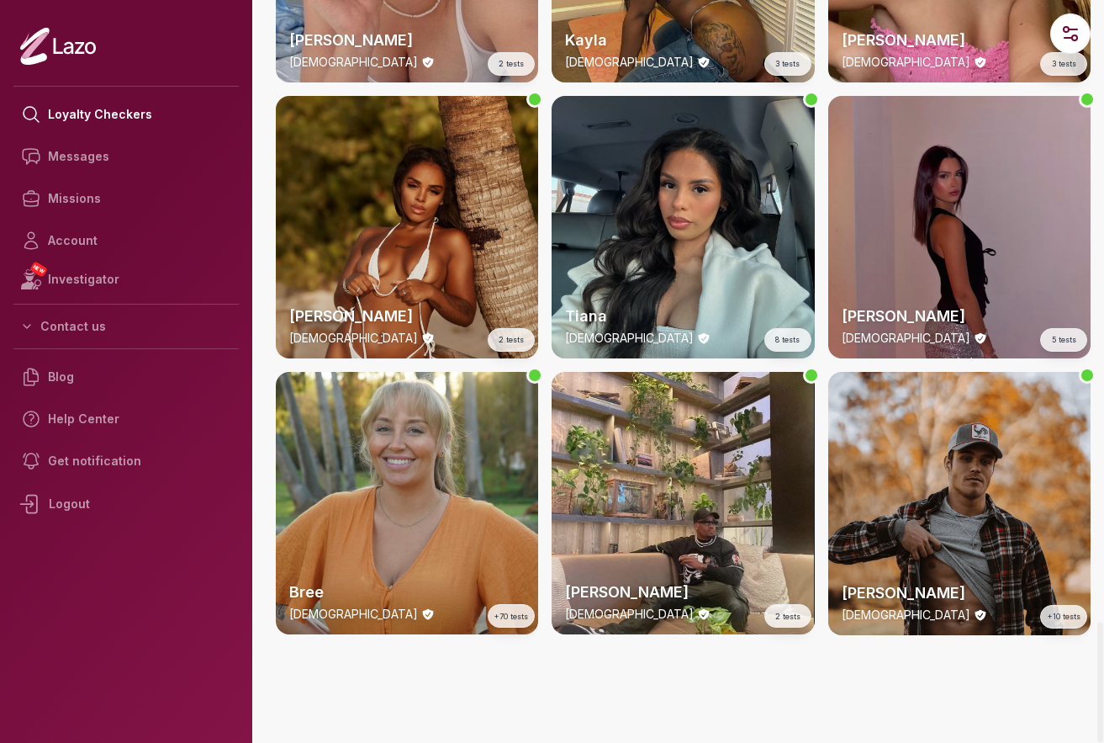
scroll to position [3845, 0]
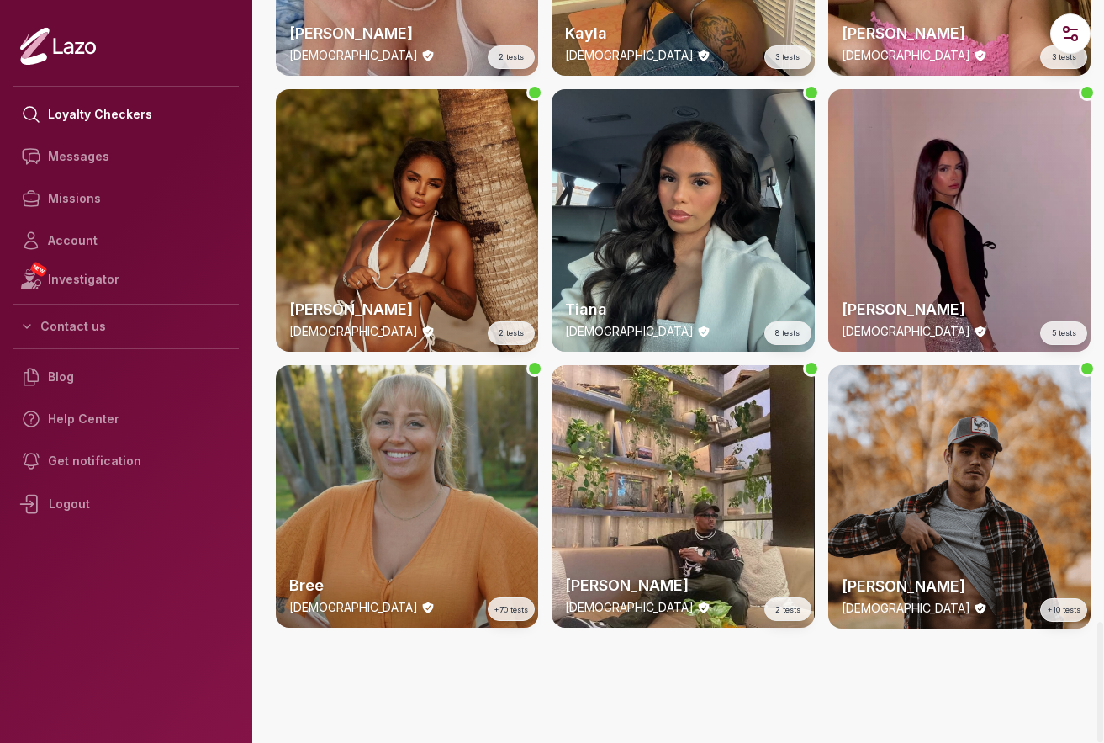
click at [469, 432] on div "Bree [DEMOGRAPHIC_DATA] +70 tests" at bounding box center [407, 496] width 262 height 262
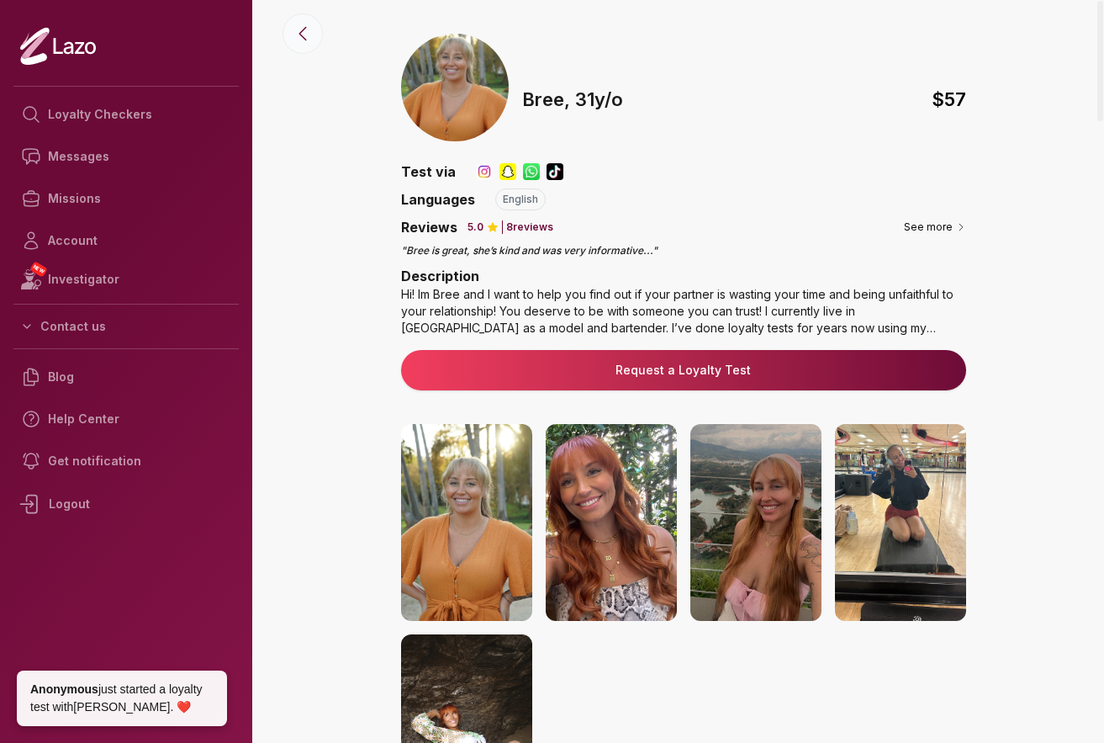
click at [299, 39] on icon at bounding box center [303, 34] width 20 height 20
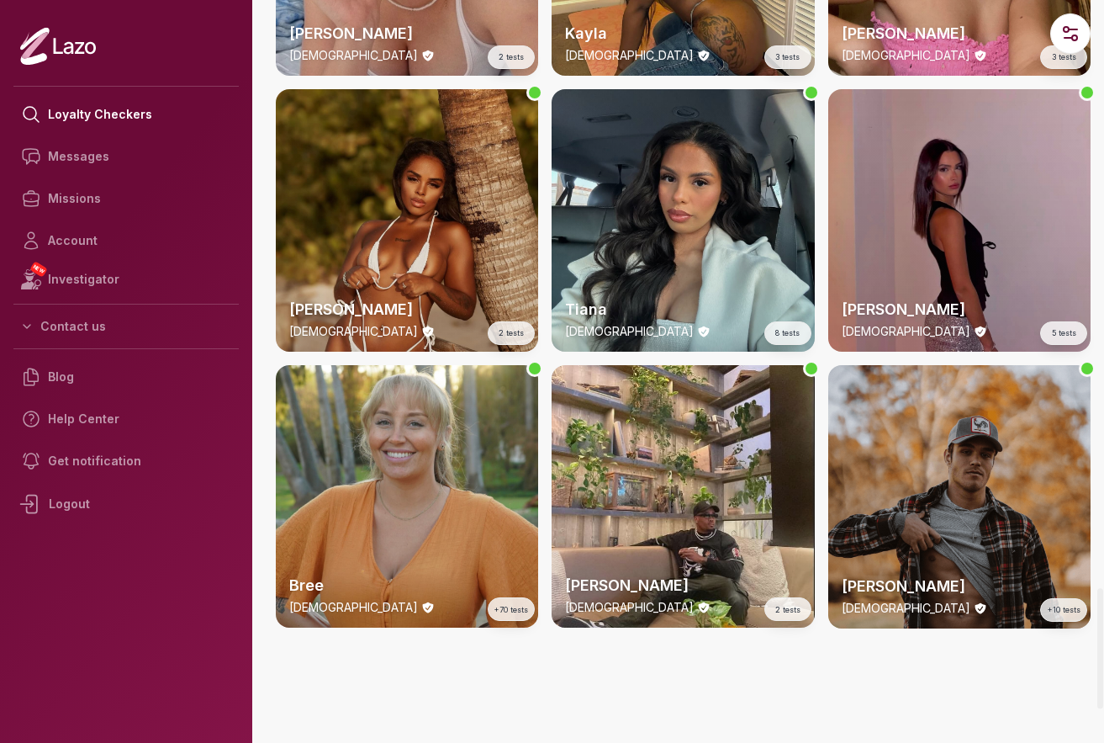
scroll to position [3509, 0]
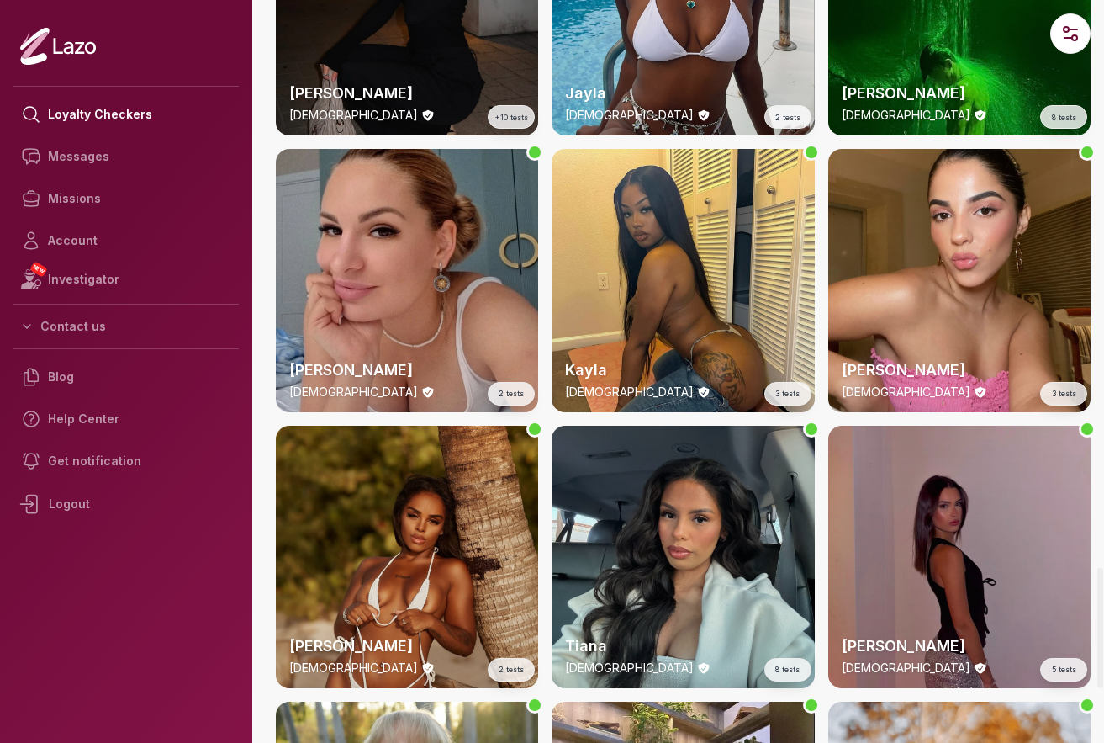
click at [996, 577] on div "[PERSON_NAME] [DEMOGRAPHIC_DATA] 5 tests" at bounding box center [960, 557] width 262 height 262
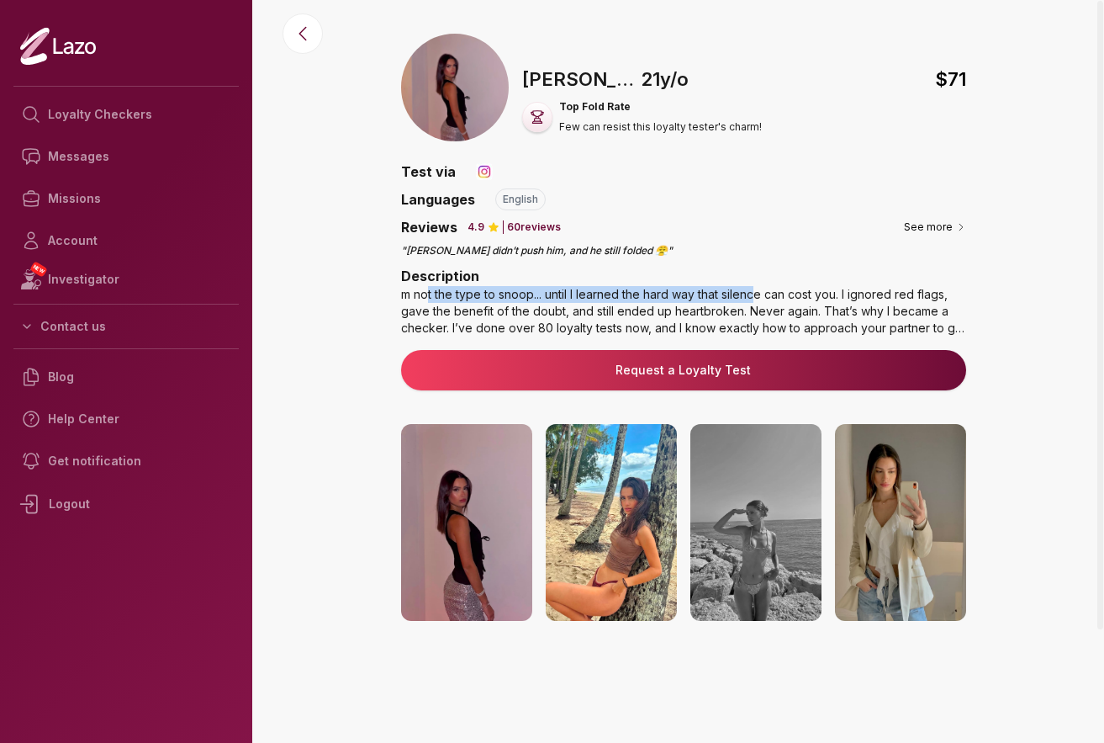
drag, startPoint x: 426, startPoint y: 298, endPoint x: 755, endPoint y: 300, distance: 328.9
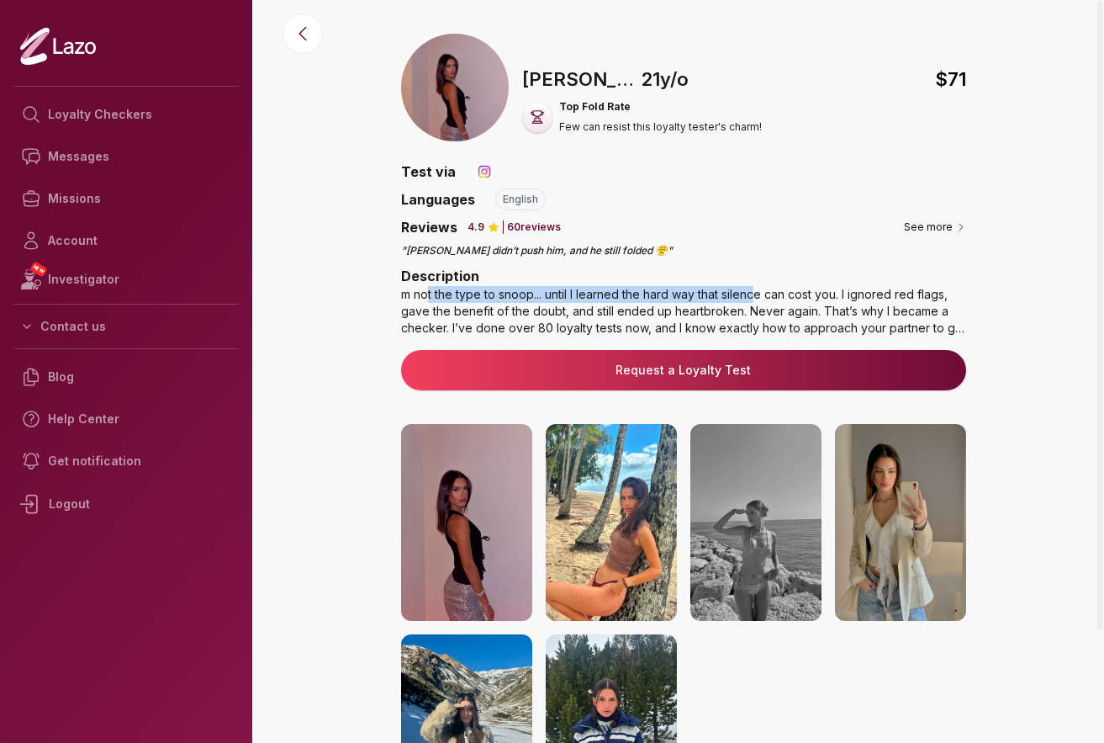
click at [755, 300] on div "m not the type to snoop... until I learned the hard way that silence can cost y…" at bounding box center [683, 311] width 565 height 50
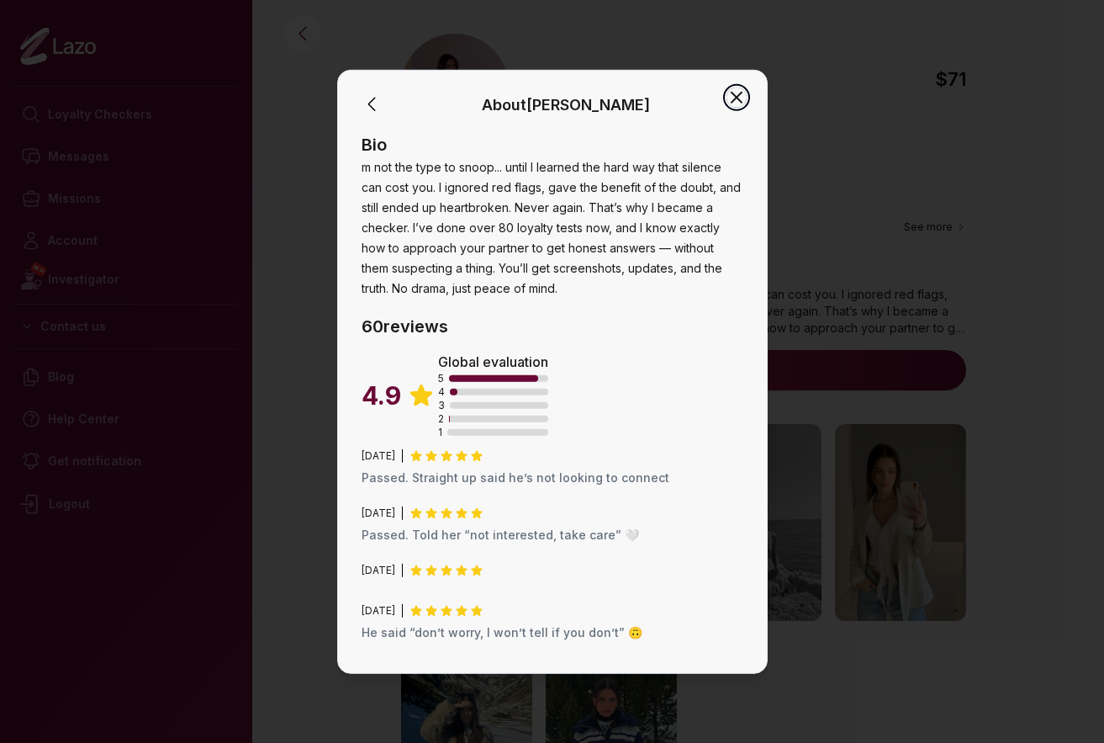
click at [740, 95] on icon "button" at bounding box center [737, 97] width 20 height 20
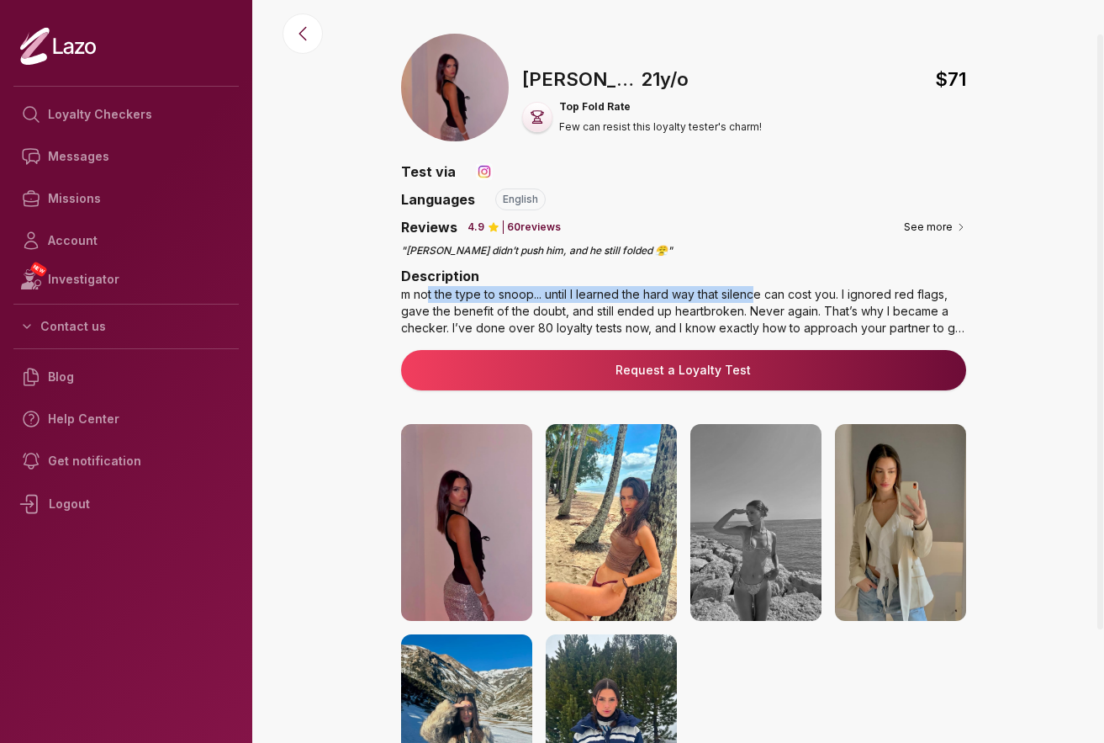
click at [504, 526] on img at bounding box center [466, 522] width 131 height 197
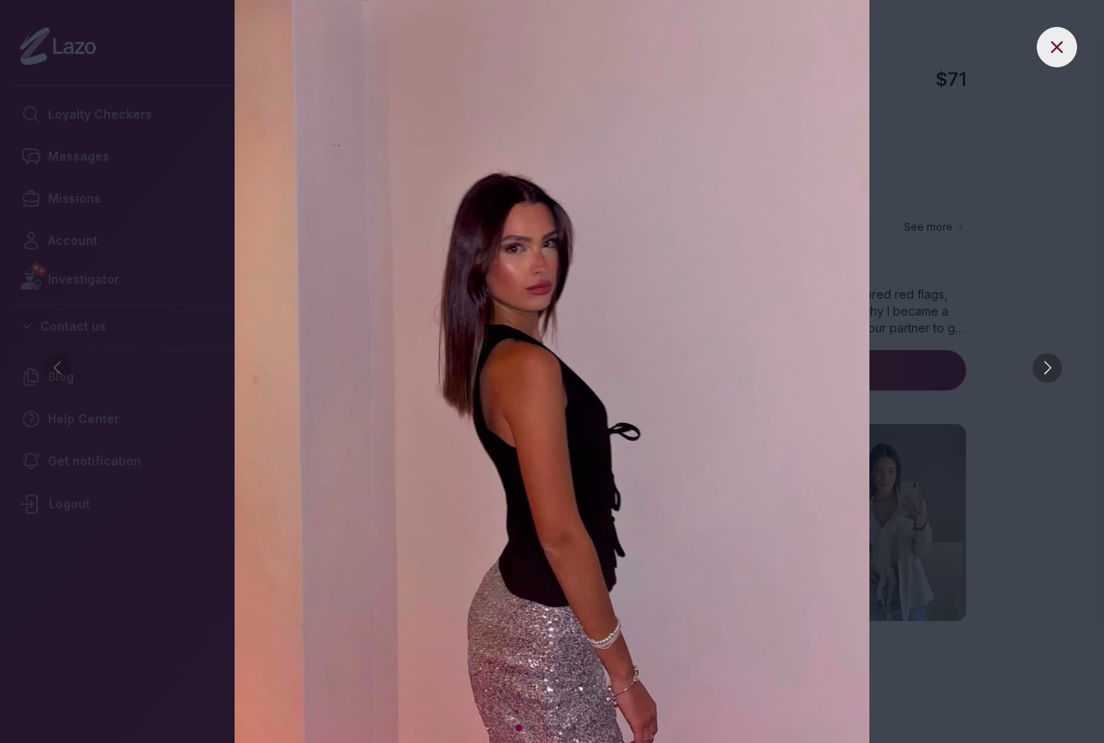
click at [1048, 374] on div at bounding box center [1047, 367] width 29 height 29
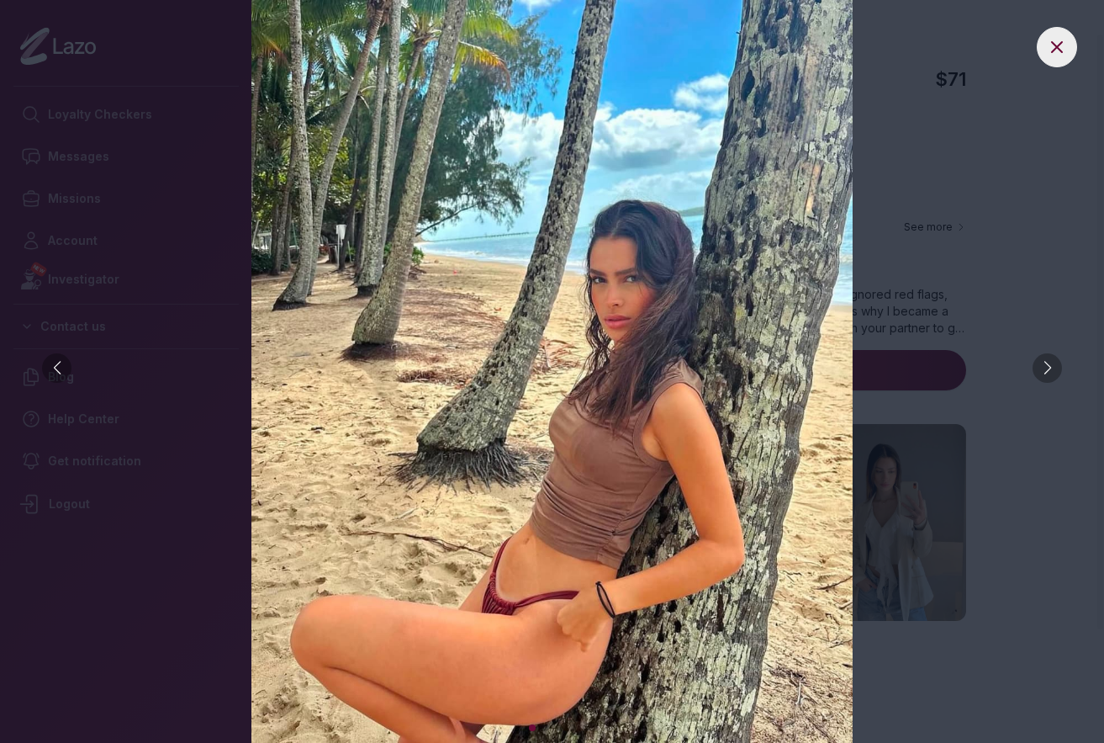
click at [1048, 374] on div at bounding box center [1047, 367] width 29 height 29
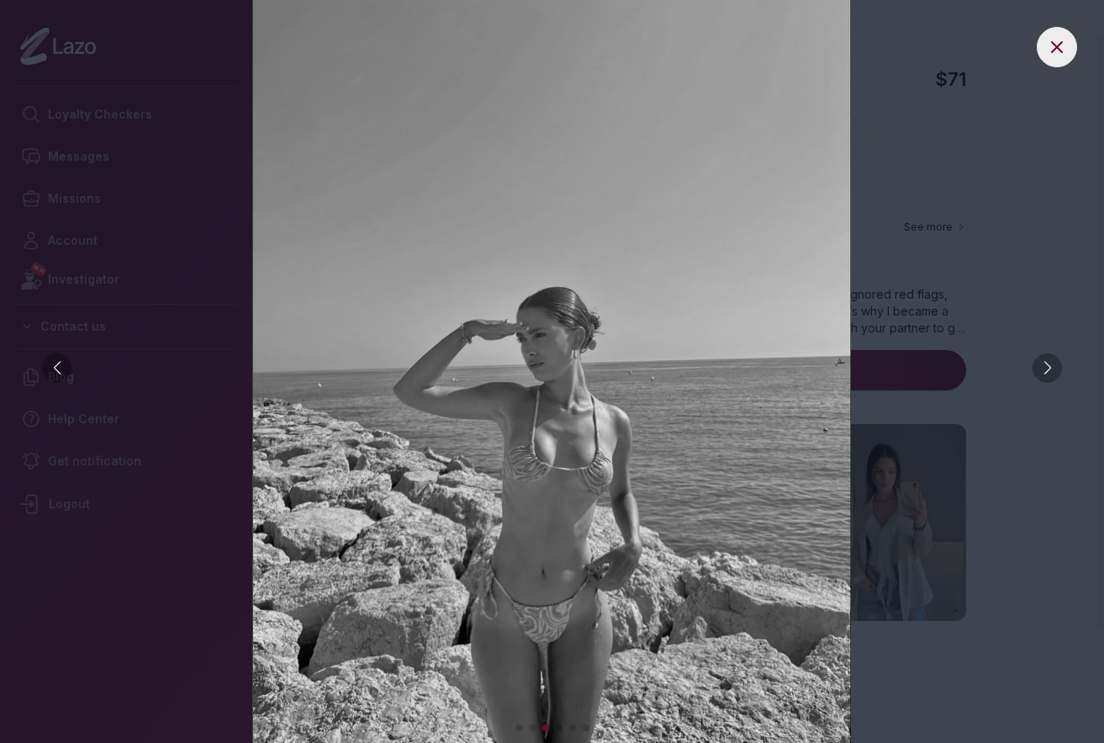
click at [1048, 374] on div at bounding box center [1047, 367] width 29 height 29
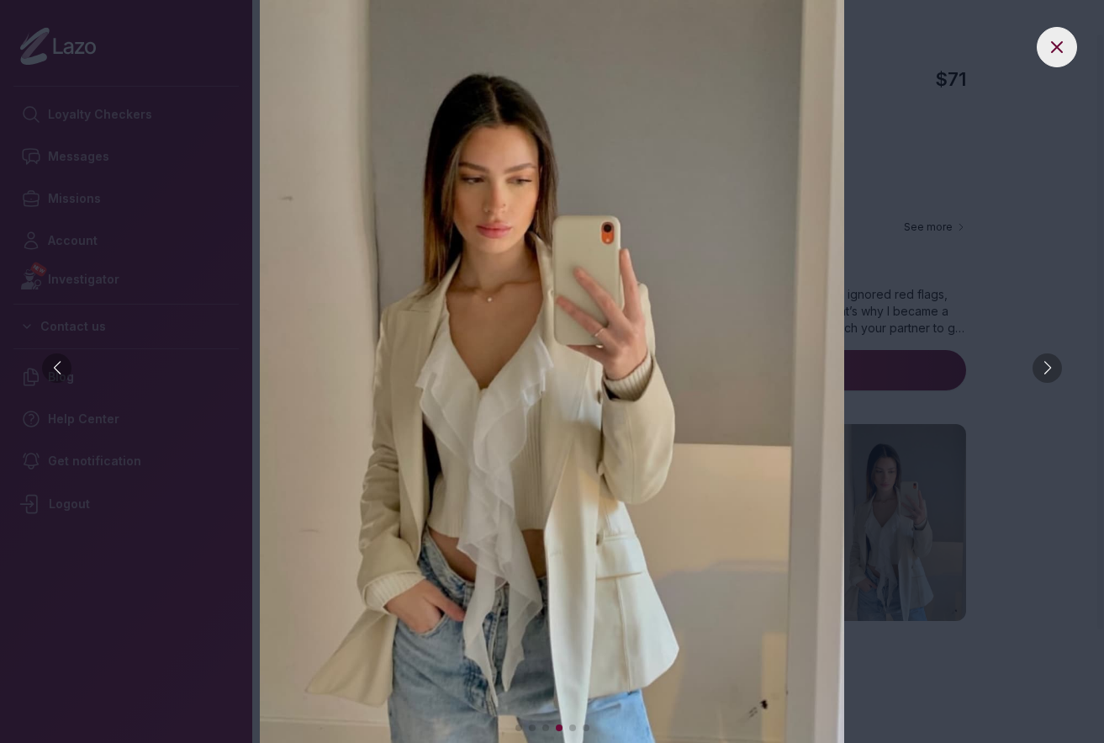
click at [1048, 374] on div at bounding box center [1047, 367] width 29 height 29
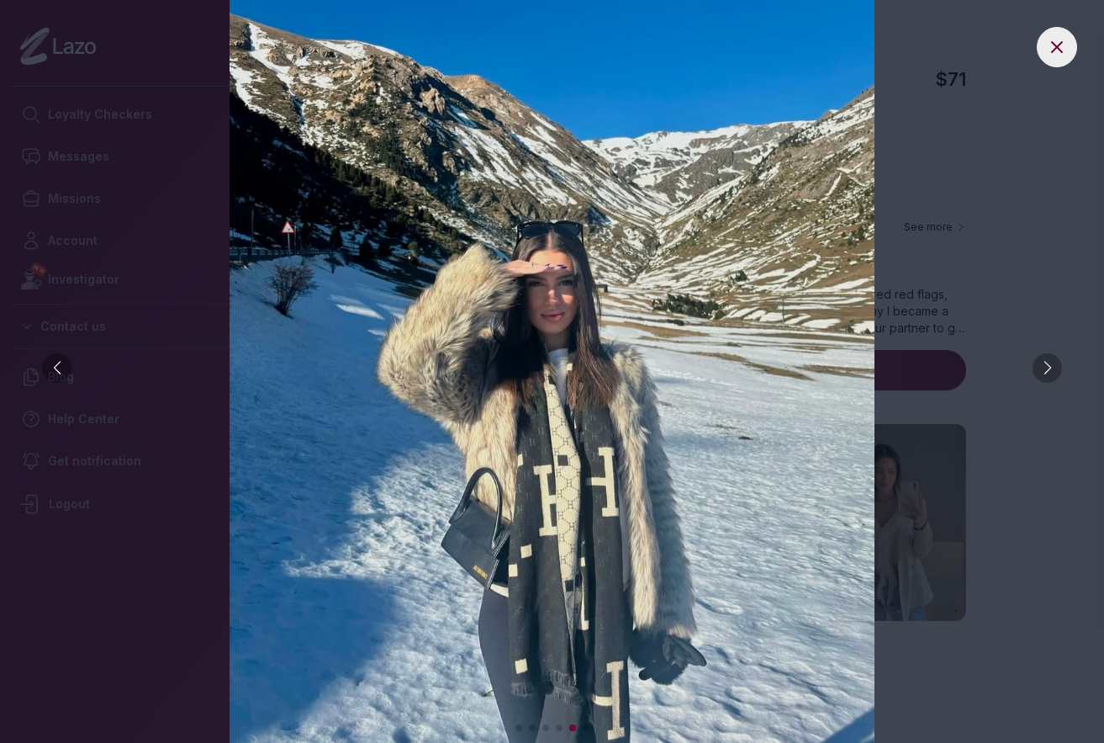
click at [1048, 374] on div at bounding box center [1047, 367] width 29 height 29
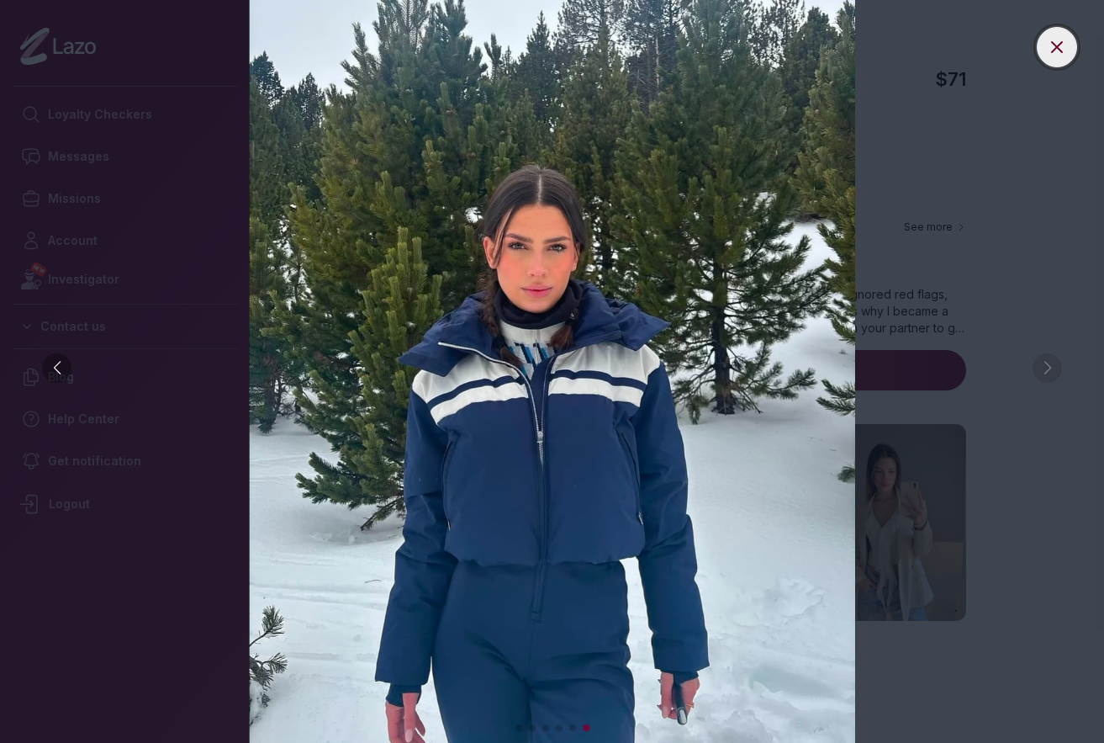
click at [1051, 59] on button at bounding box center [1057, 47] width 40 height 40
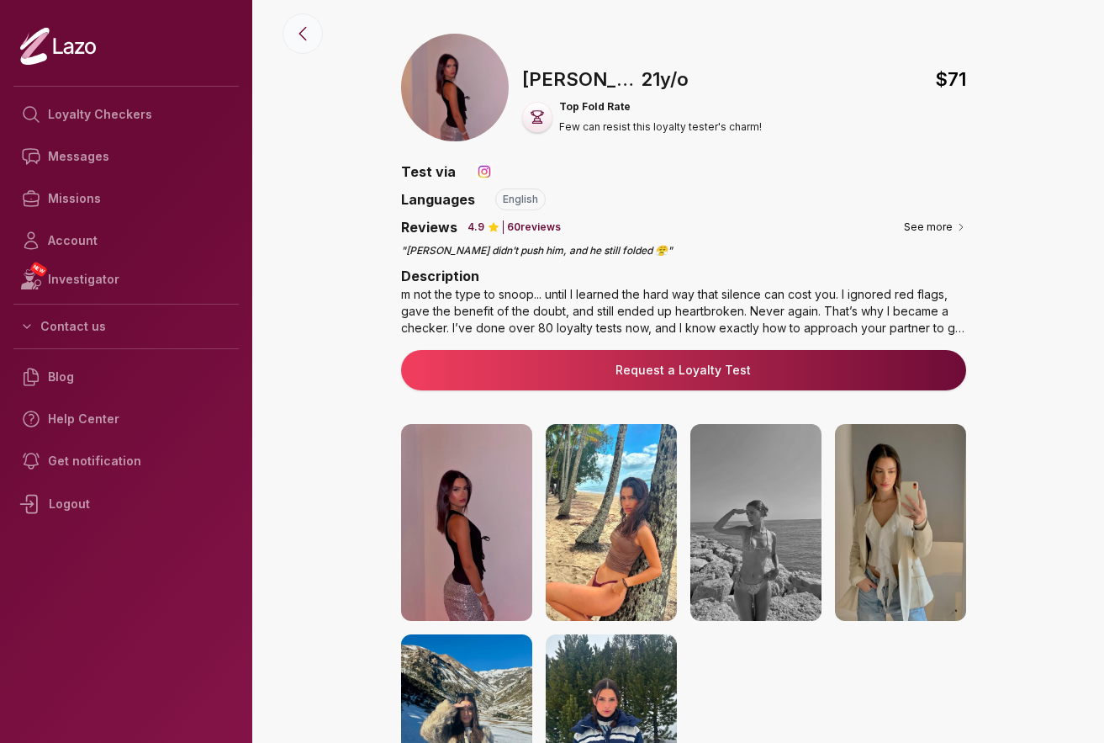
click at [308, 34] on icon at bounding box center [303, 34] width 20 height 20
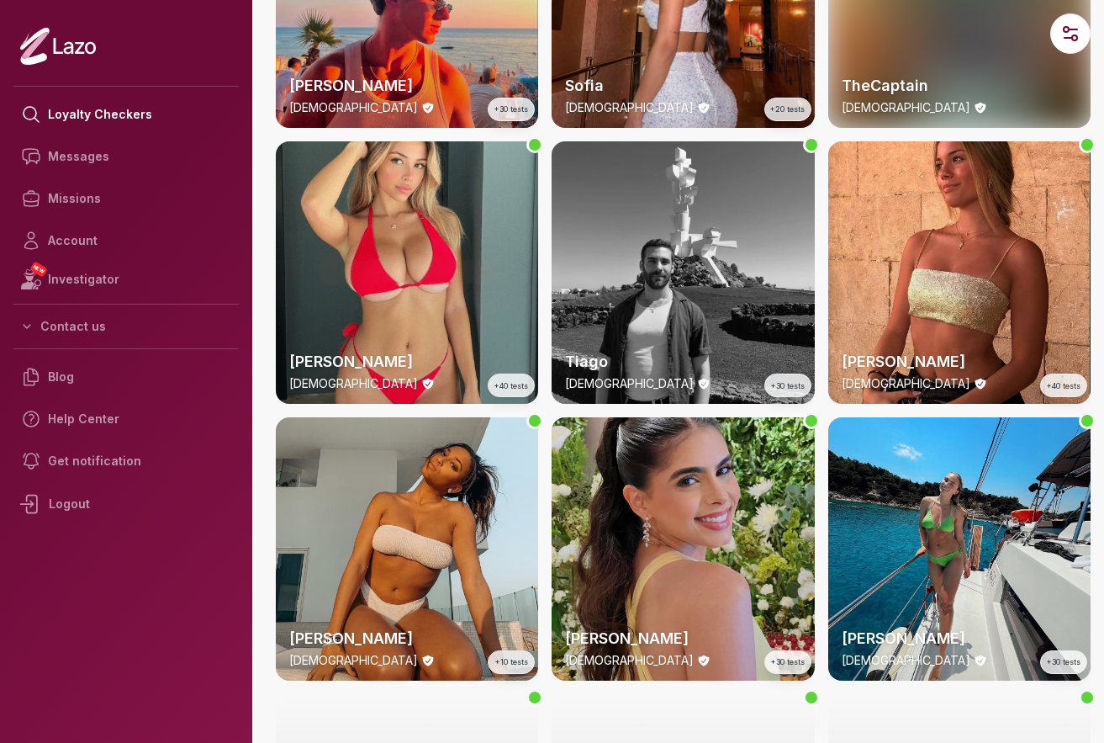
scroll to position [749, 0]
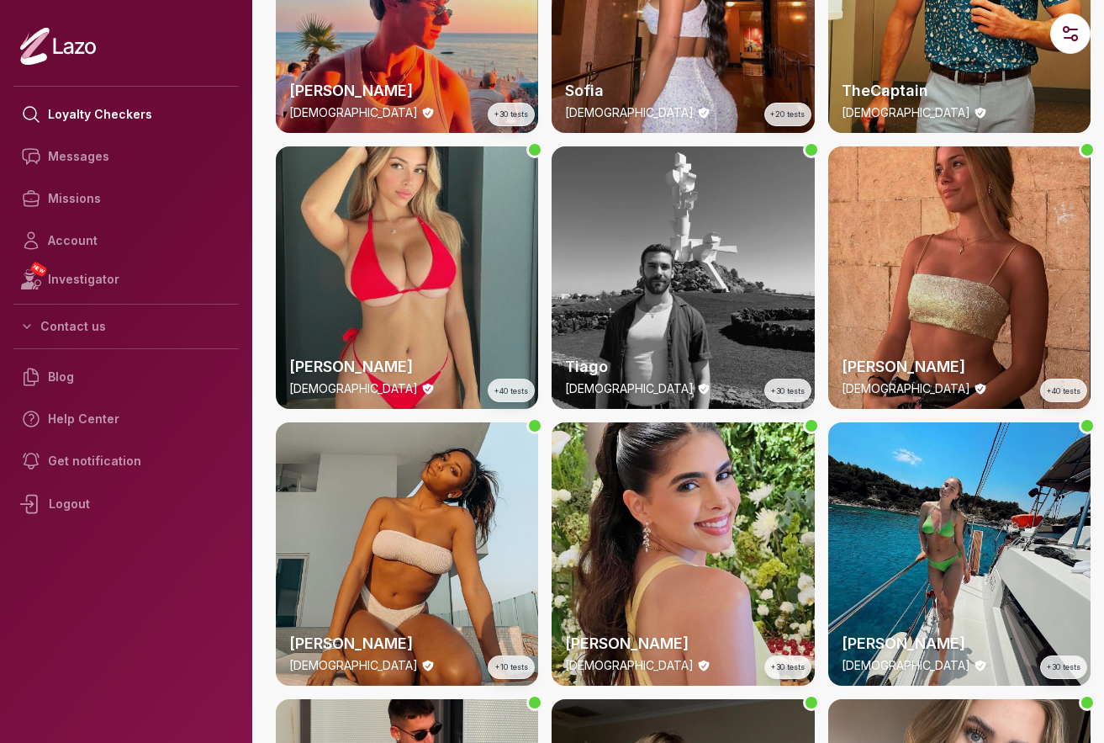
click at [993, 273] on div "[PERSON_NAME] [DEMOGRAPHIC_DATA] +40 tests" at bounding box center [960, 277] width 262 height 262
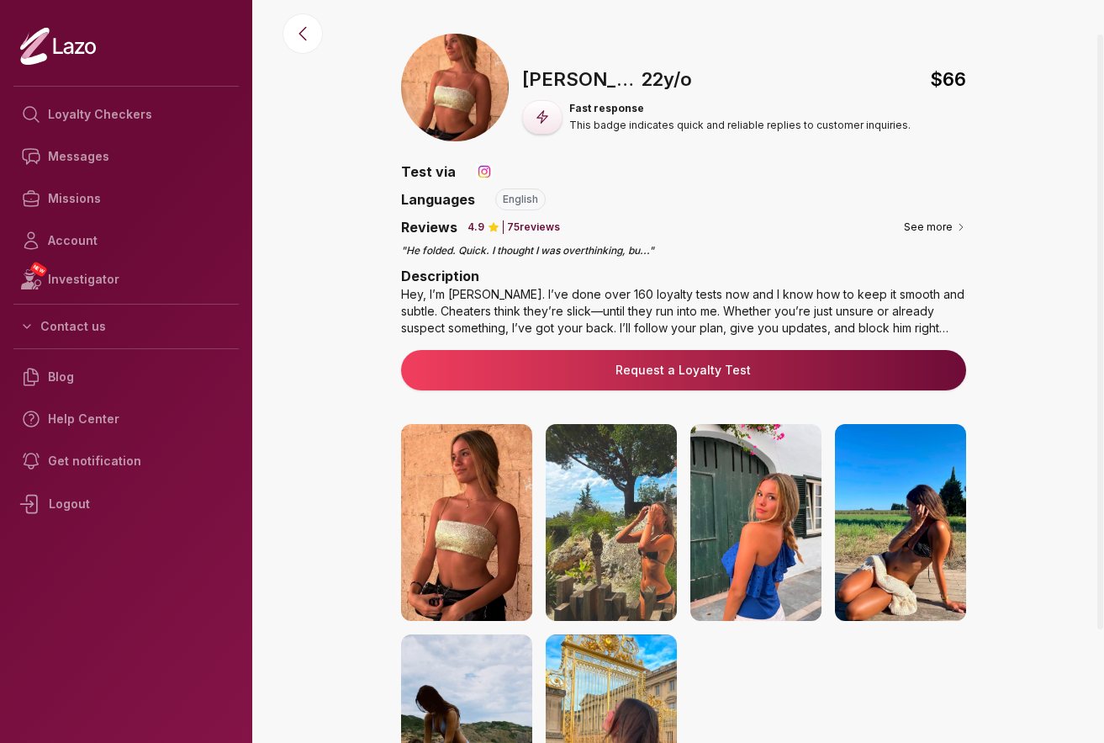
click at [476, 506] on img at bounding box center [466, 522] width 131 height 197
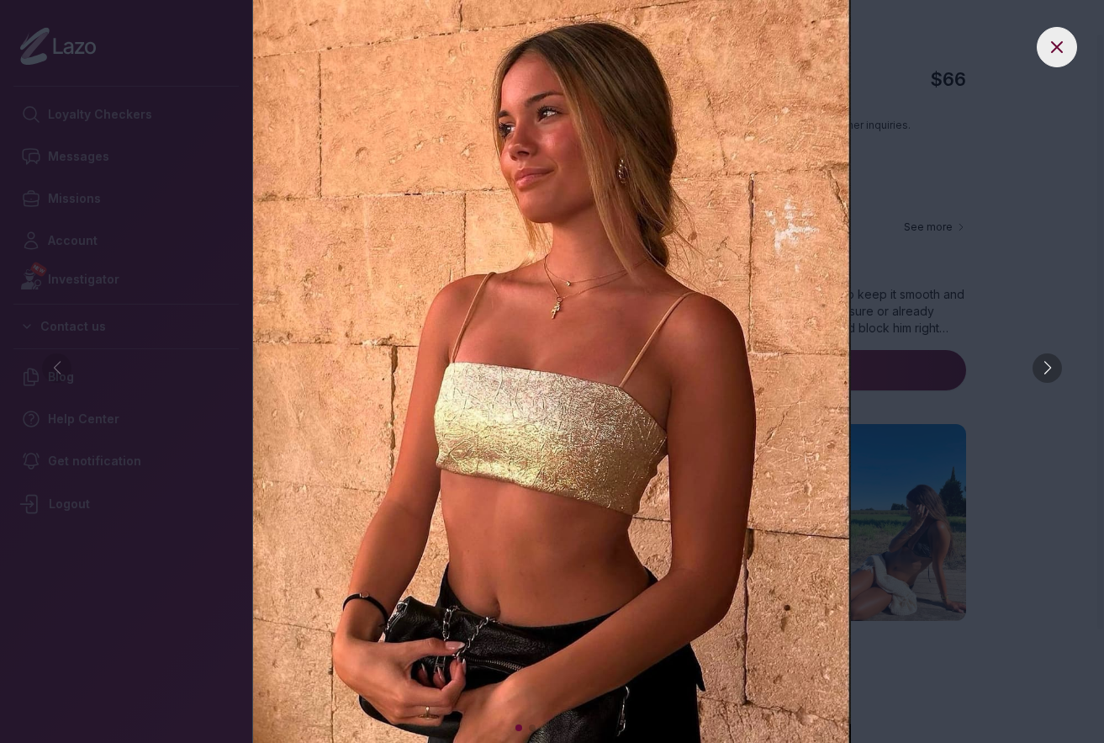
click at [1047, 362] on div at bounding box center [1047, 367] width 29 height 29
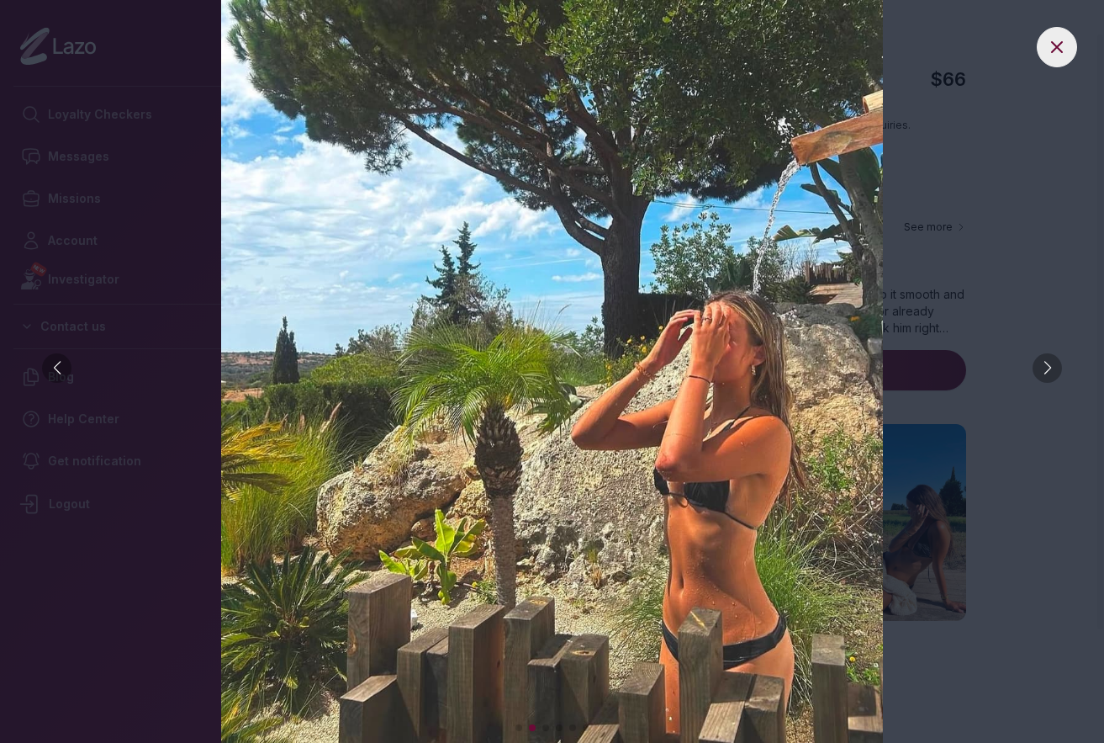
click at [1047, 372] on div at bounding box center [1047, 367] width 29 height 29
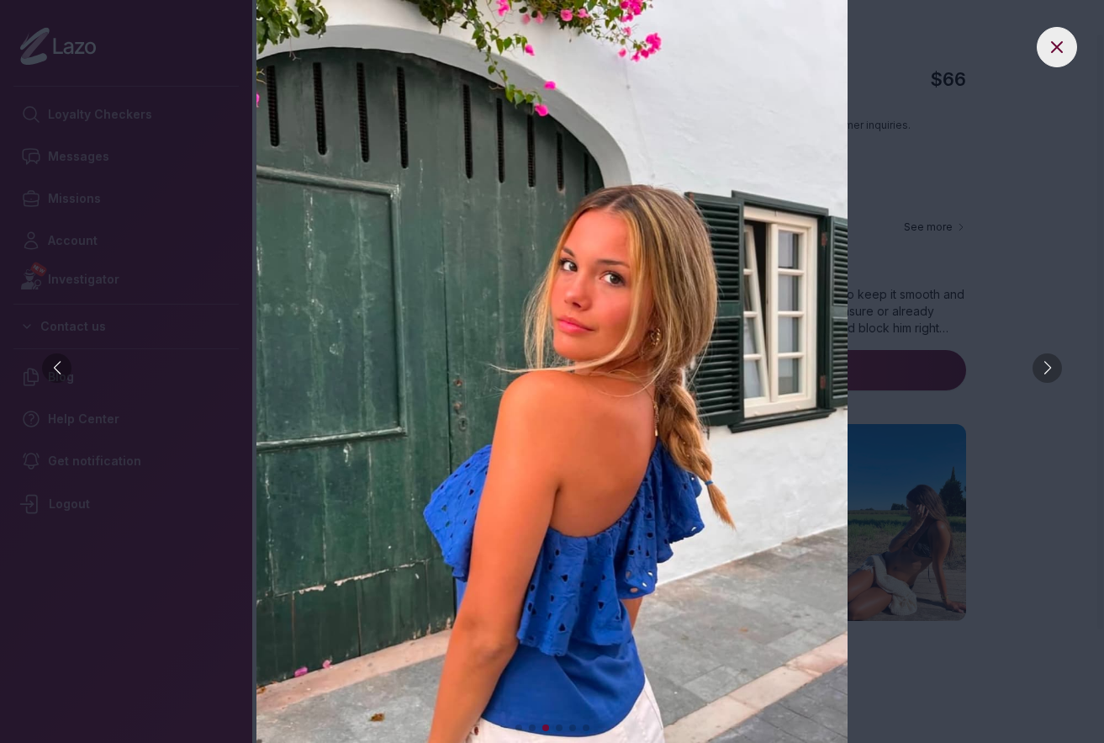
click at [1047, 372] on div at bounding box center [1047, 367] width 29 height 29
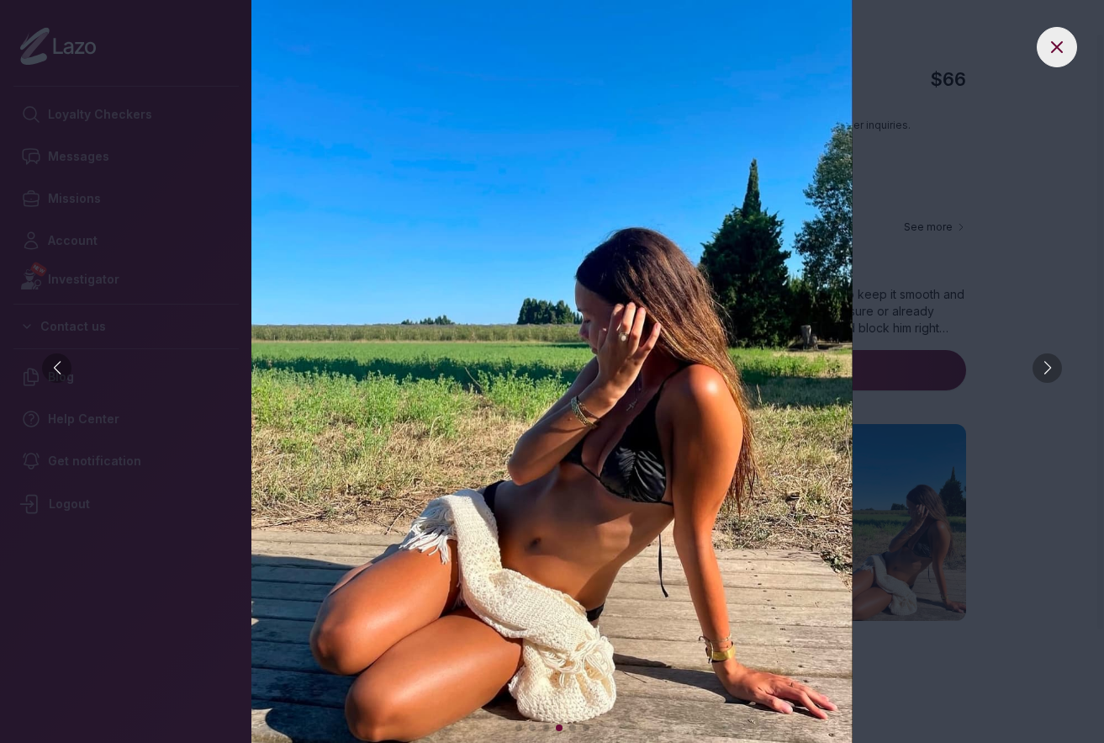
click at [1047, 372] on div at bounding box center [1047, 367] width 29 height 29
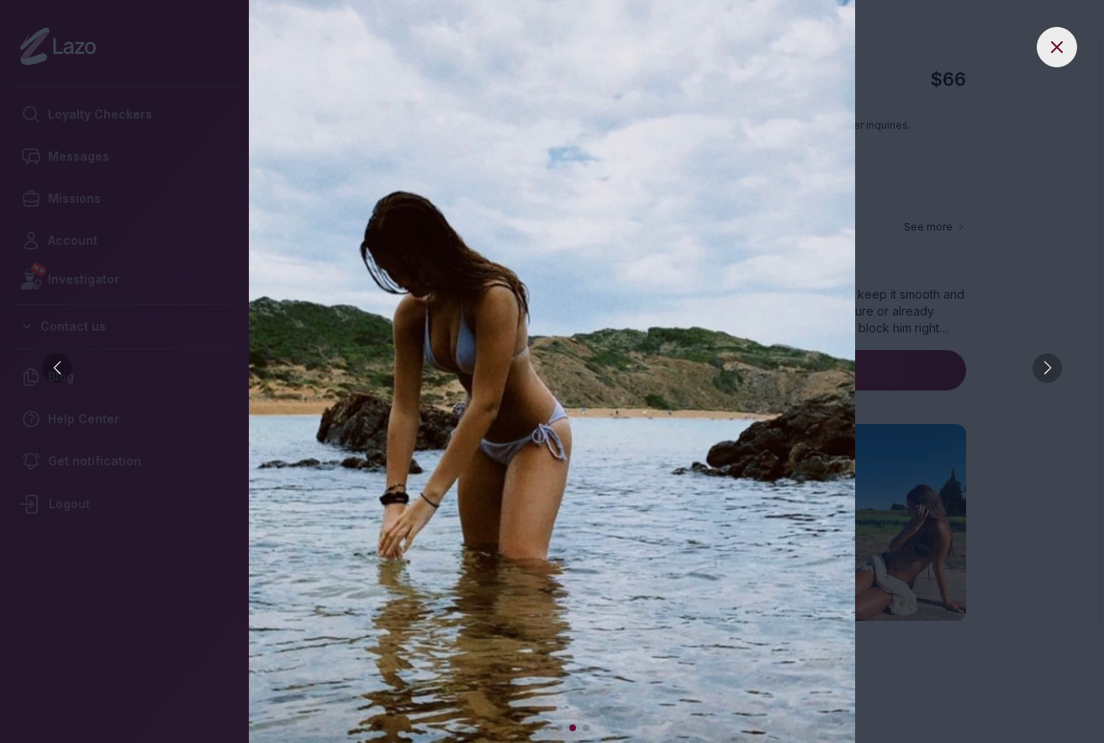
click at [1047, 372] on div at bounding box center [1047, 367] width 29 height 29
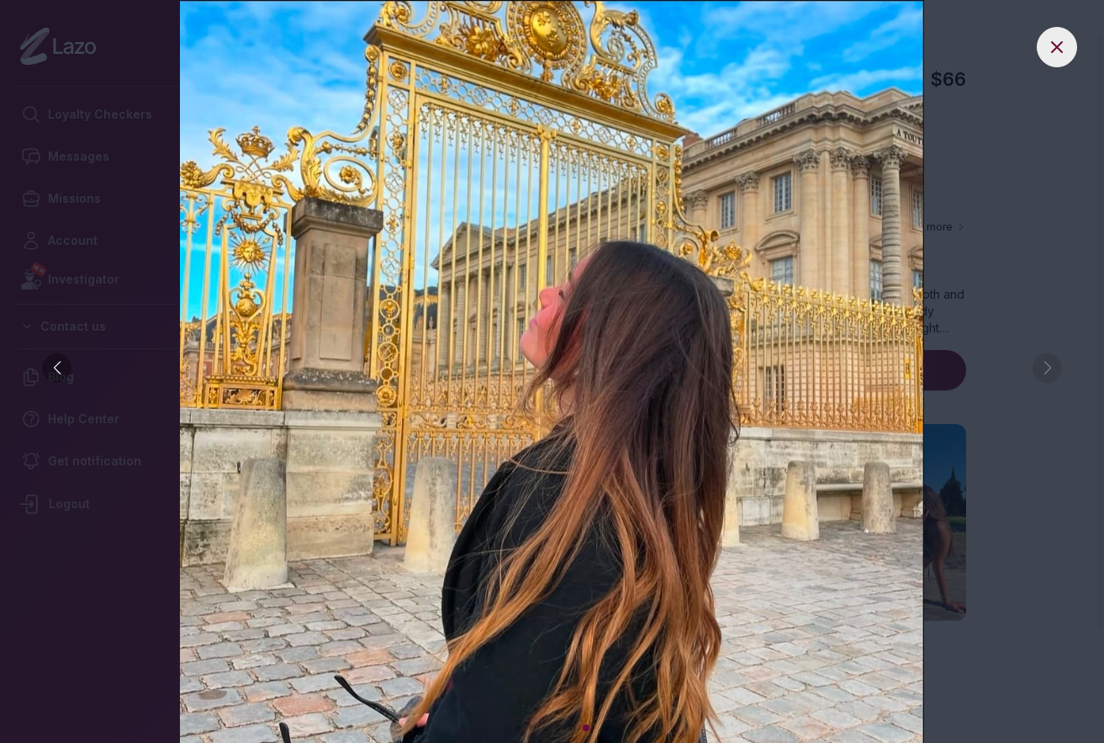
click at [1047, 372] on img at bounding box center [552, 371] width 1037 height 743
click at [1067, 51] on button at bounding box center [1057, 47] width 40 height 40
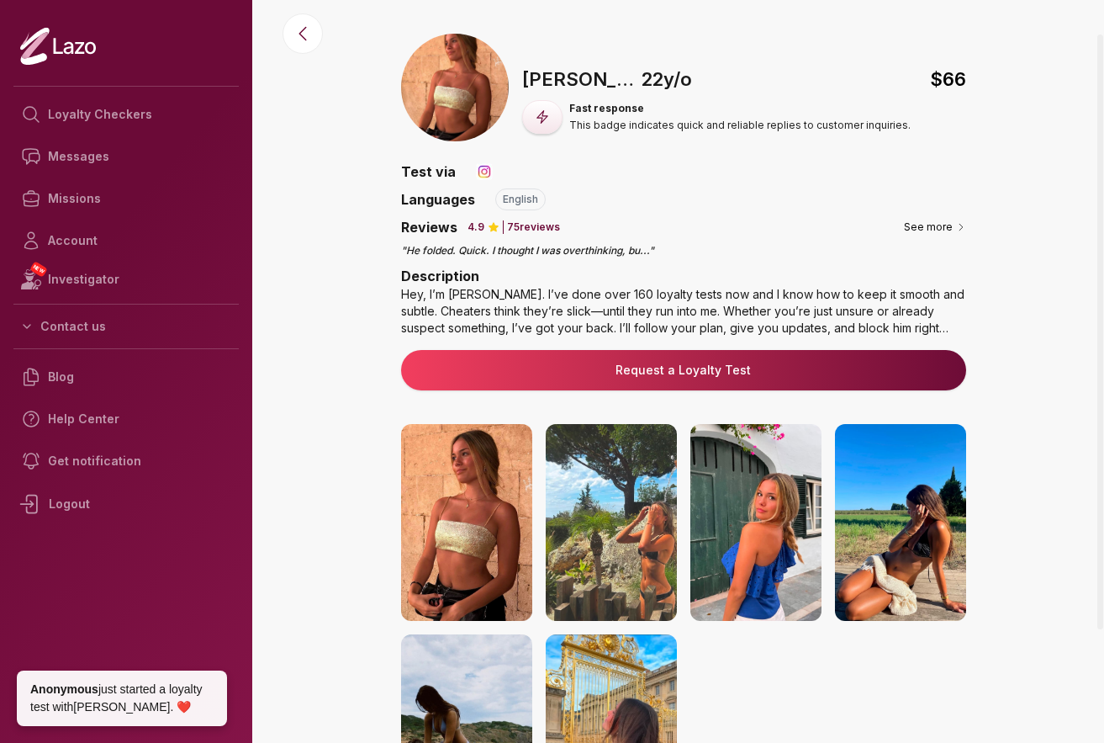
click at [660, 364] on link "Request a Loyalty Test" at bounding box center [684, 370] width 538 height 17
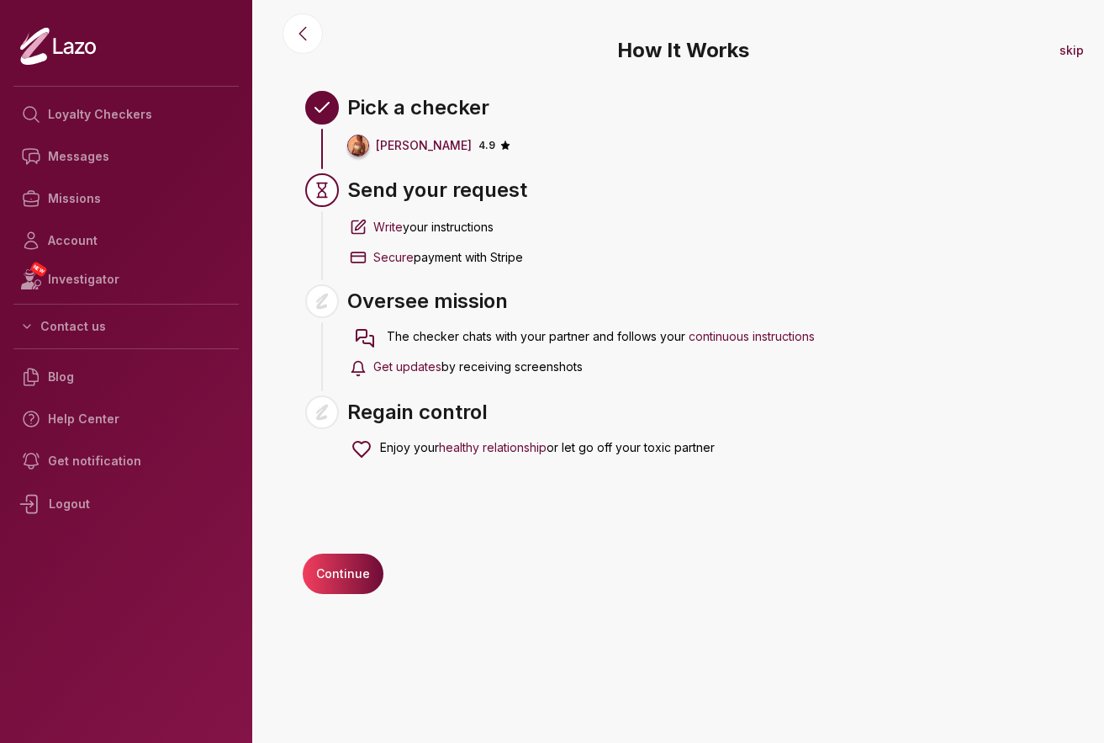
click at [346, 570] on button "Continue" at bounding box center [343, 573] width 81 height 40
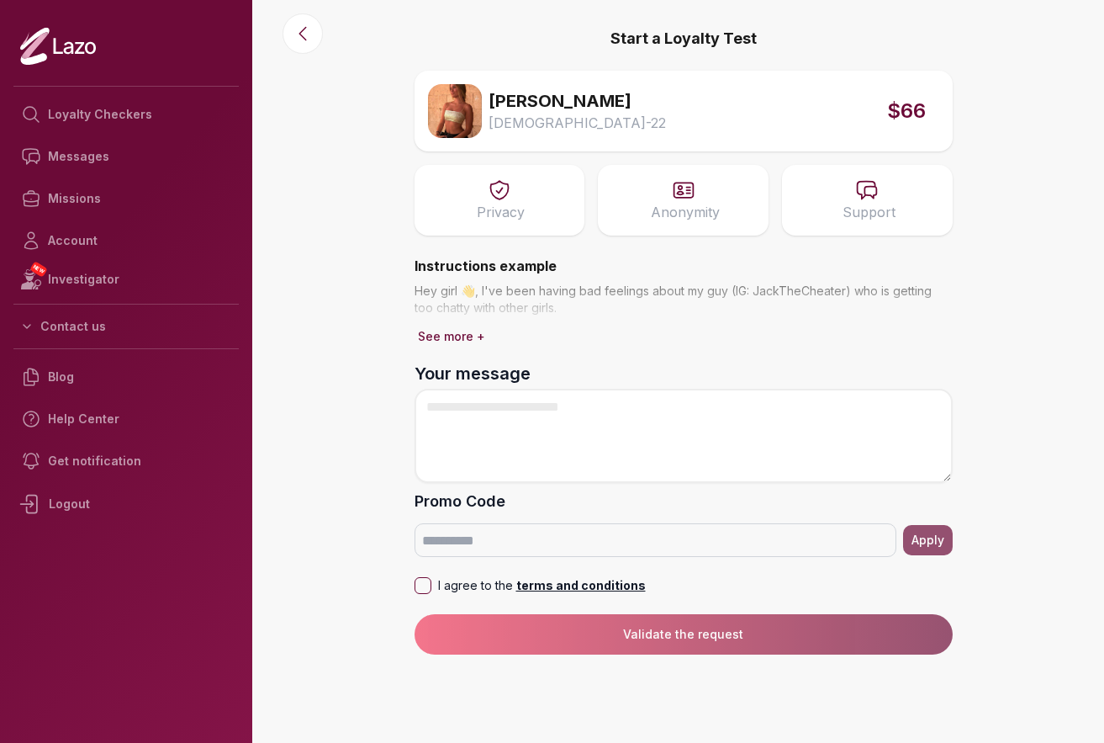
click at [450, 337] on button "See more +" at bounding box center [452, 337] width 74 height 24
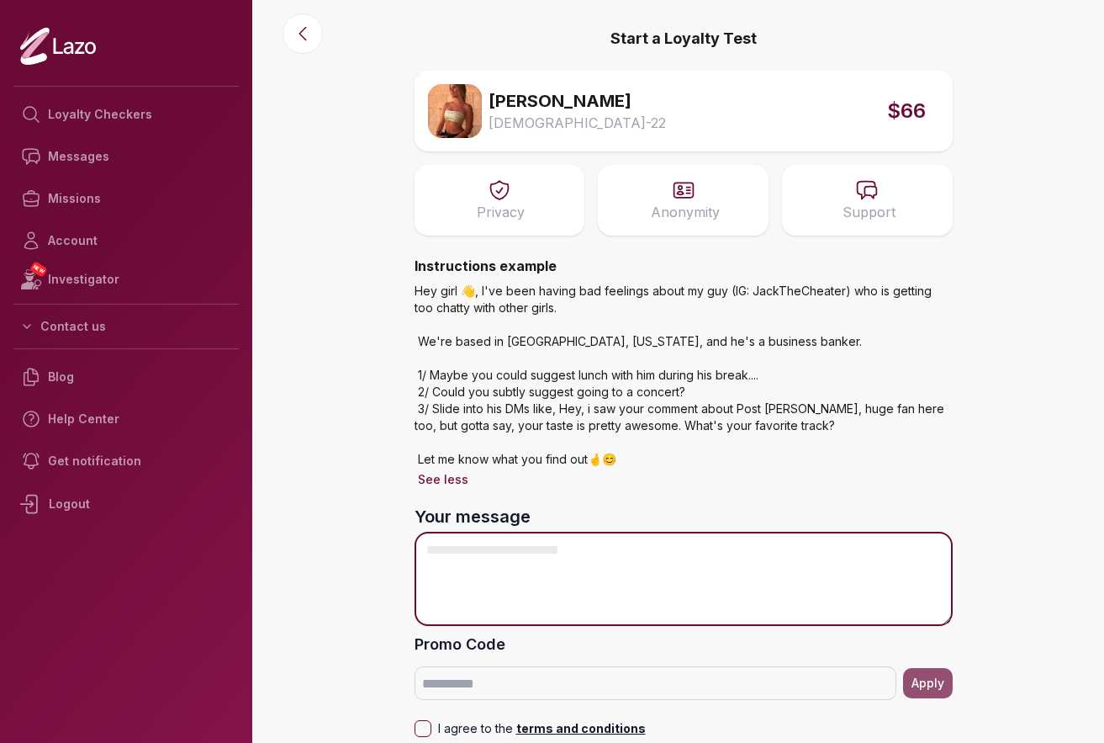
click at [683, 559] on textarea "Your message" at bounding box center [684, 579] width 538 height 94
type textarea "**********"
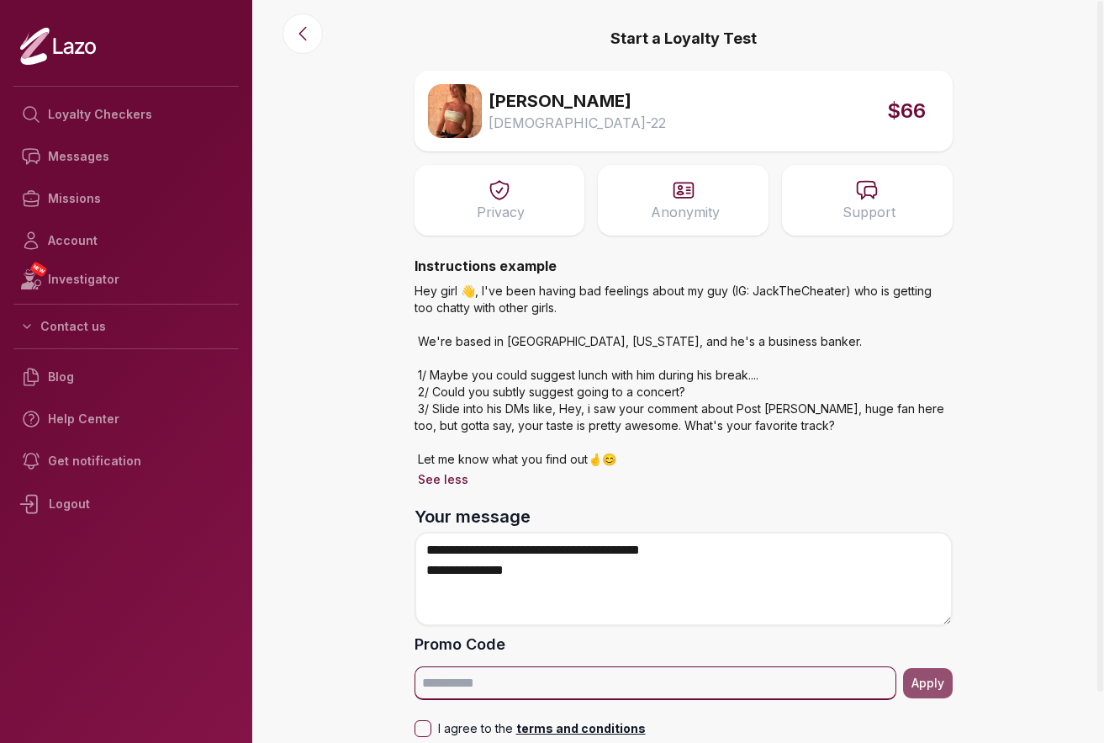
click at [518, 688] on input "Promo Code" at bounding box center [656, 683] width 482 height 34
paste input "******"
type input "******"
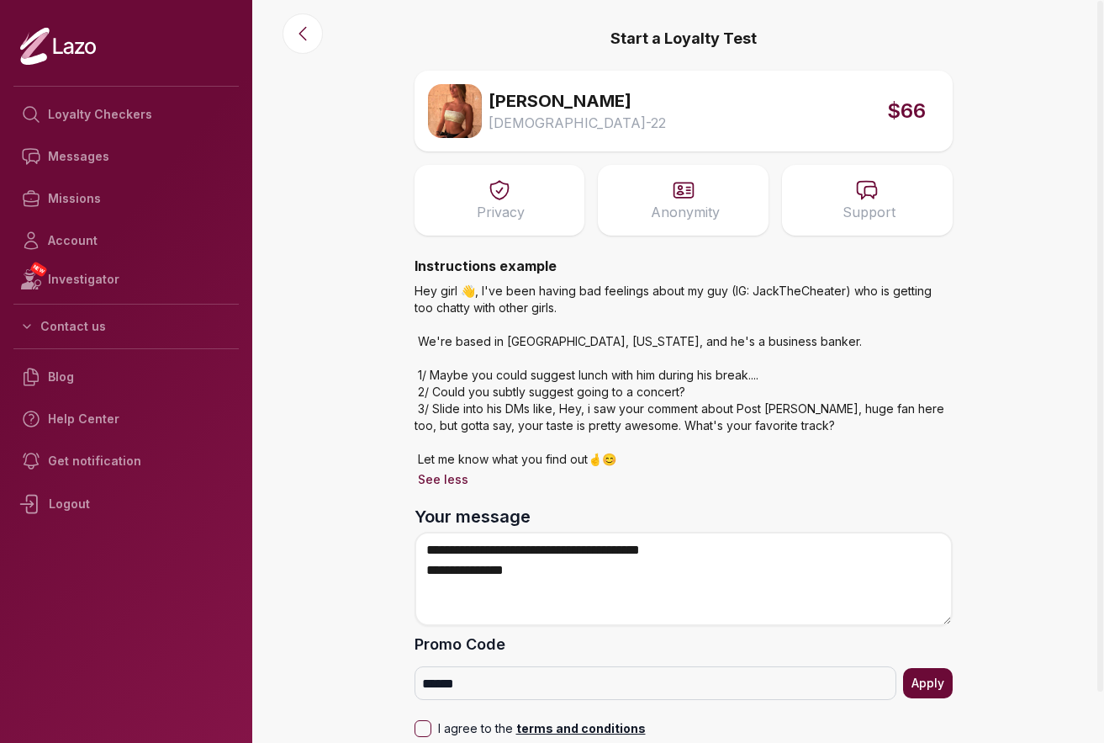
click at [928, 681] on button "Apply" at bounding box center [928, 683] width 50 height 30
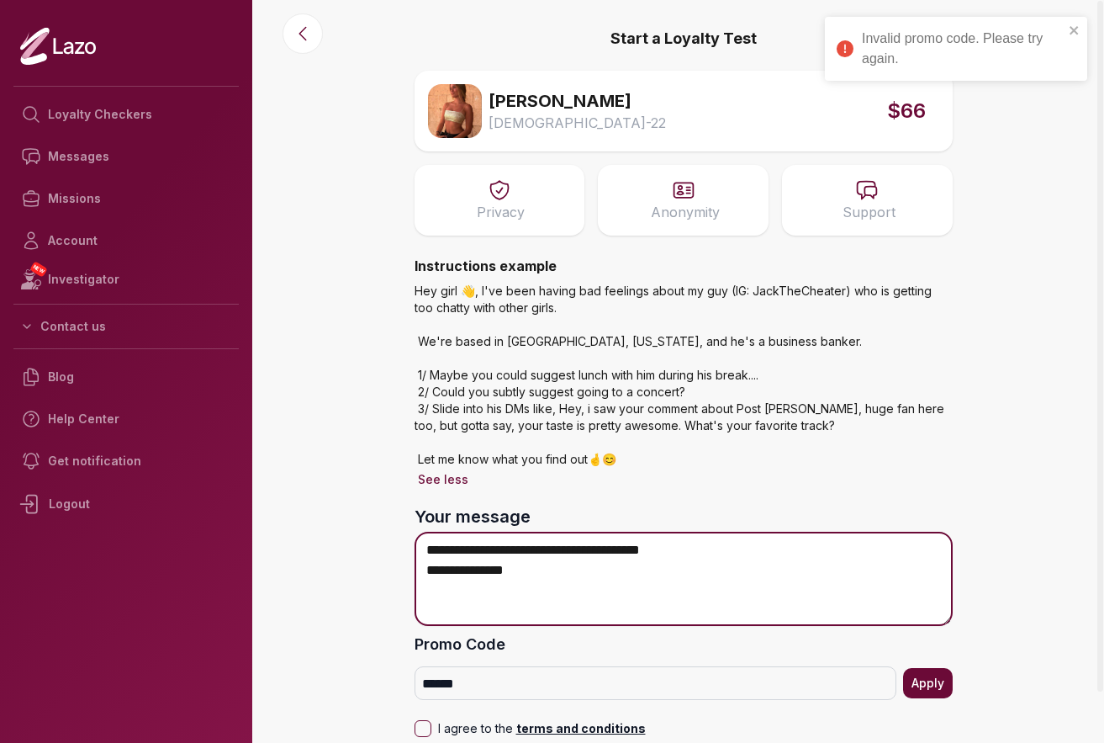
click at [575, 575] on textarea "**********" at bounding box center [684, 579] width 538 height 94
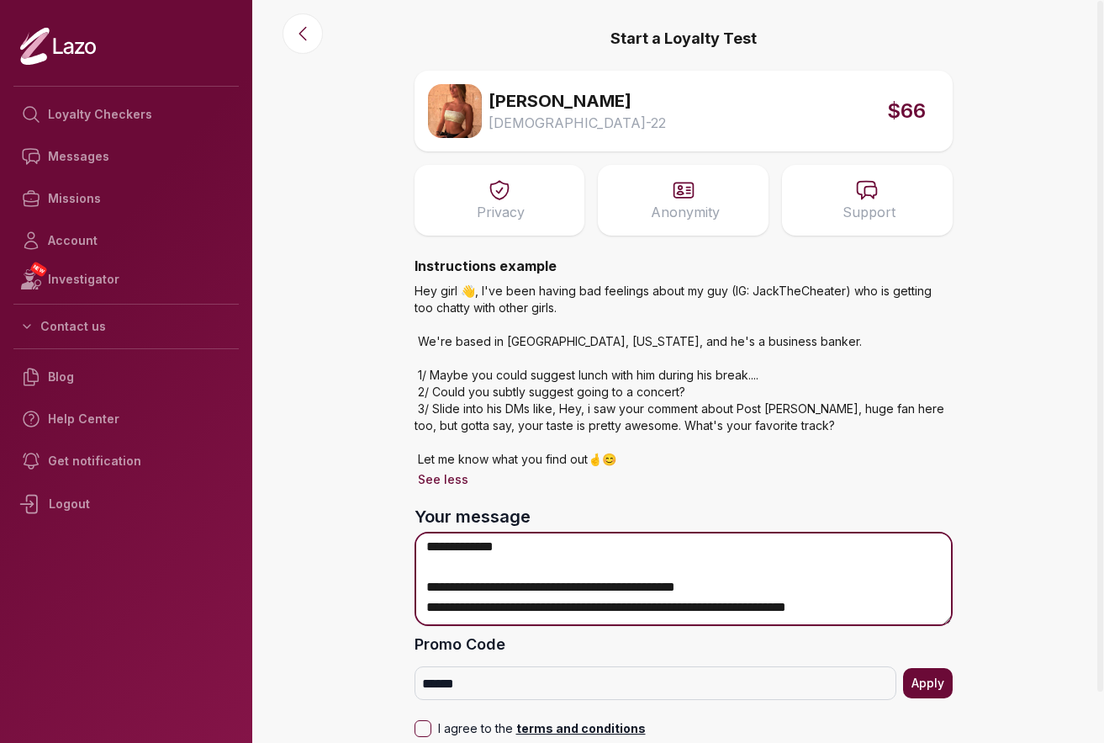
scroll to position [64, 0]
type textarea "**********"
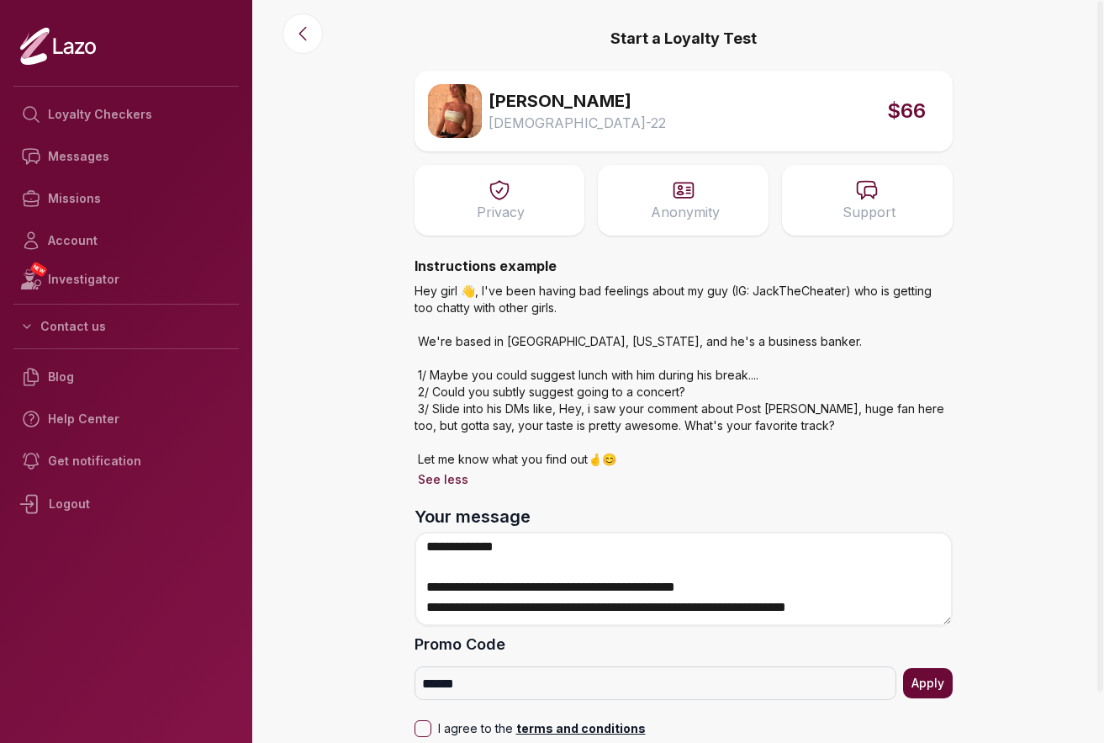
click at [428, 729] on button "I agree to the terms and conditions" at bounding box center [423, 728] width 17 height 17
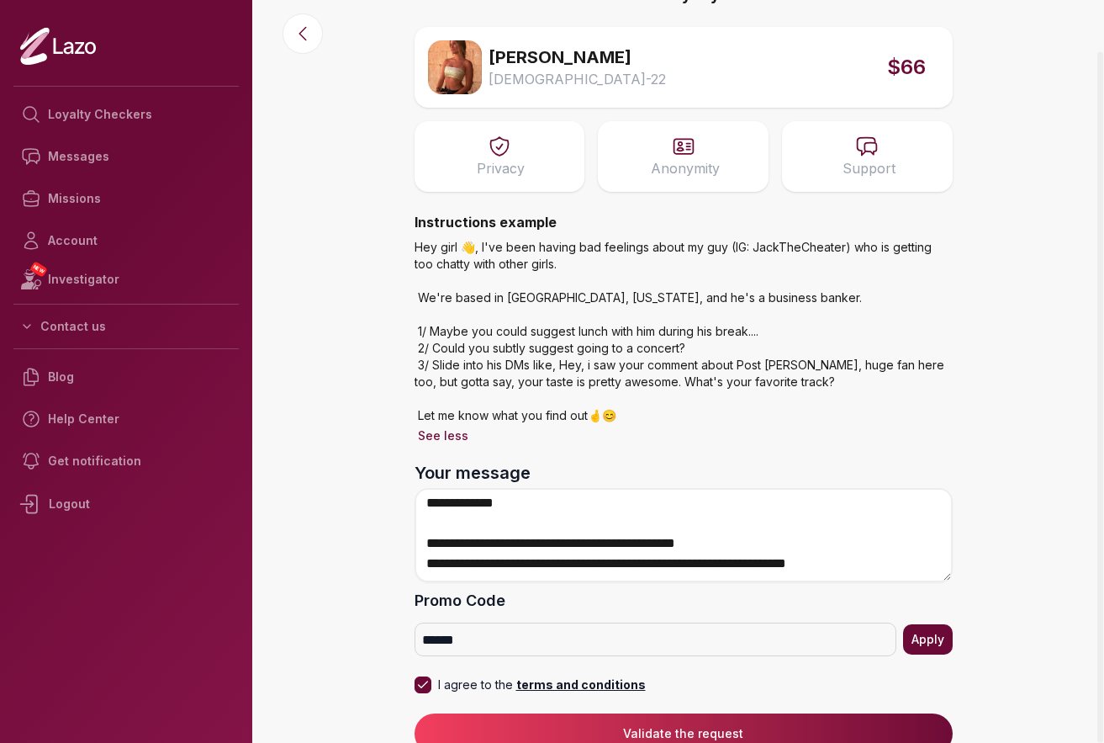
scroll to position [55, 0]
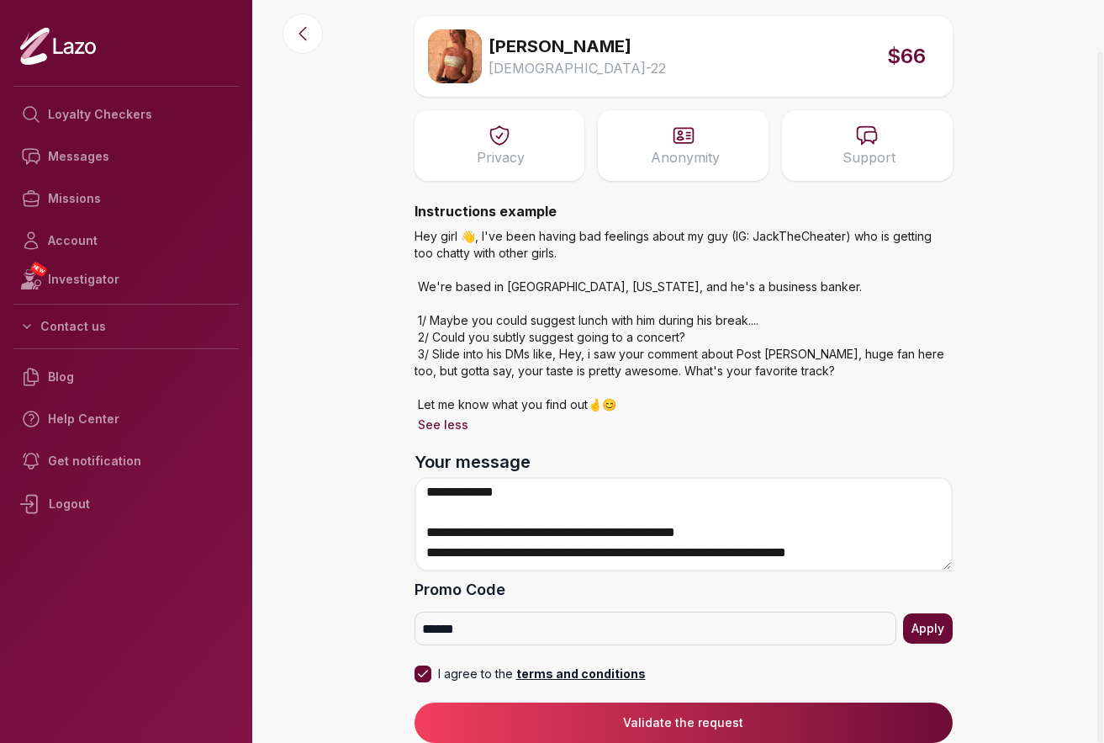
click at [734, 720] on button "Validate the request" at bounding box center [684, 722] width 538 height 40
click at [749, 730] on button "Validate the request" at bounding box center [684, 722] width 538 height 40
click at [913, 629] on button "Apply" at bounding box center [928, 628] width 50 height 30
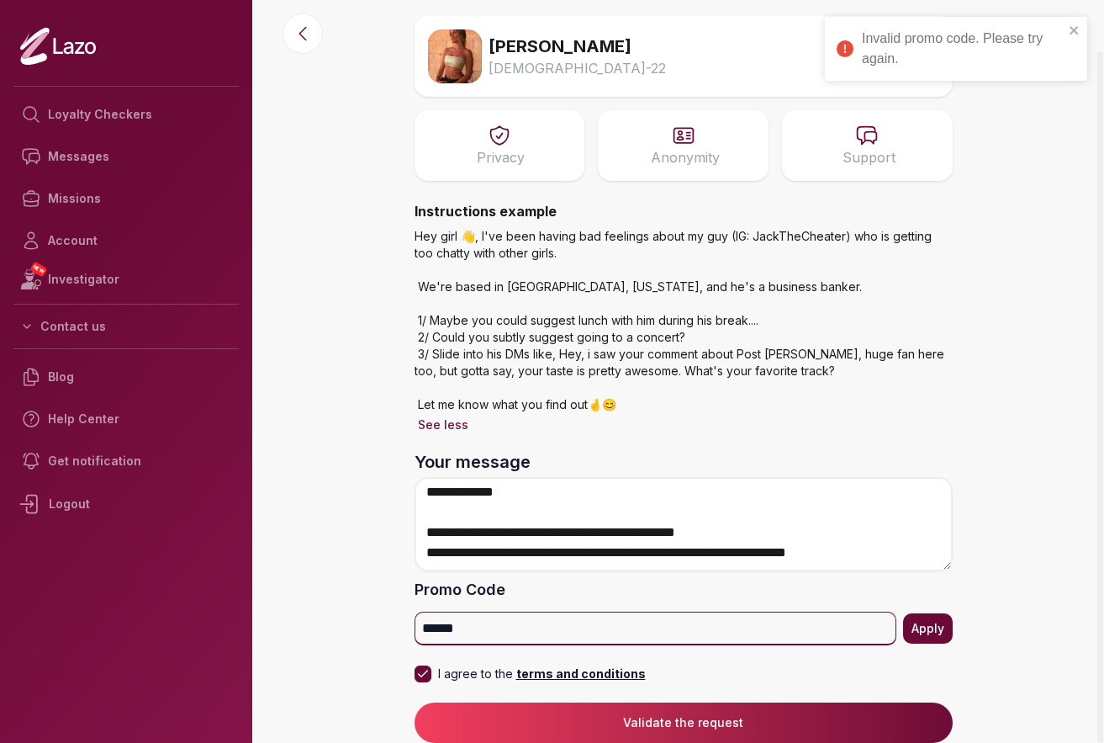
drag, startPoint x: 619, startPoint y: 617, endPoint x: 305, endPoint y: 634, distance: 315.1
click at [305, 634] on main "**********" at bounding box center [683, 316] width 842 height 743
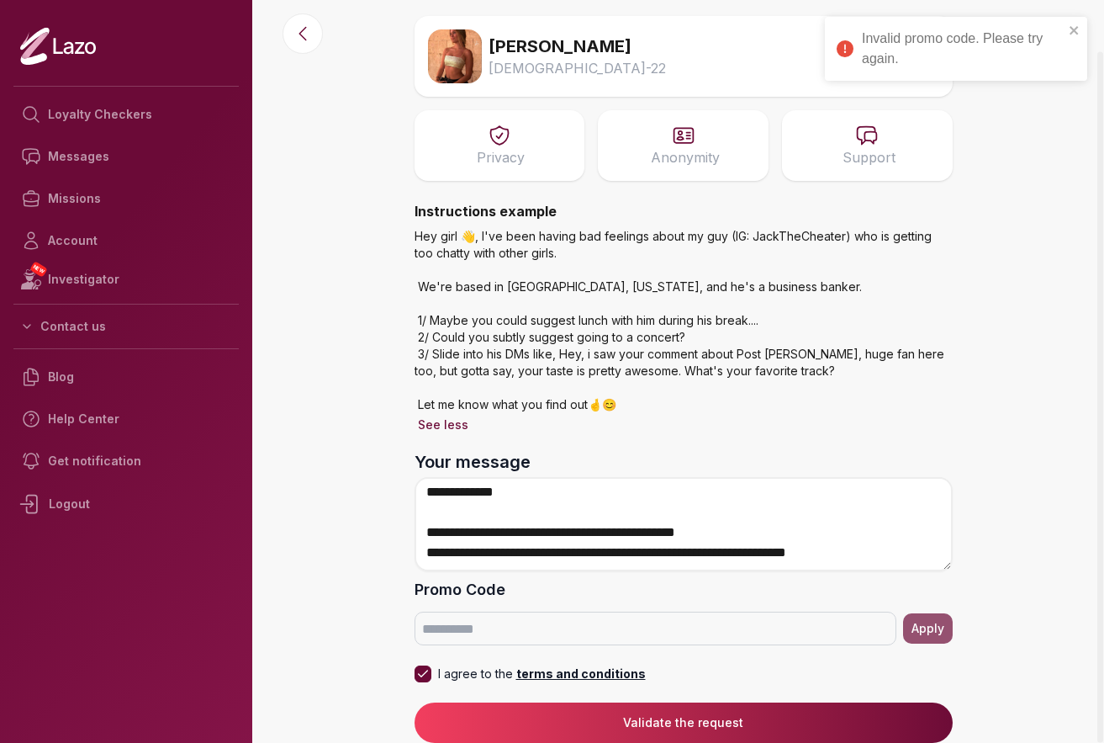
click at [1062, 463] on main "**********" at bounding box center [683, 316] width 842 height 743
click at [654, 710] on button "Validate the request" at bounding box center [684, 722] width 538 height 40
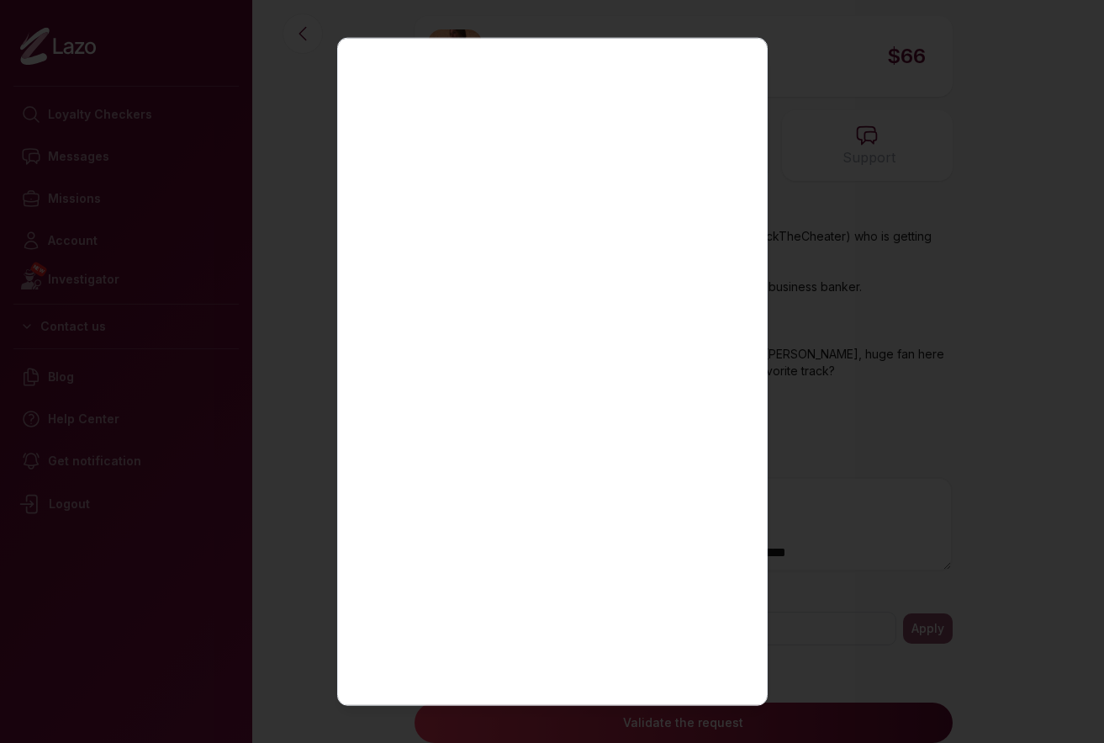
scroll to position [230, 0]
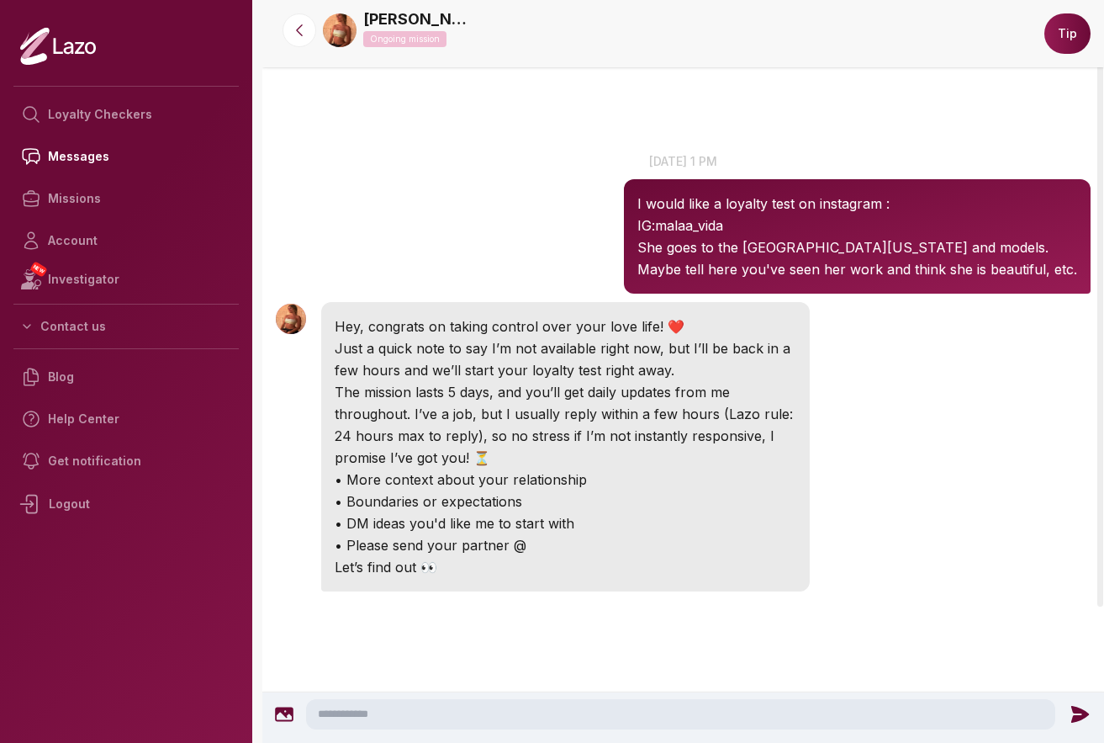
click at [1071, 46] on button "Tip" at bounding box center [1068, 33] width 46 height 40
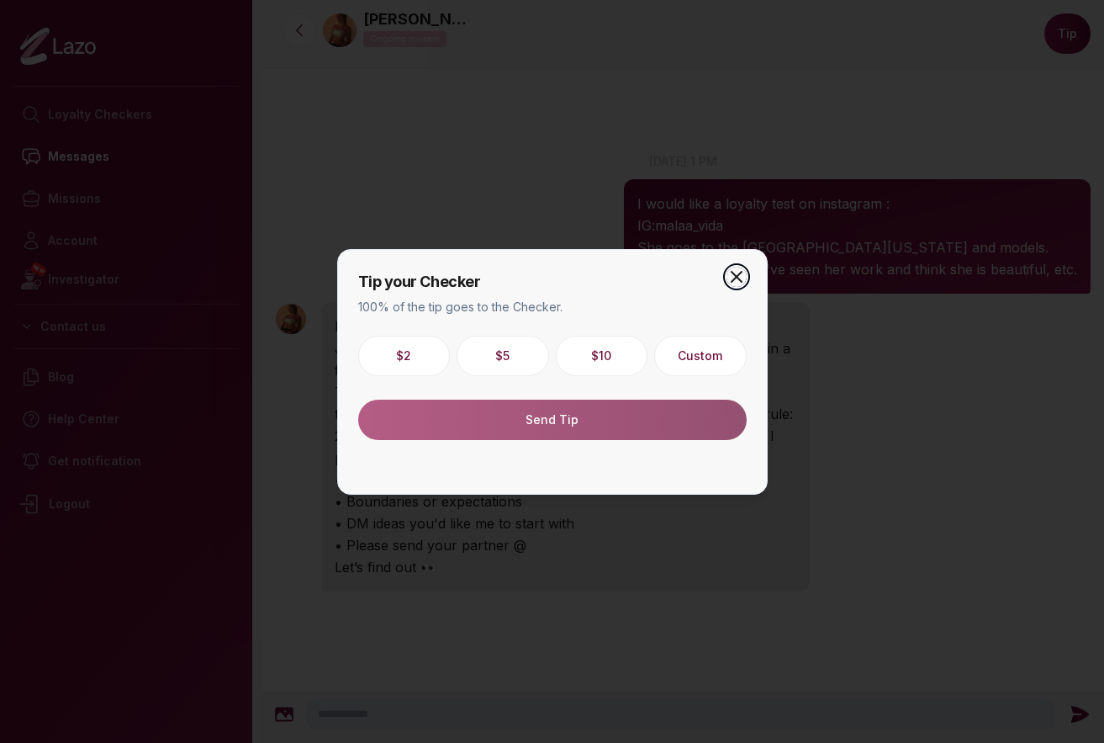
click at [737, 270] on icon "button" at bounding box center [737, 277] width 20 height 20
